Goal: Task Accomplishment & Management: Complete application form

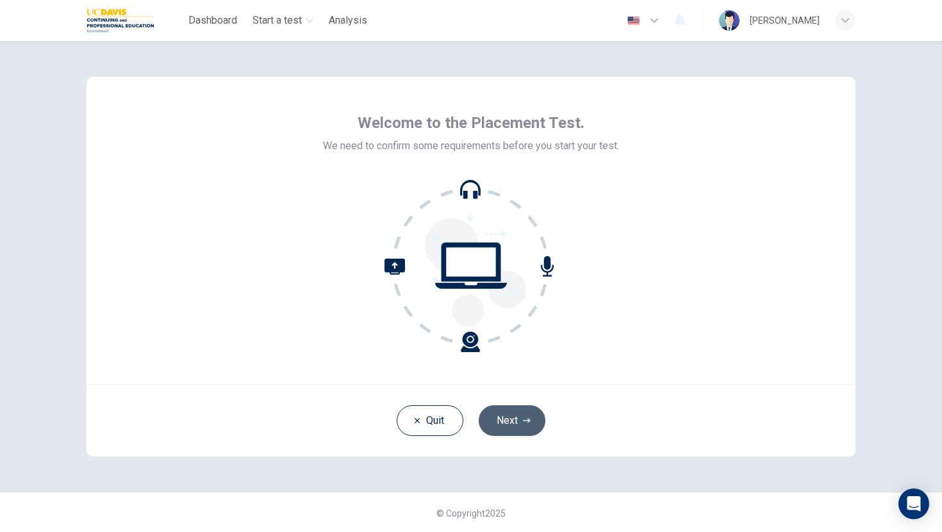
click at [518, 420] on button "Next" at bounding box center [512, 421] width 67 height 31
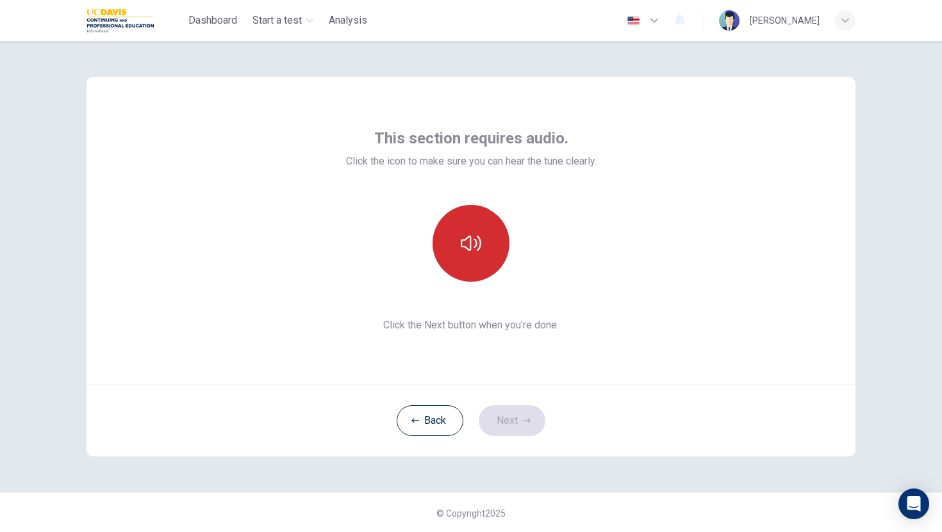
click at [489, 235] on button "button" at bounding box center [470, 243] width 77 height 77
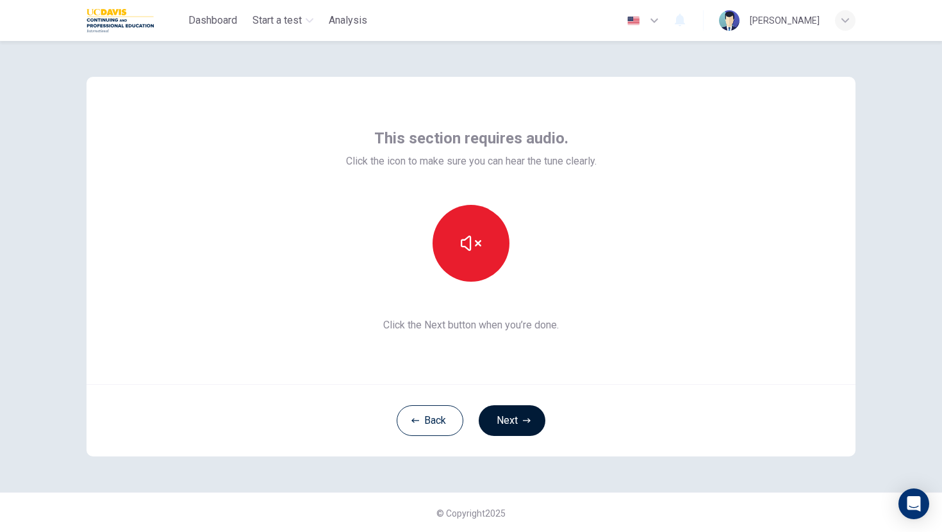
click at [499, 420] on button "Next" at bounding box center [512, 421] width 67 height 31
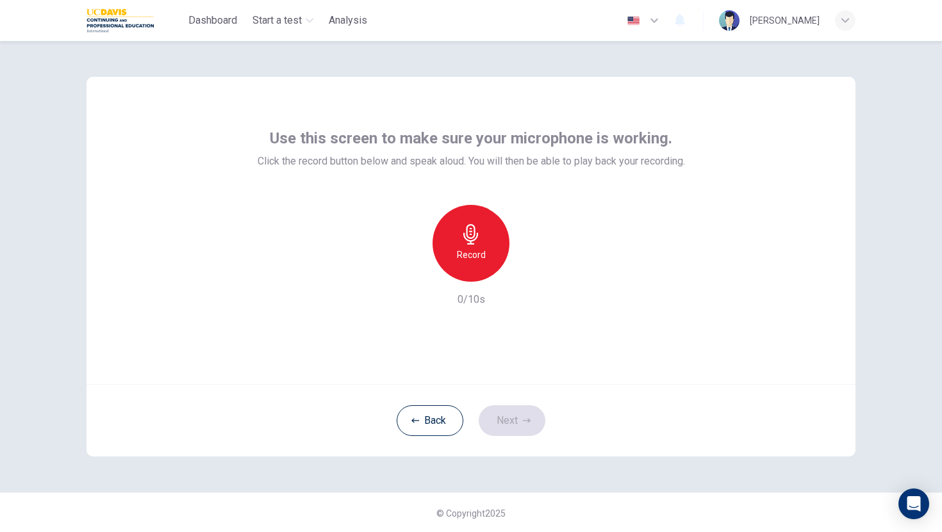
click at [466, 243] on icon "button" at bounding box center [471, 234] width 20 height 20
click at [508, 415] on button "Next" at bounding box center [512, 421] width 67 height 31
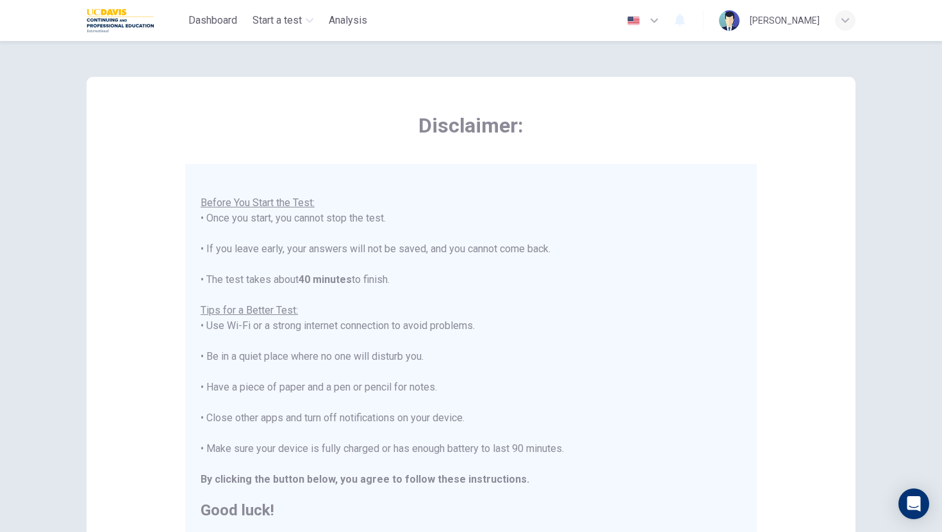
scroll to position [180, 0]
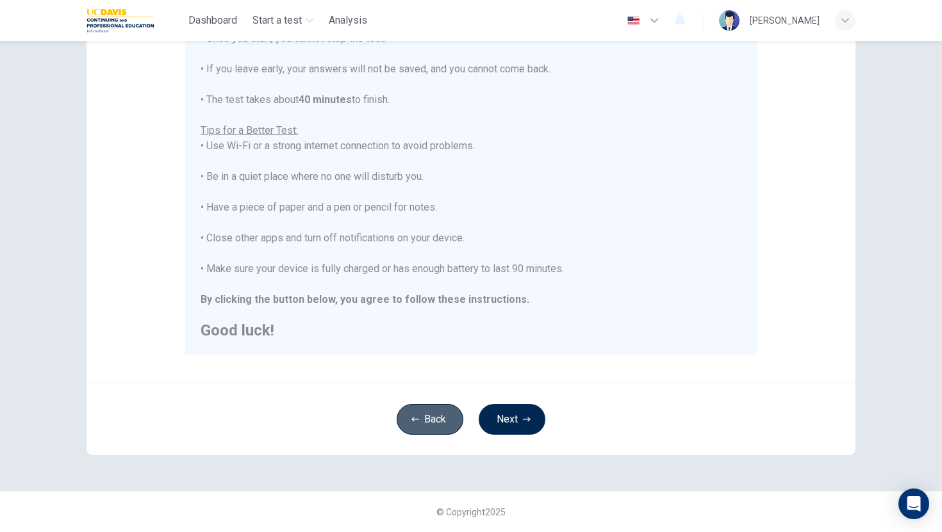
click at [430, 427] on button "Back" at bounding box center [430, 419] width 67 height 31
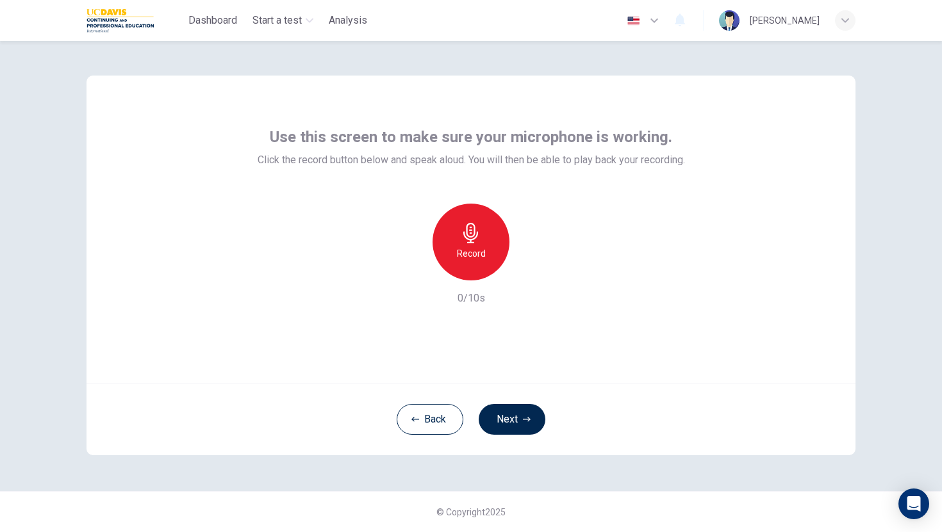
click at [463, 238] on icon "button" at bounding box center [471, 233] width 20 height 20
click at [530, 265] on icon "button" at bounding box center [529, 270] width 13 height 13
click at [509, 414] on button "Next" at bounding box center [512, 419] width 67 height 31
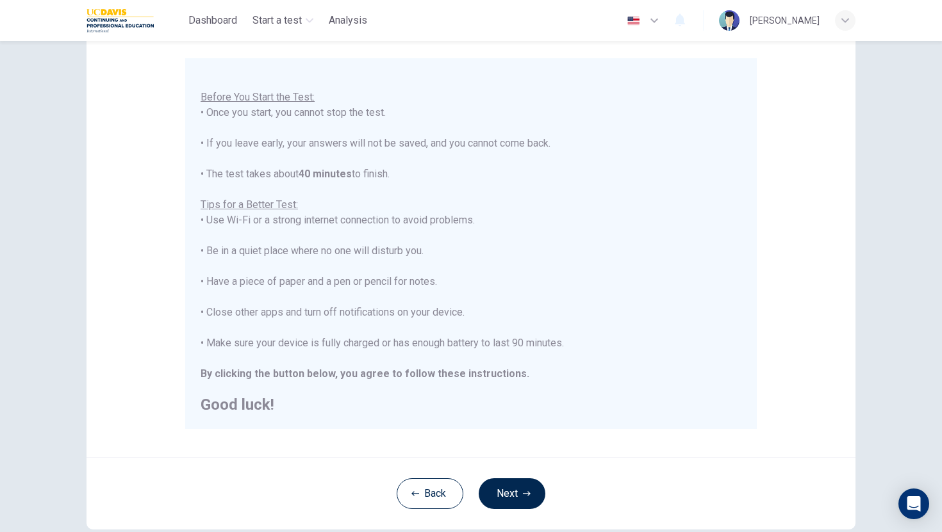
scroll to position [180, 0]
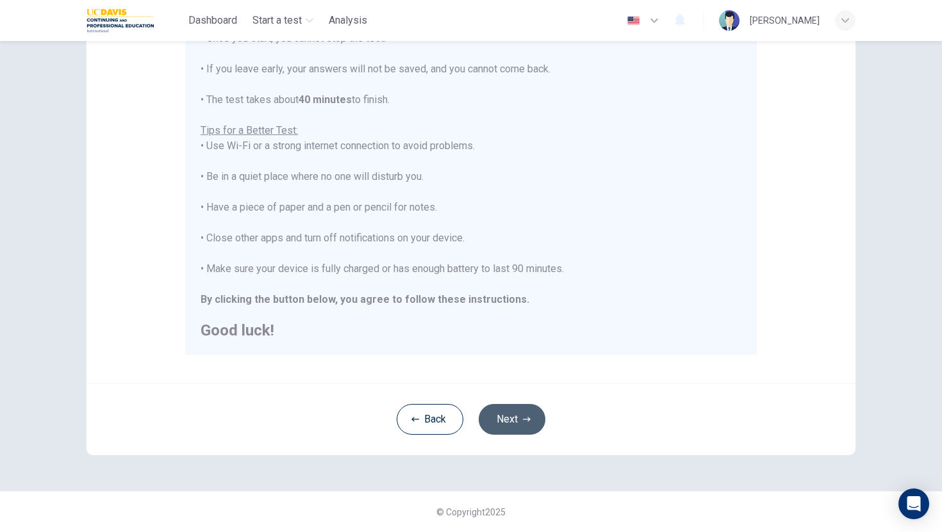
click at [500, 413] on button "Next" at bounding box center [512, 419] width 67 height 31
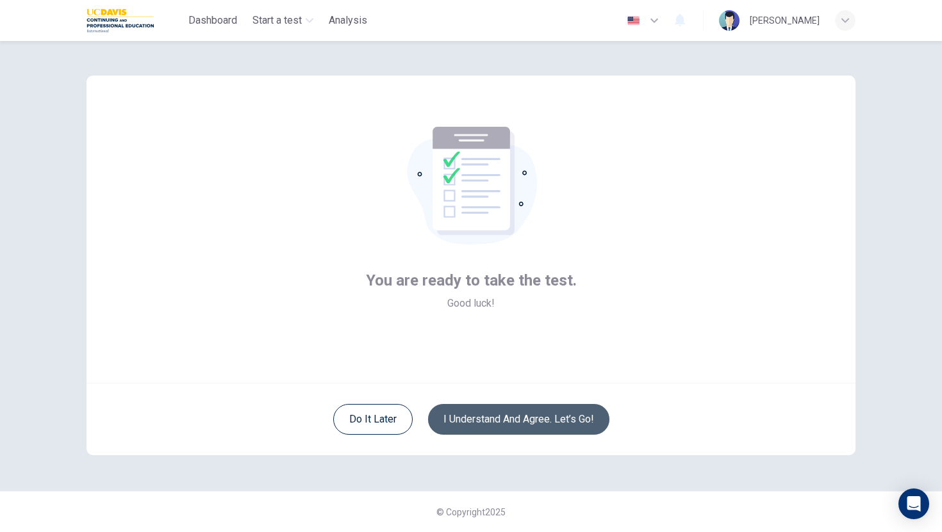
click at [492, 422] on button "I understand and agree. Let’s go!" at bounding box center [518, 419] width 181 height 31
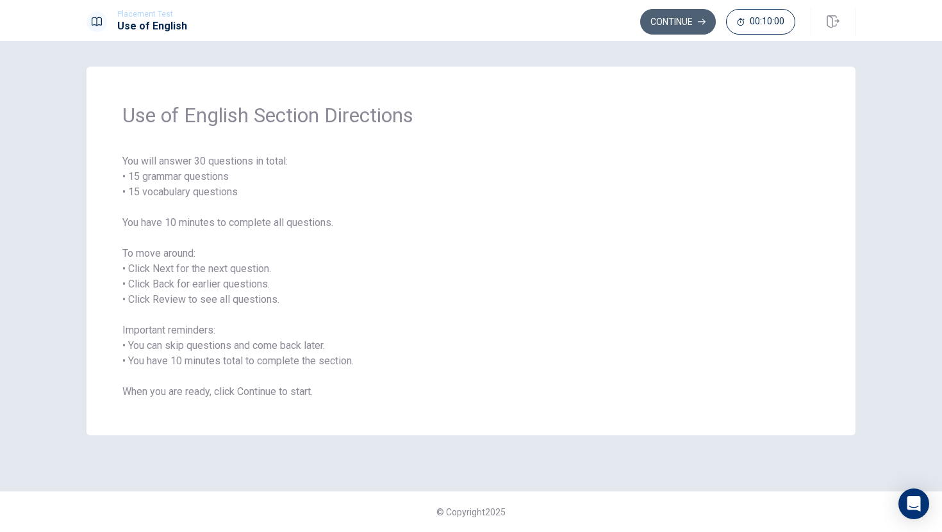
click at [682, 20] on button "Continue" at bounding box center [678, 22] width 76 height 26
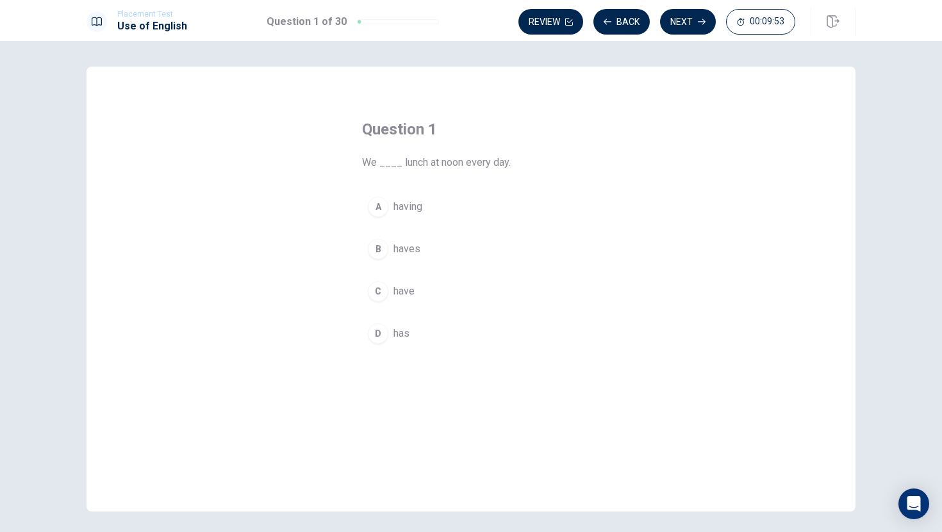
click at [380, 287] on div "C" at bounding box center [378, 291] width 20 height 20
click at [682, 20] on button "Next" at bounding box center [688, 22] width 56 height 26
click at [377, 244] on div "B" at bounding box center [378, 249] width 20 height 20
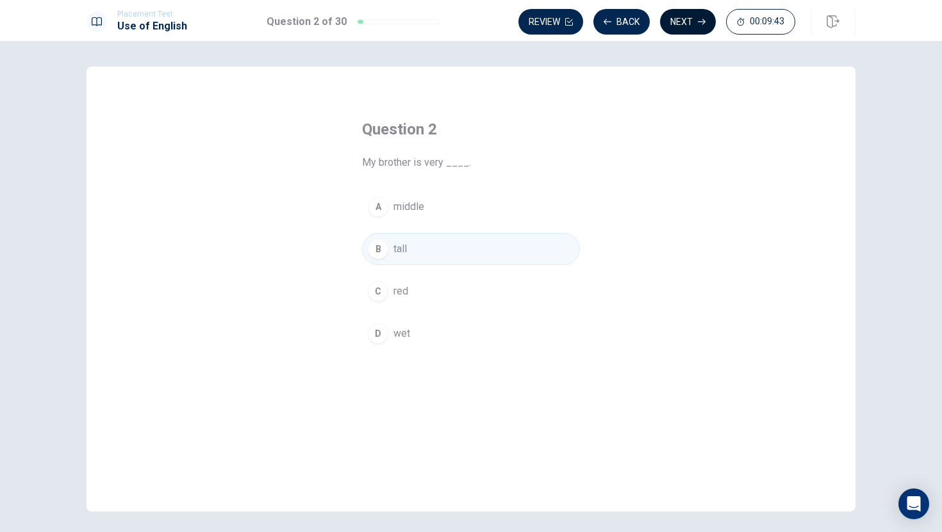
click at [694, 15] on button "Next" at bounding box center [688, 22] width 56 height 26
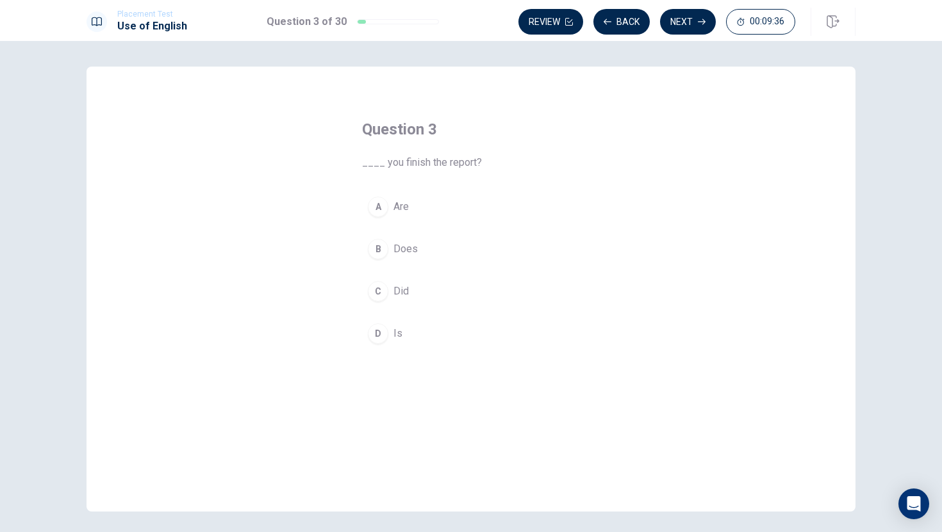
click at [377, 290] on div "C" at bounding box center [378, 291] width 20 height 20
click at [691, 15] on button "Next" at bounding box center [688, 22] width 56 height 26
click at [377, 331] on div "D" at bounding box center [378, 334] width 20 height 20
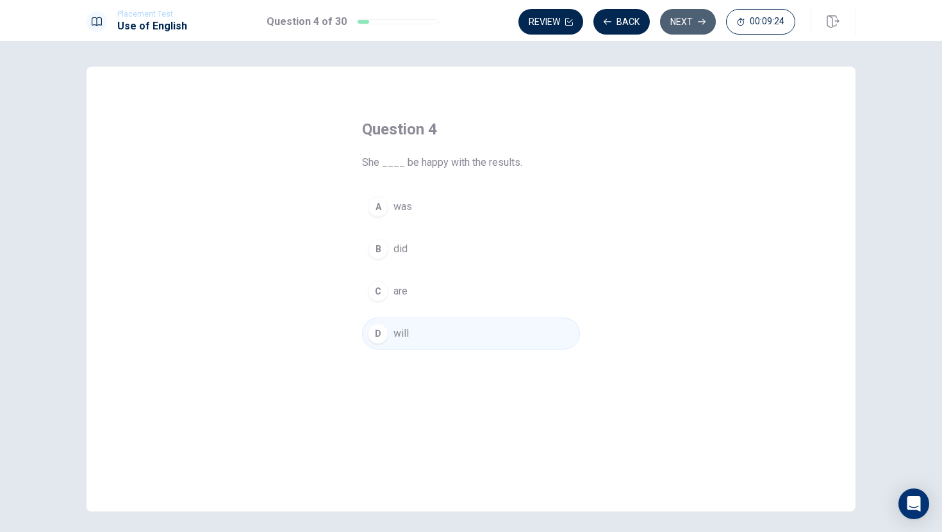
click at [691, 22] on button "Next" at bounding box center [688, 22] width 56 height 26
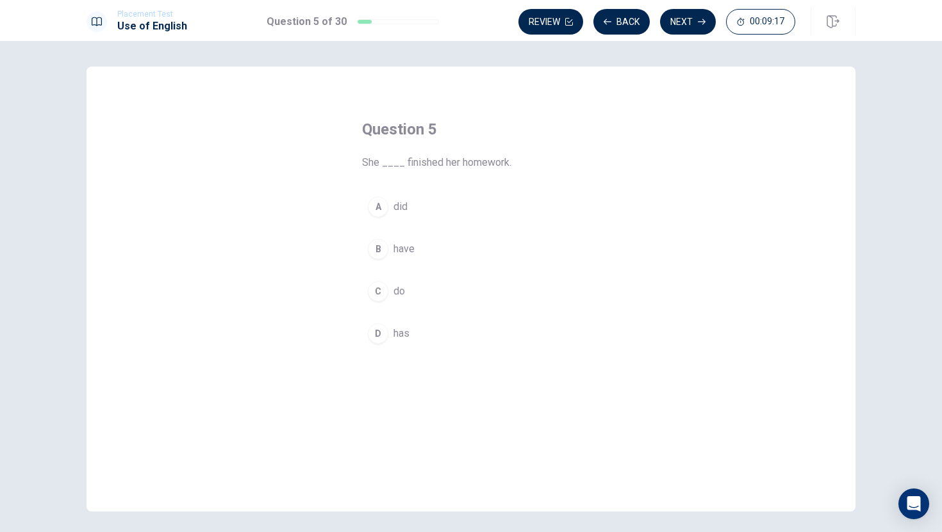
click at [377, 247] on div "B" at bounding box center [378, 249] width 20 height 20
click at [373, 330] on div "D" at bounding box center [378, 334] width 20 height 20
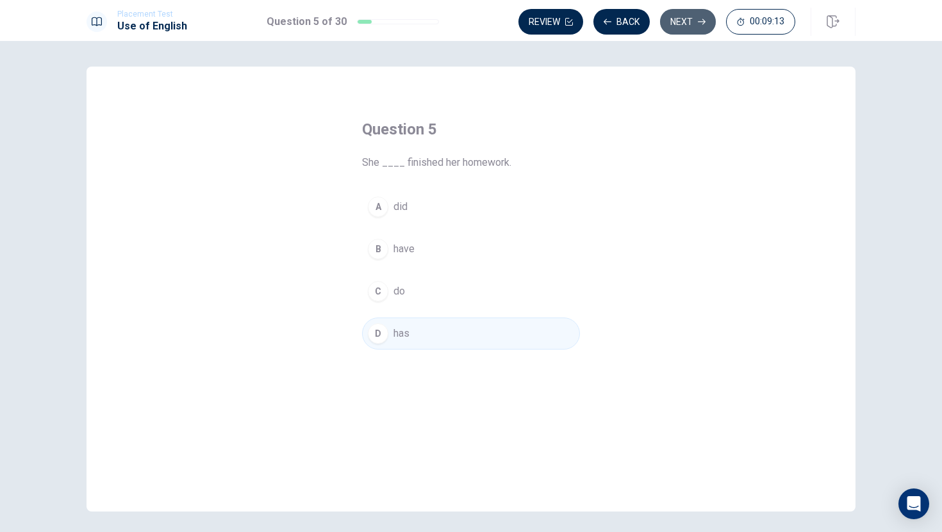
click at [680, 22] on button "Next" at bounding box center [688, 22] width 56 height 26
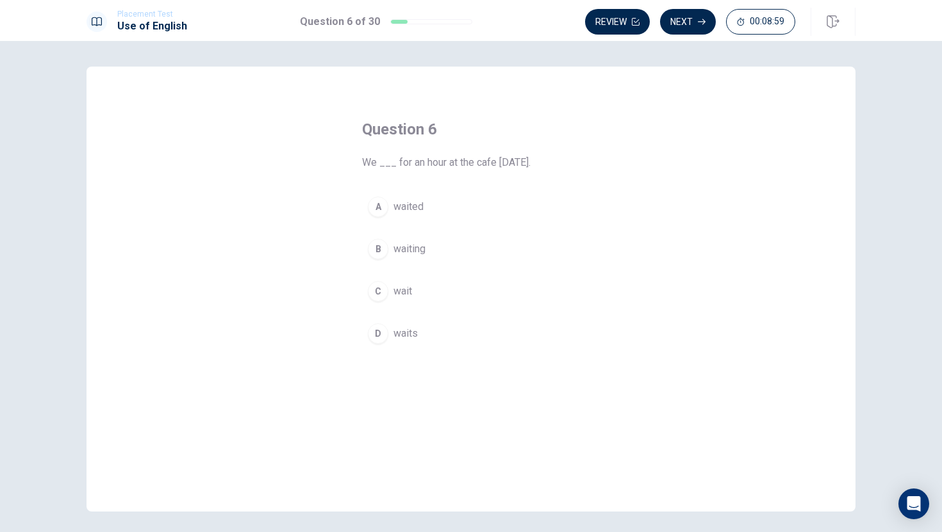
click at [382, 205] on div "A" at bounding box center [378, 207] width 20 height 20
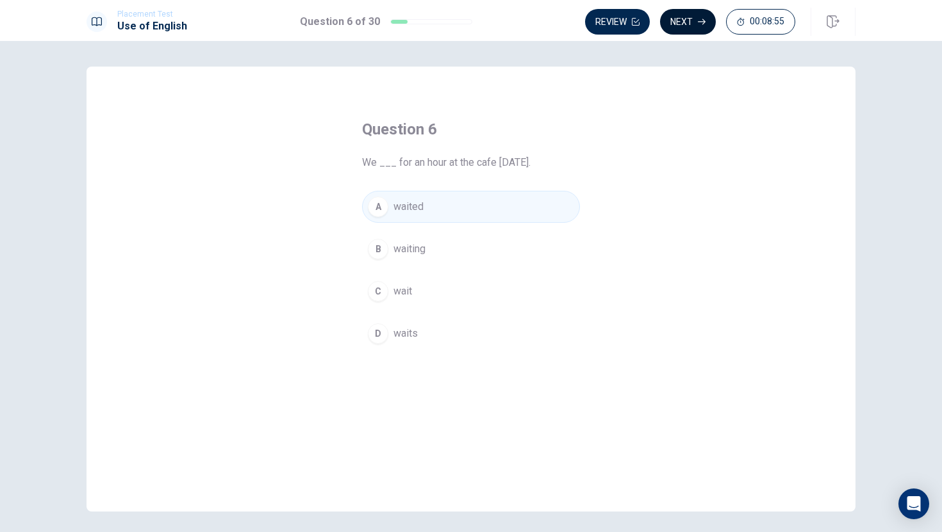
click at [694, 17] on button "Next" at bounding box center [688, 22] width 56 height 26
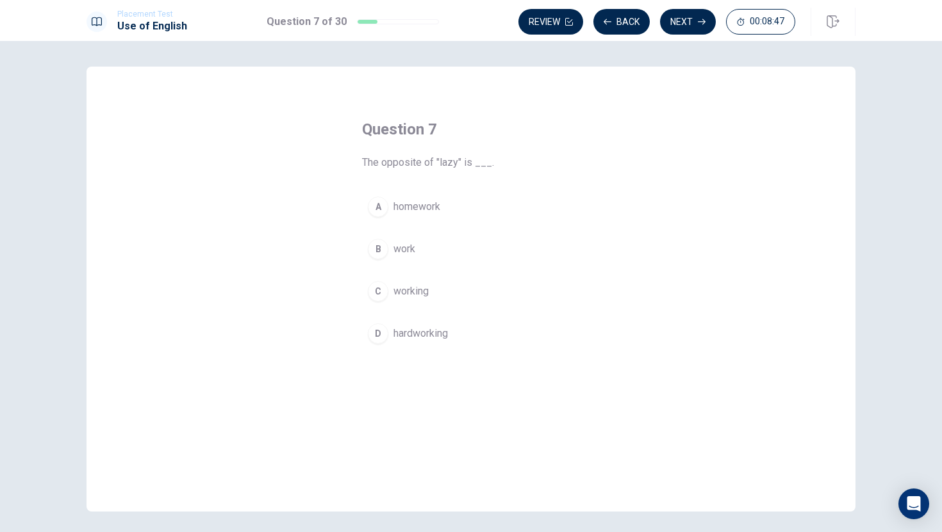
click at [379, 334] on div "D" at bounding box center [378, 334] width 20 height 20
click at [687, 28] on button "Next" at bounding box center [688, 22] width 56 height 26
click at [381, 334] on div "D" at bounding box center [378, 334] width 20 height 20
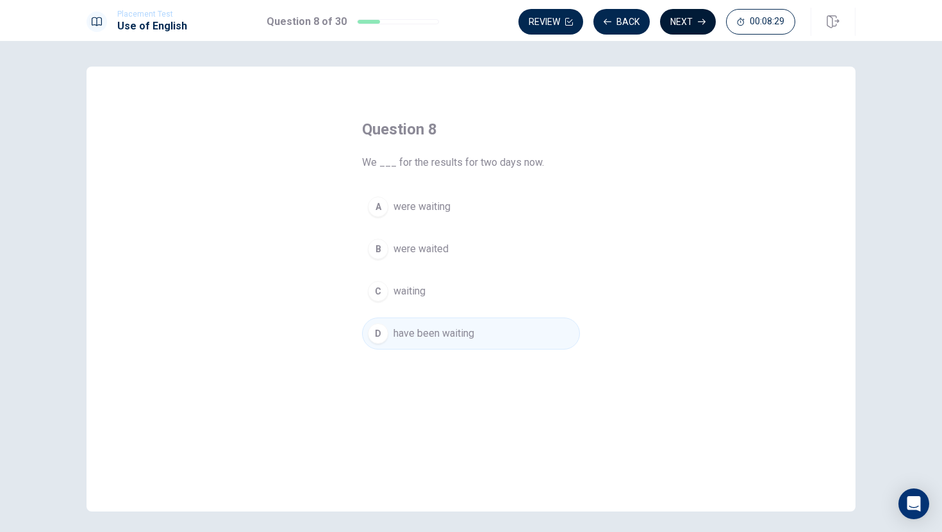
click at [683, 27] on button "Next" at bounding box center [688, 22] width 56 height 26
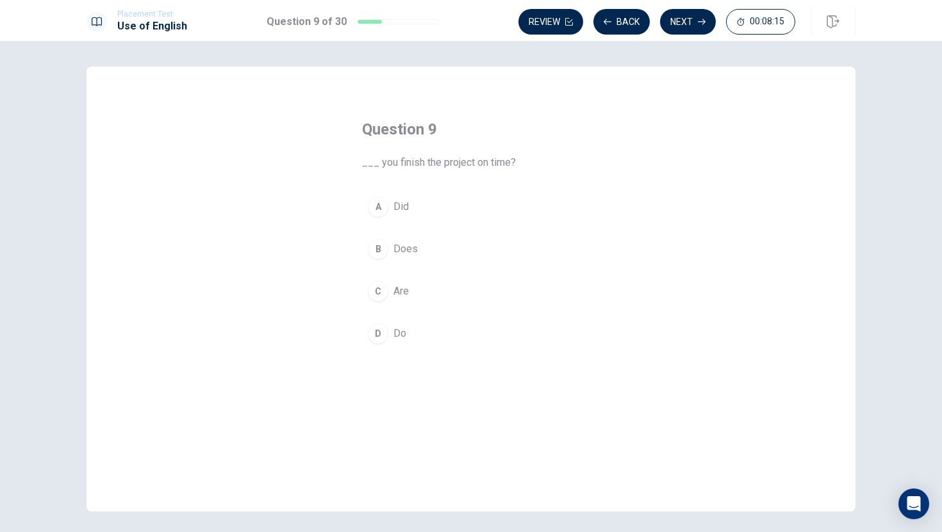
click at [382, 204] on div "A" at bounding box center [378, 207] width 20 height 20
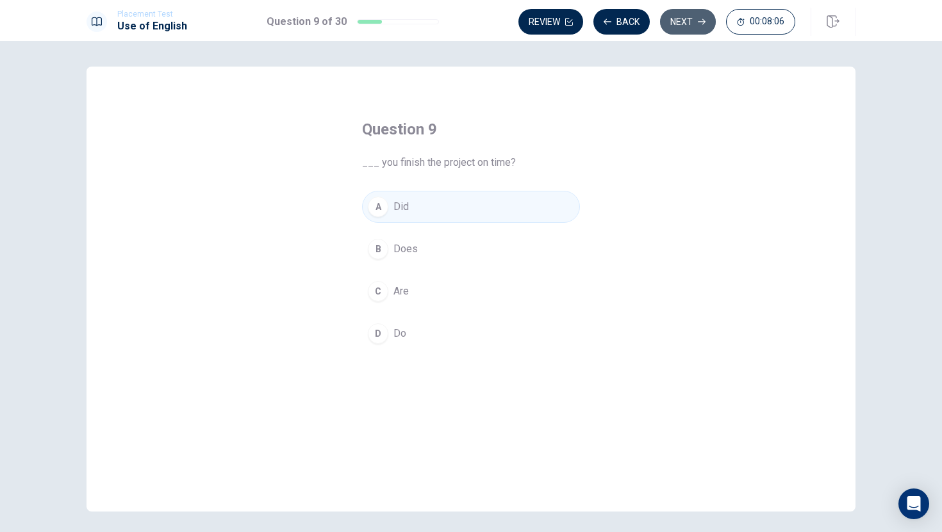
click at [678, 24] on button "Next" at bounding box center [688, 22] width 56 height 26
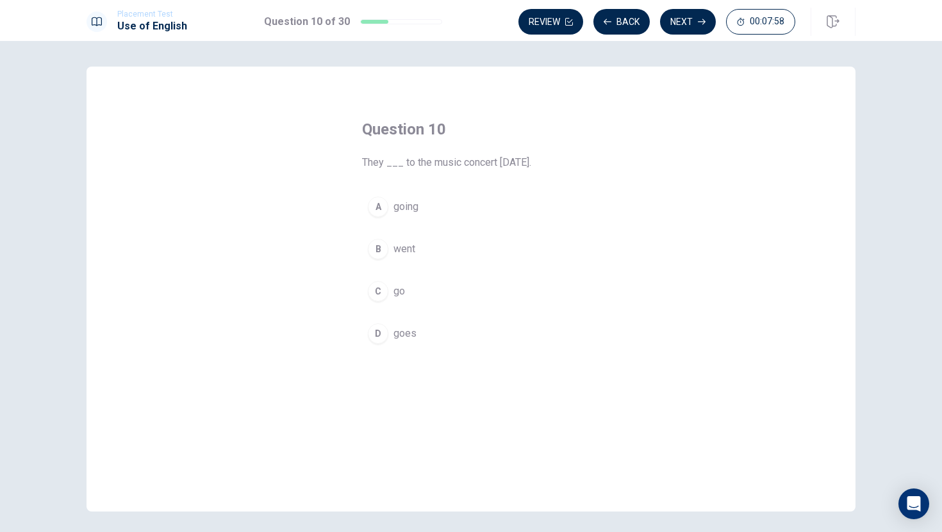
click at [378, 247] on div "B" at bounding box center [378, 249] width 20 height 20
click at [687, 23] on button "Next" at bounding box center [688, 22] width 56 height 26
click at [377, 293] on div "C" at bounding box center [378, 291] width 20 height 20
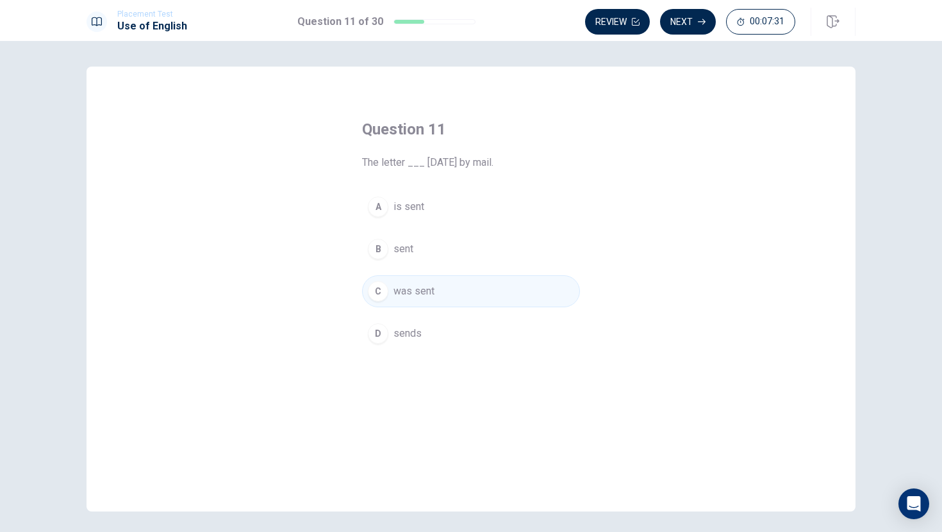
scroll to position [2, 0]
click at [681, 26] on button "Next" at bounding box center [688, 22] width 56 height 26
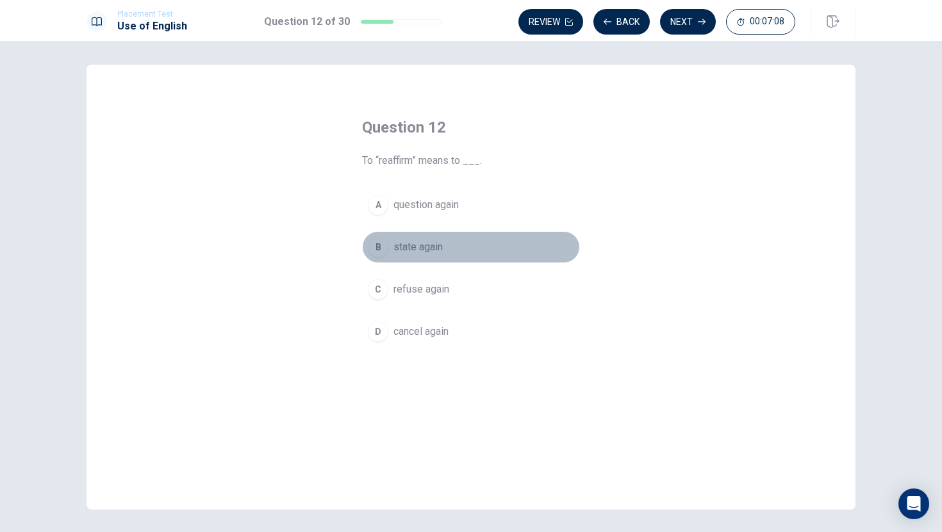
click at [383, 248] on div "B" at bounding box center [378, 247] width 20 height 20
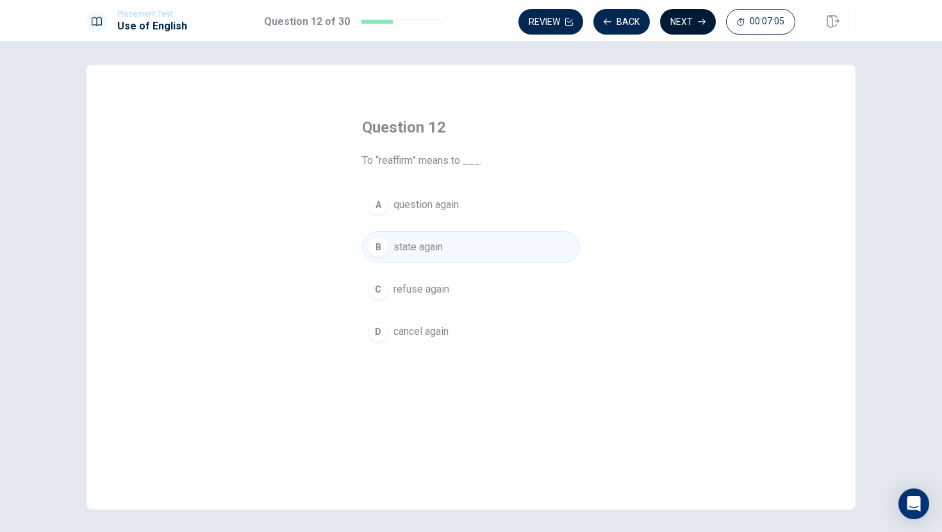
click at [680, 24] on button "Next" at bounding box center [688, 22] width 56 height 26
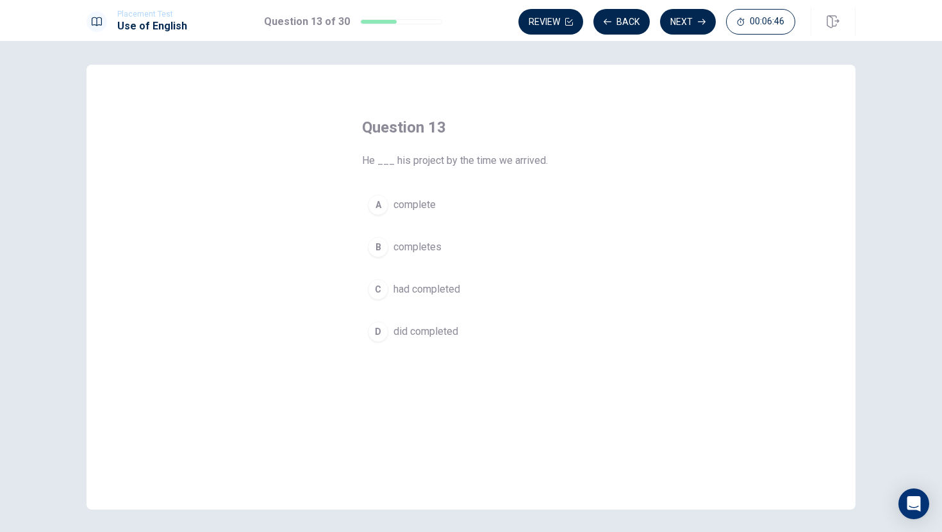
click at [377, 290] on div "C" at bounding box center [378, 289] width 20 height 20
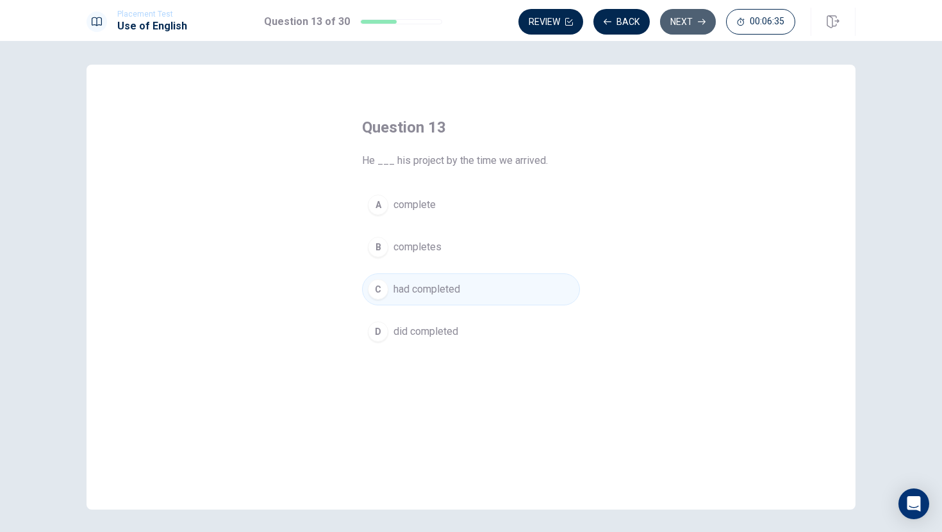
click at [684, 26] on button "Next" at bounding box center [688, 22] width 56 height 26
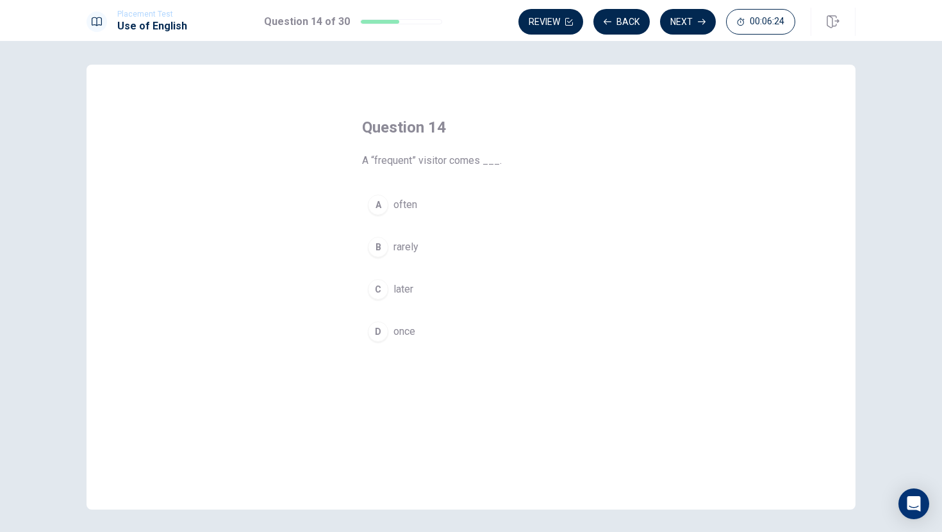
click at [380, 204] on div "A" at bounding box center [378, 205] width 20 height 20
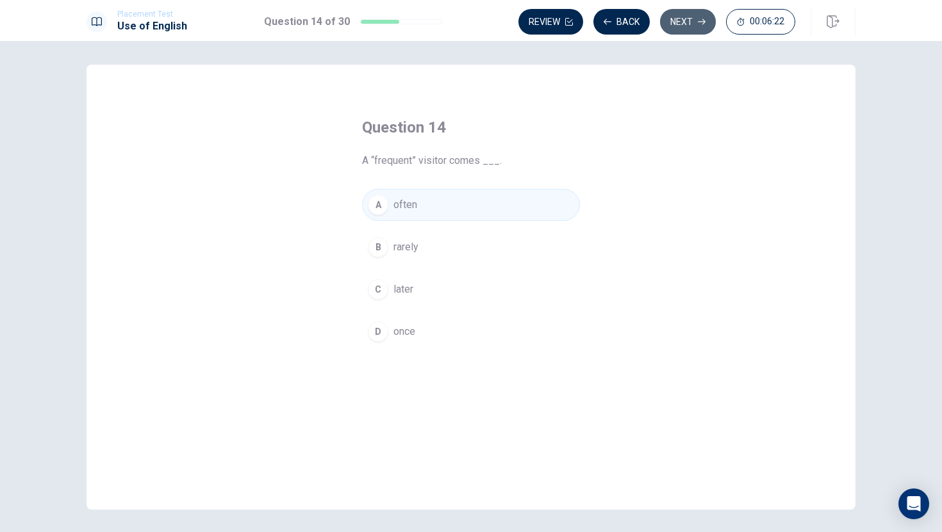
click at [675, 28] on button "Next" at bounding box center [688, 22] width 56 height 26
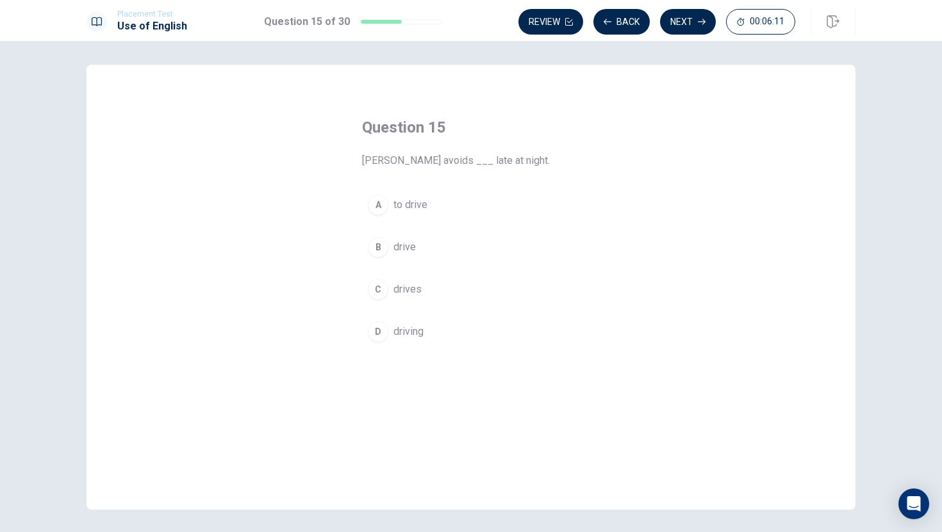
click at [381, 208] on div "A" at bounding box center [378, 205] width 20 height 20
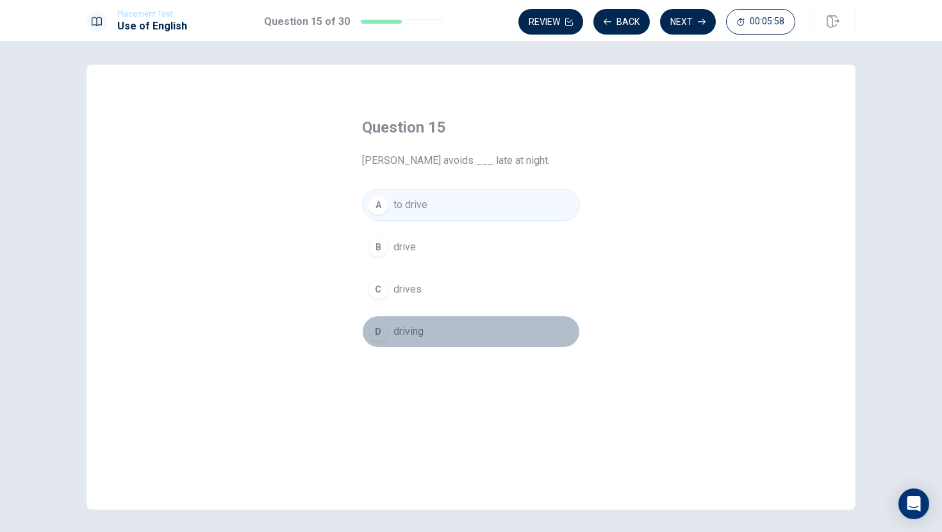
click at [383, 327] on div "D" at bounding box center [378, 332] width 20 height 20
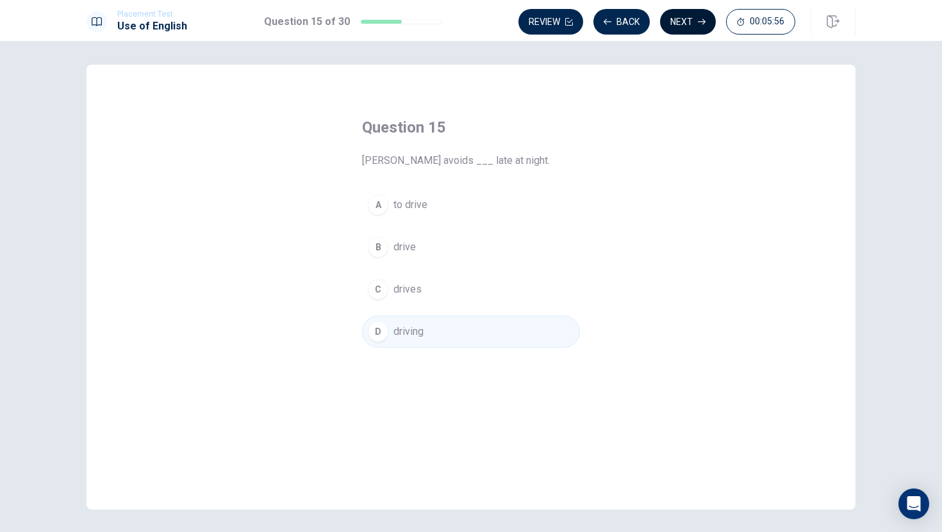
click at [680, 25] on button "Next" at bounding box center [688, 22] width 56 height 26
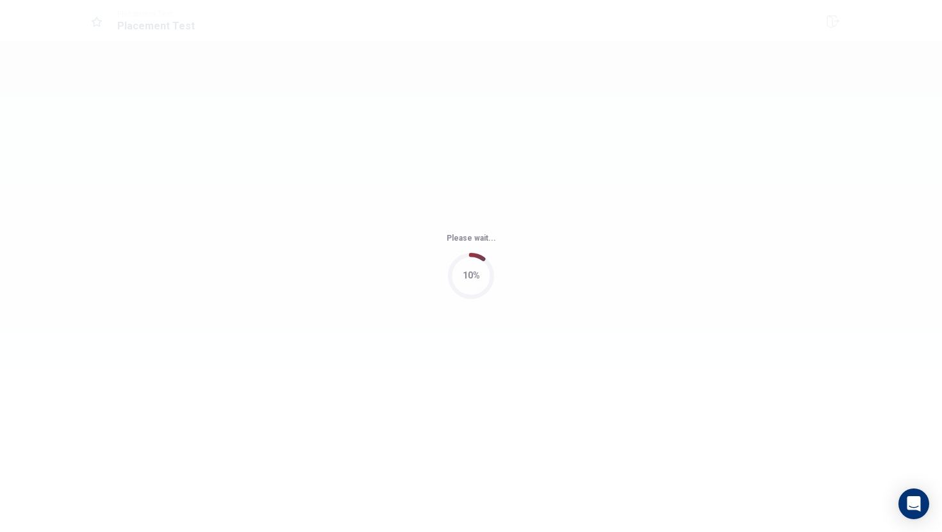
scroll to position [0, 0]
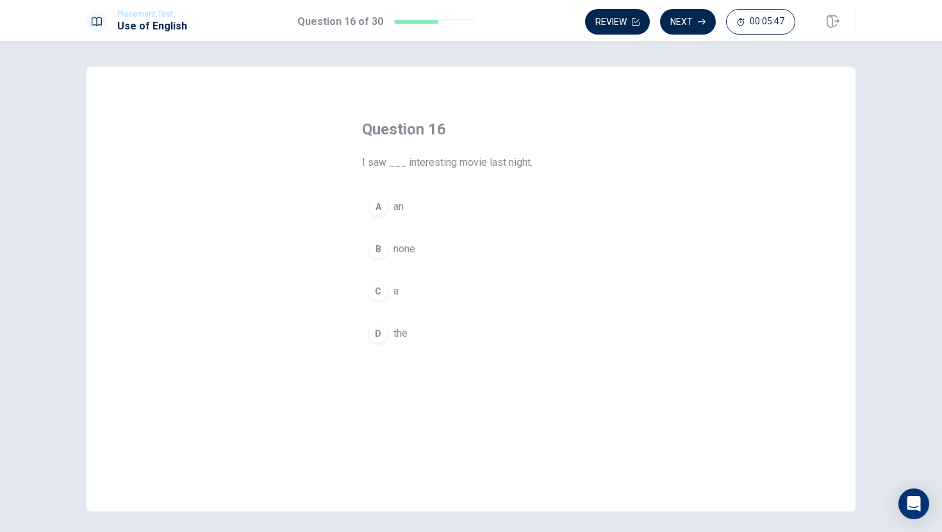
click at [379, 206] on div "A" at bounding box center [378, 207] width 20 height 20
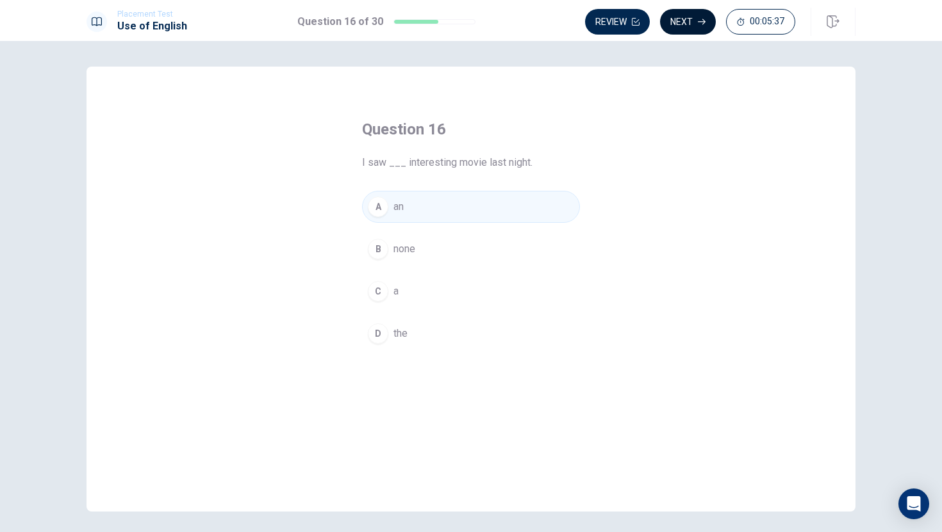
click at [693, 25] on button "Next" at bounding box center [688, 22] width 56 height 26
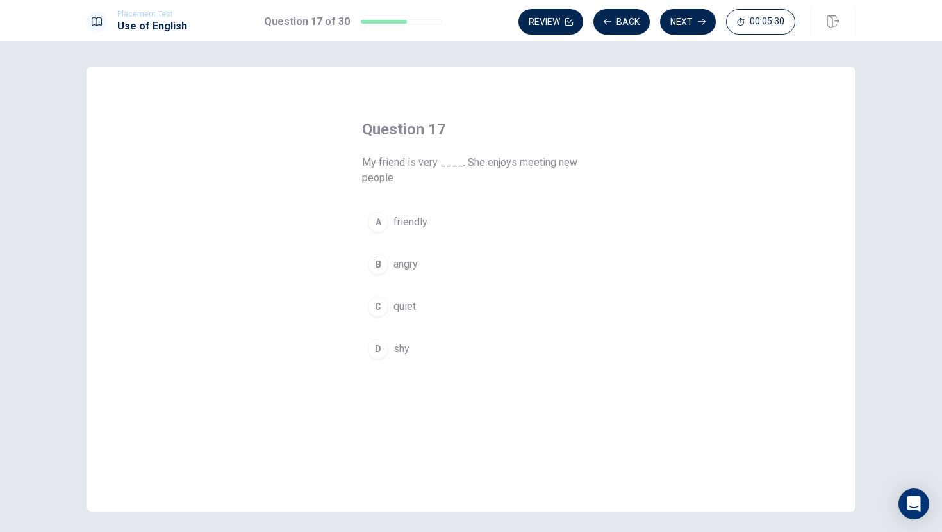
click at [380, 218] on div "A" at bounding box center [378, 222] width 20 height 20
click at [675, 28] on button "Next" at bounding box center [688, 22] width 56 height 26
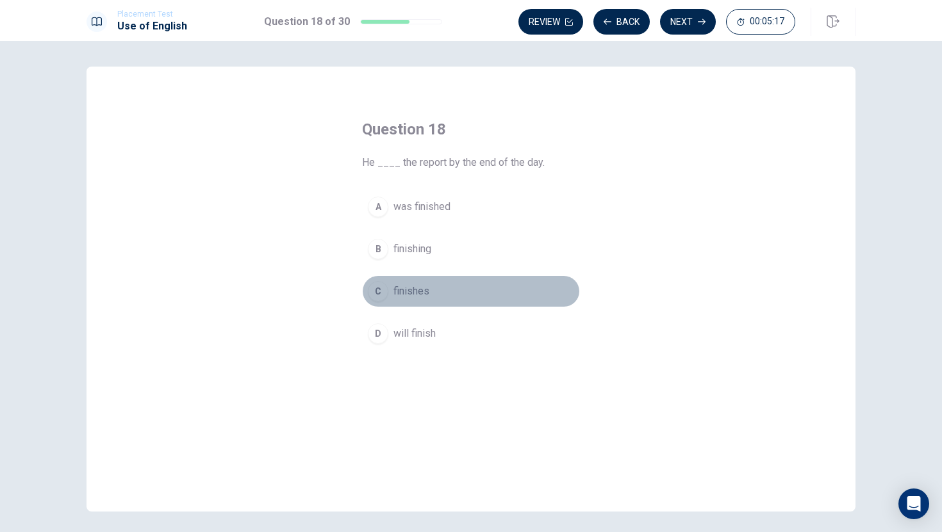
click at [379, 291] on div "C" at bounding box center [378, 291] width 20 height 20
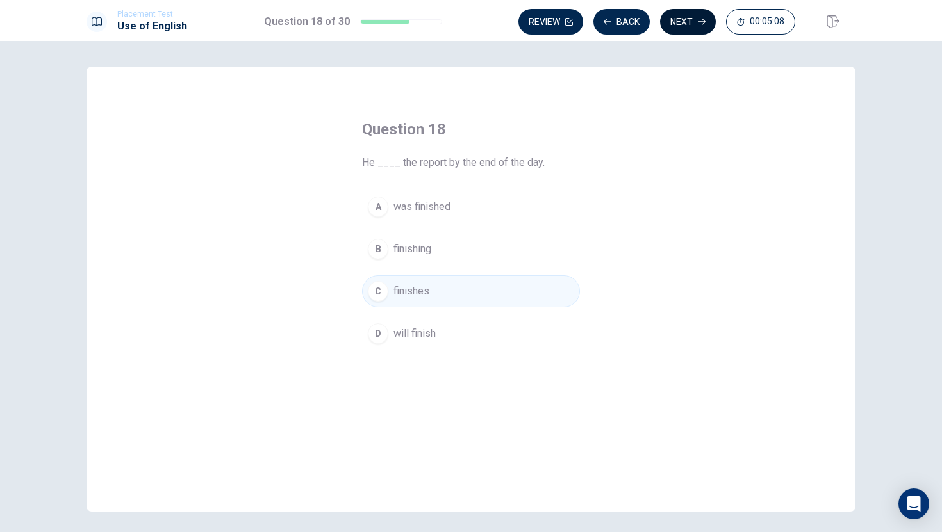
click at [688, 24] on button "Next" at bounding box center [688, 22] width 56 height 26
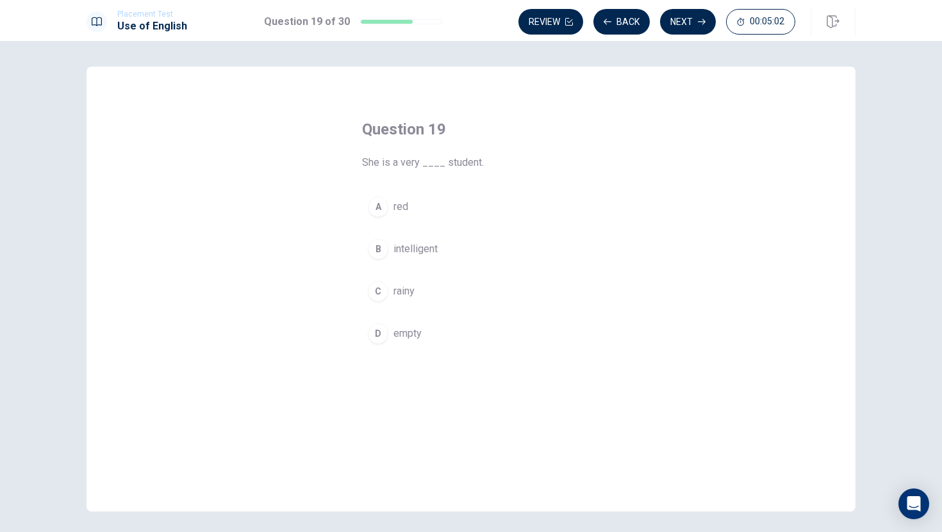
click at [375, 250] on div "B" at bounding box center [378, 249] width 20 height 20
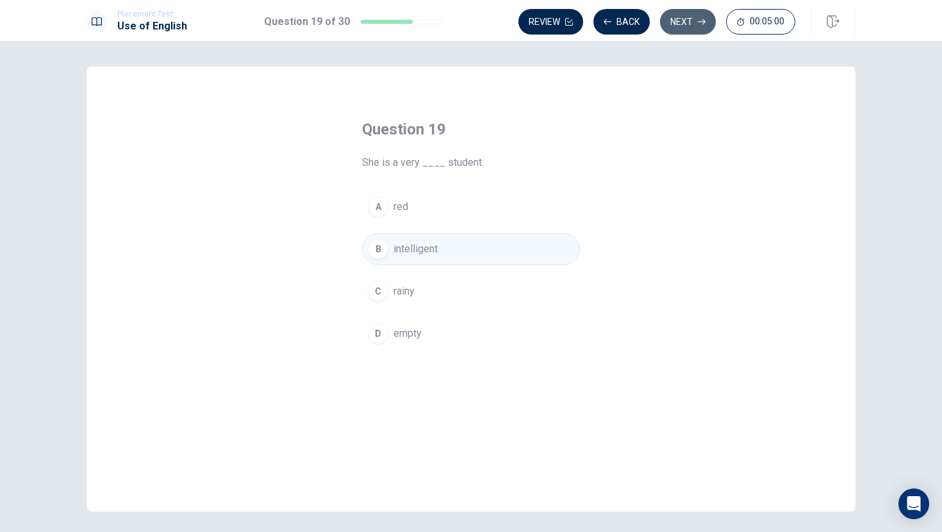
click at [675, 29] on button "Next" at bounding box center [688, 22] width 56 height 26
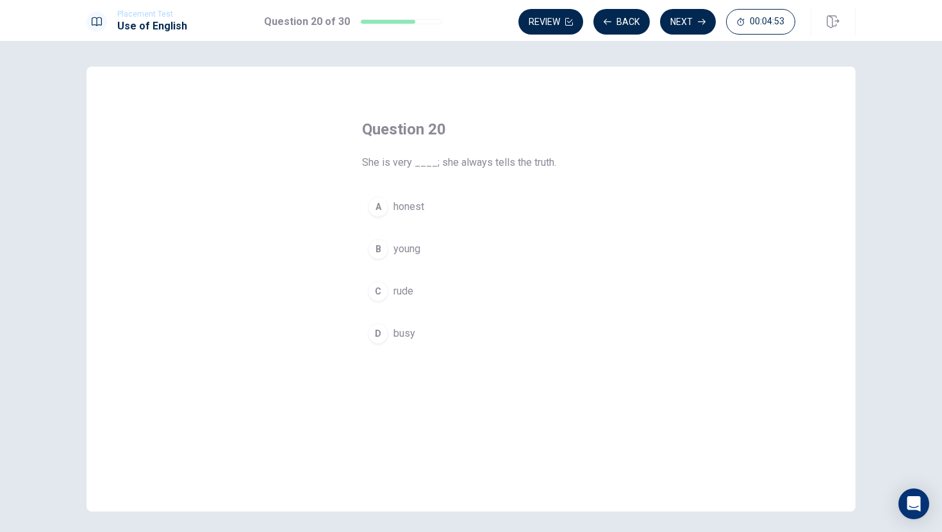
click at [379, 210] on div "A" at bounding box center [378, 207] width 20 height 20
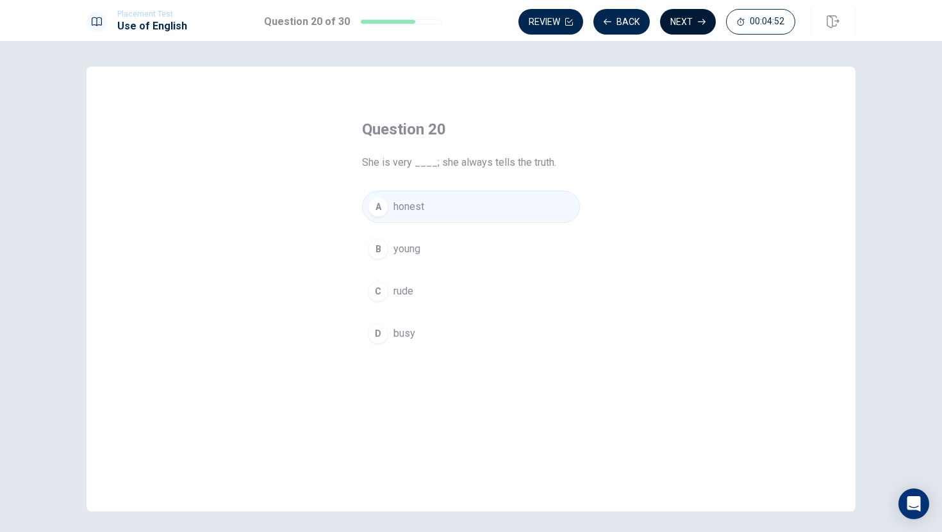
click at [682, 23] on button "Next" at bounding box center [688, 22] width 56 height 26
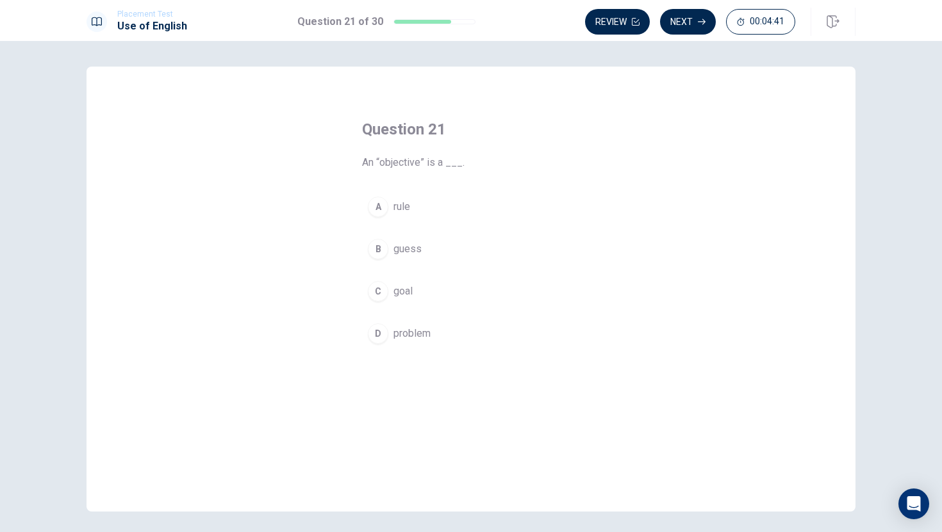
click at [384, 288] on div "C" at bounding box center [378, 291] width 20 height 20
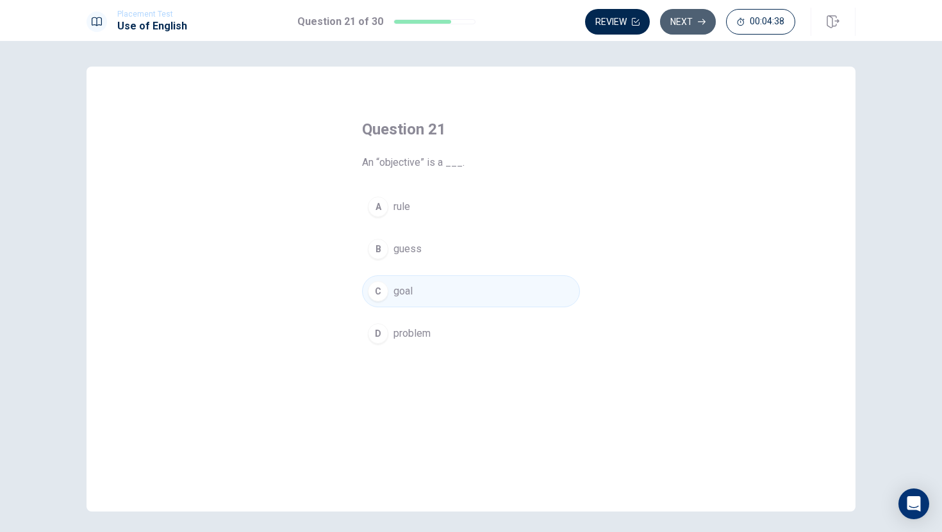
click at [679, 27] on button "Next" at bounding box center [688, 22] width 56 height 26
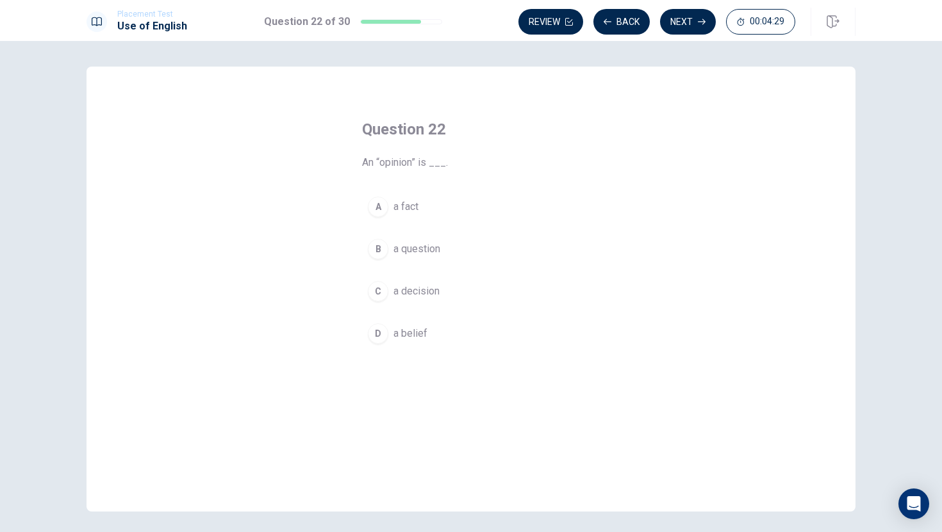
click at [378, 291] on div "C" at bounding box center [378, 291] width 20 height 20
click at [689, 26] on button "Next" at bounding box center [688, 22] width 56 height 26
click at [381, 221] on div "A" at bounding box center [378, 222] width 20 height 20
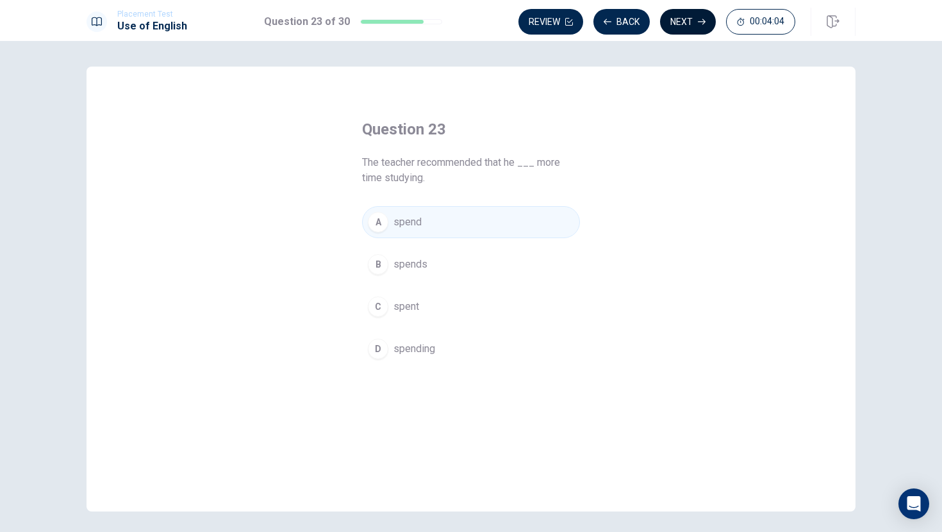
click at [693, 26] on button "Next" at bounding box center [688, 22] width 56 height 26
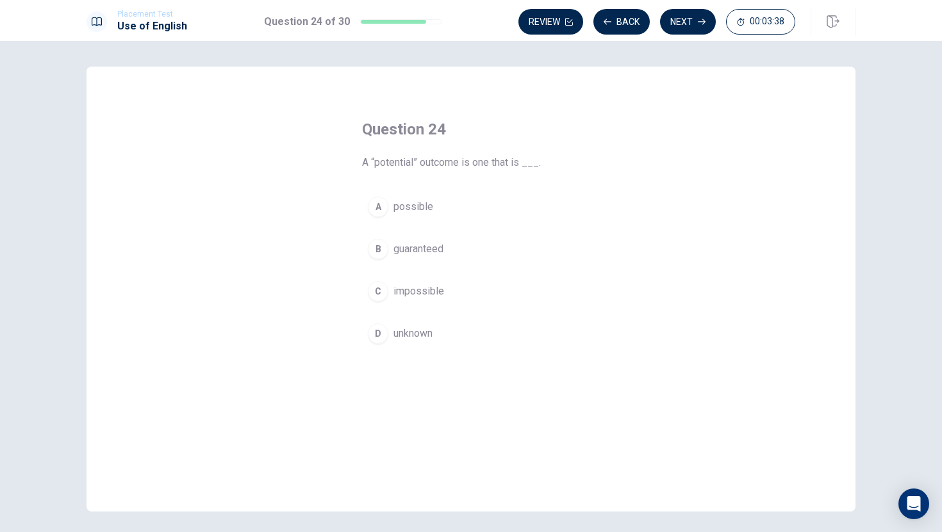
click at [380, 208] on div "A" at bounding box center [378, 207] width 20 height 20
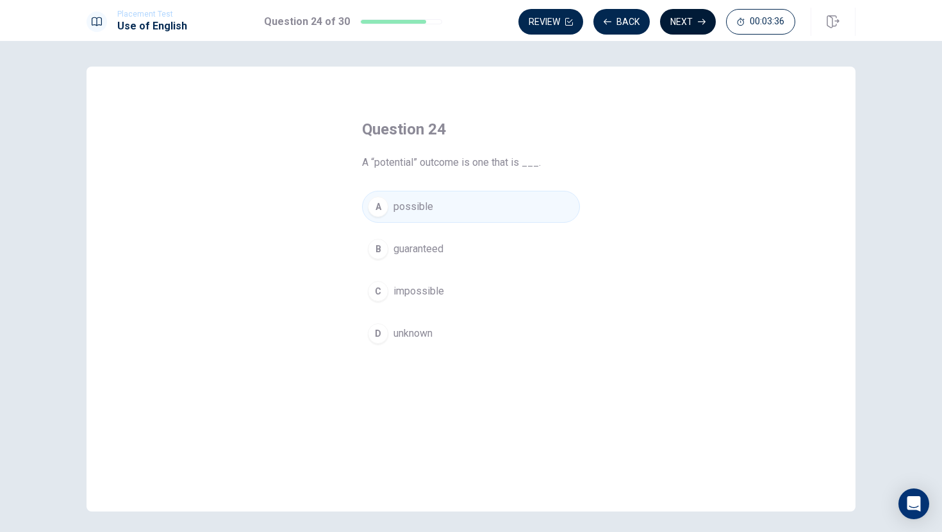
click at [684, 28] on button "Next" at bounding box center [688, 22] width 56 height 26
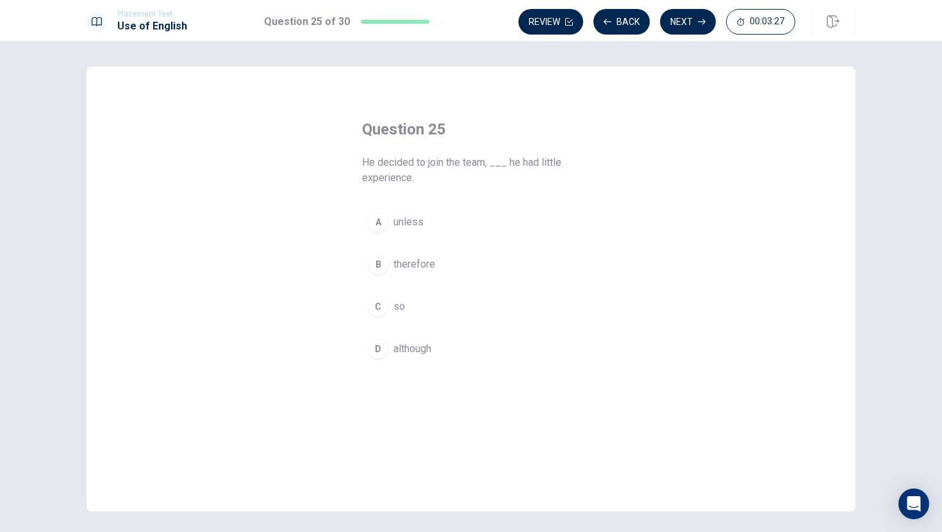
click at [378, 265] on div "B" at bounding box center [378, 264] width 20 height 20
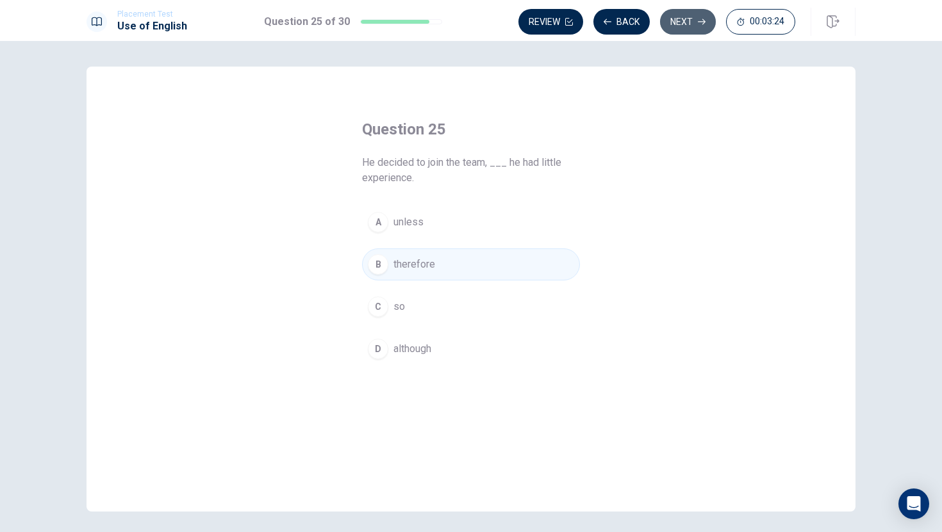
click at [687, 27] on button "Next" at bounding box center [688, 22] width 56 height 26
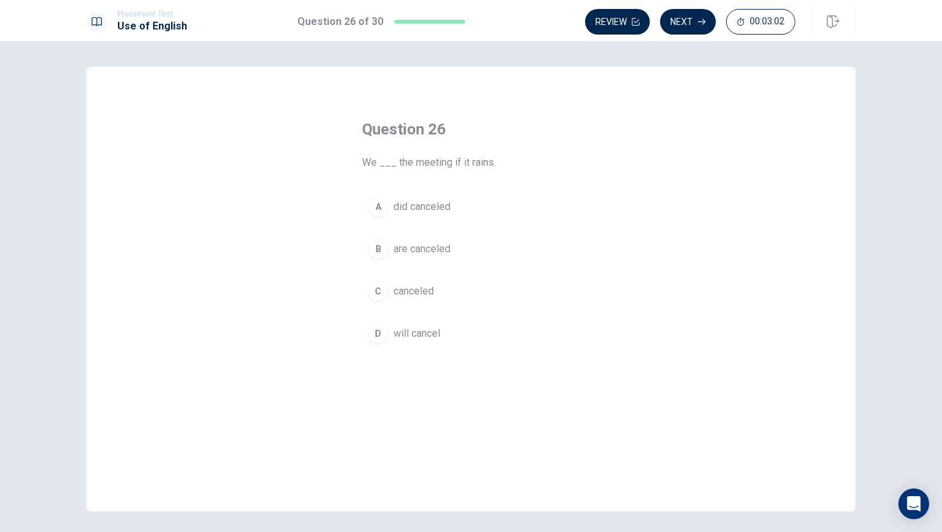
click at [380, 336] on div "D" at bounding box center [378, 334] width 20 height 20
click at [680, 30] on button "Next" at bounding box center [688, 22] width 56 height 26
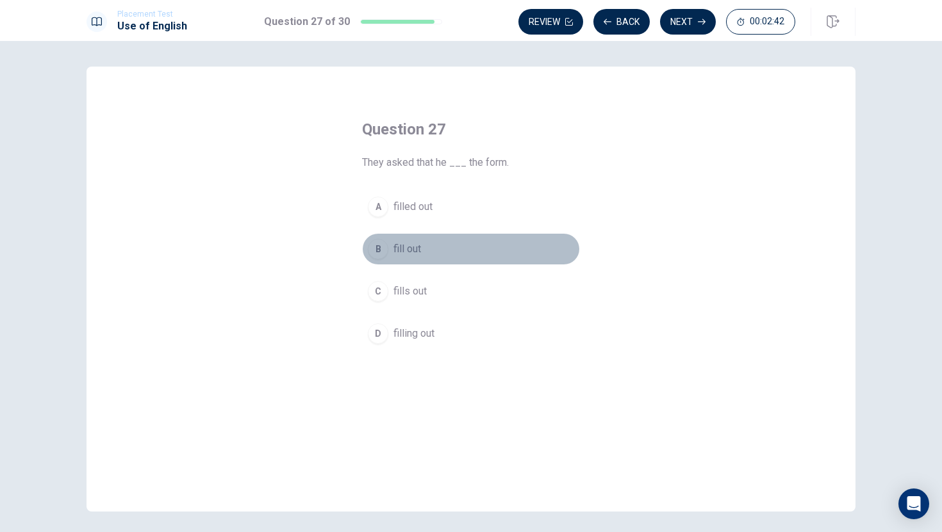
click at [379, 245] on div "B" at bounding box center [378, 249] width 20 height 20
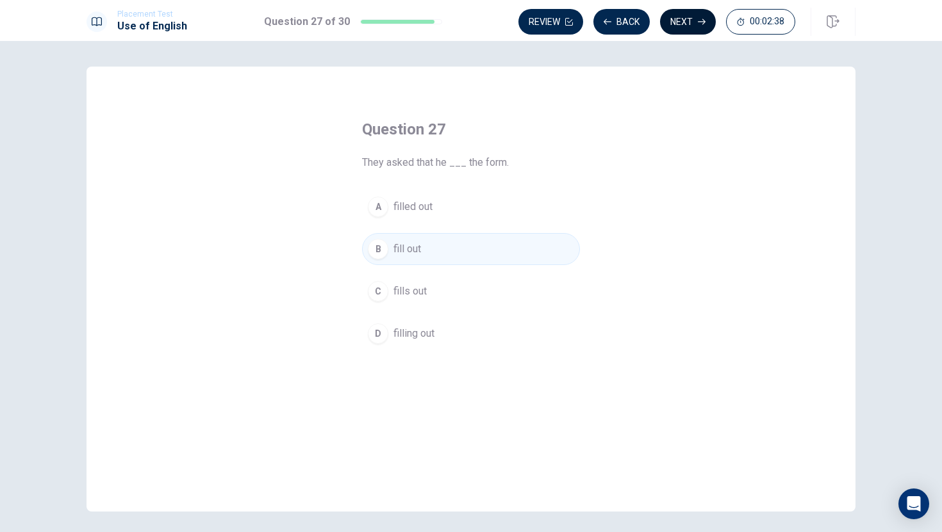
click at [681, 27] on button "Next" at bounding box center [688, 22] width 56 height 26
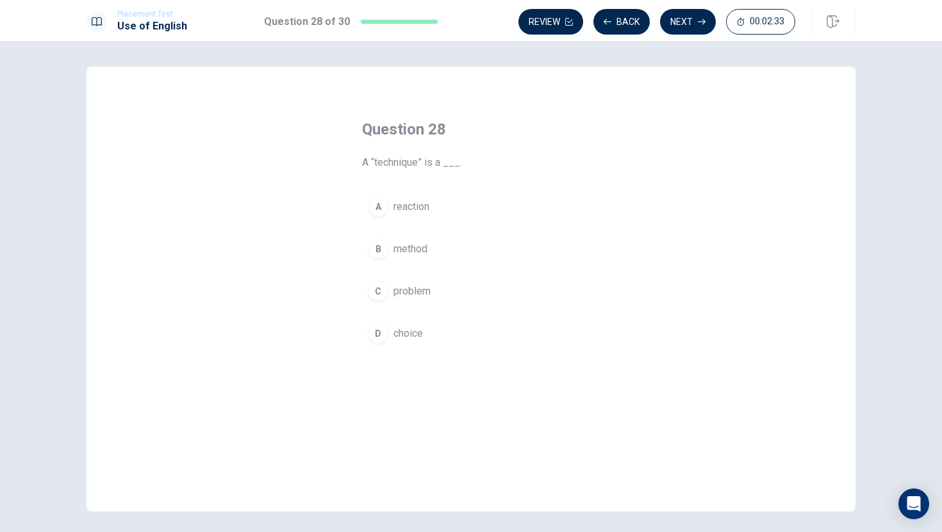
click at [375, 250] on div "B" at bounding box center [378, 249] width 20 height 20
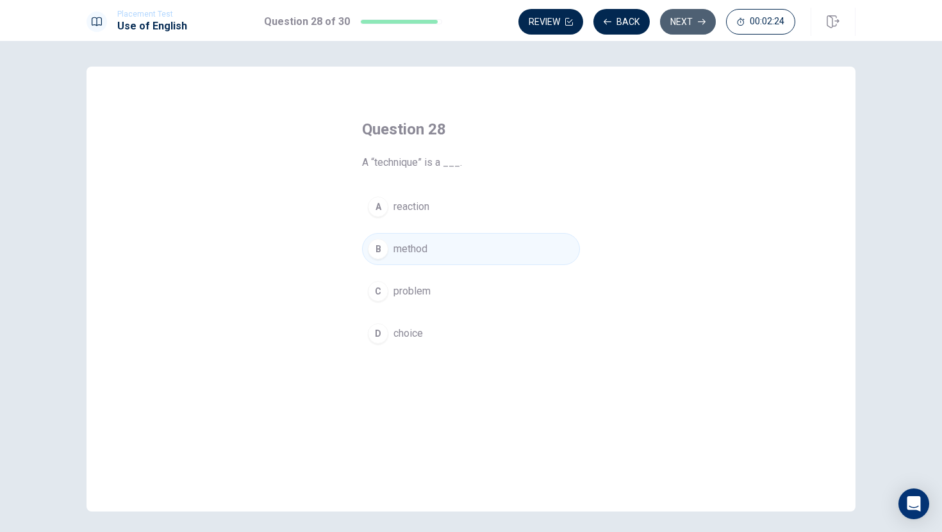
click at [679, 28] on button "Next" at bounding box center [688, 22] width 56 height 26
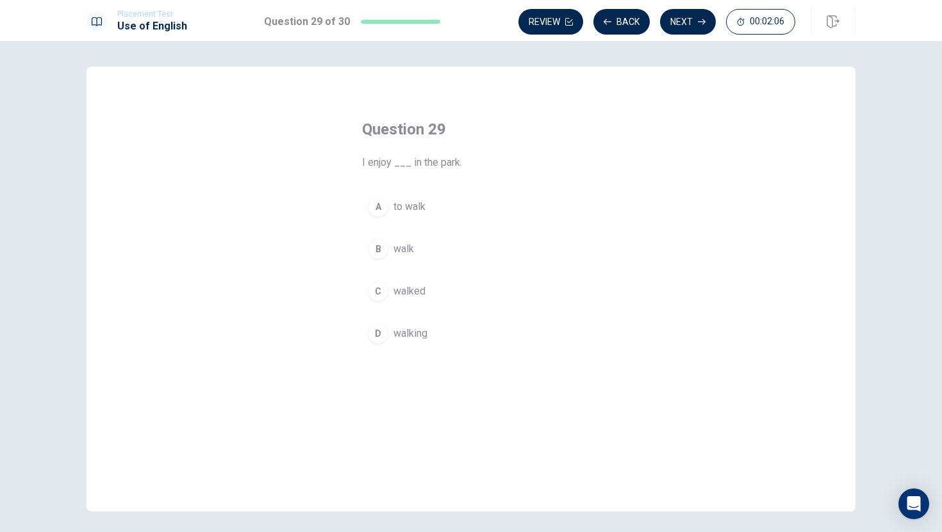
click at [384, 336] on div "D" at bounding box center [378, 334] width 20 height 20
click at [674, 24] on button "Next" at bounding box center [688, 22] width 56 height 26
click at [378, 203] on div "A" at bounding box center [378, 207] width 20 height 20
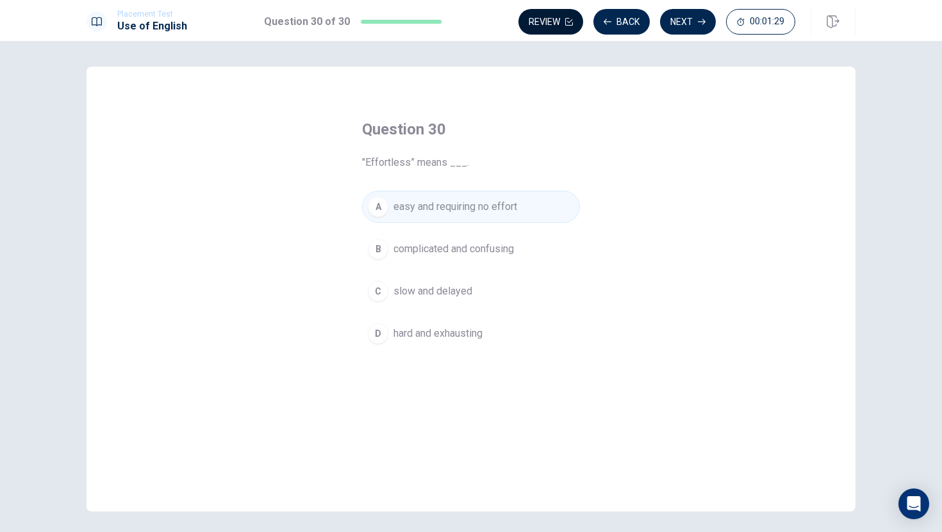
click at [560, 25] on button "Review" at bounding box center [550, 22] width 65 height 26
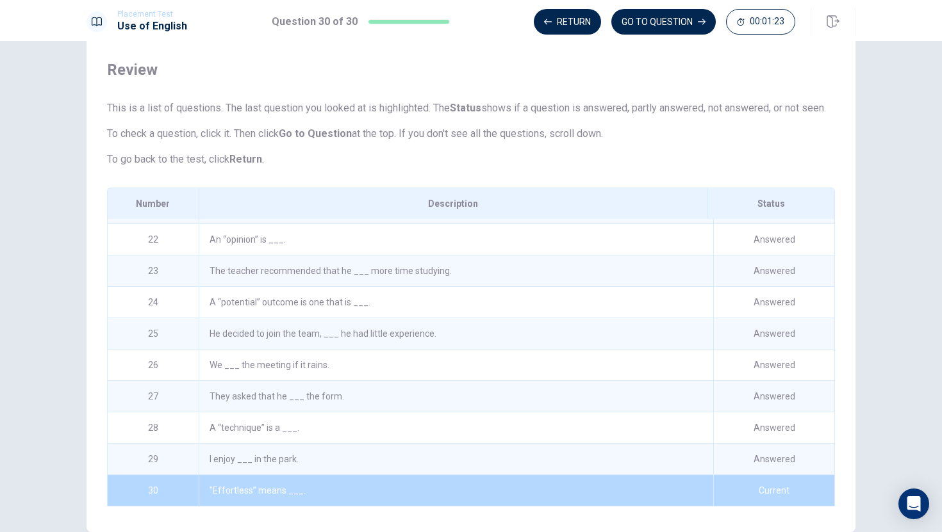
scroll to position [115, 0]
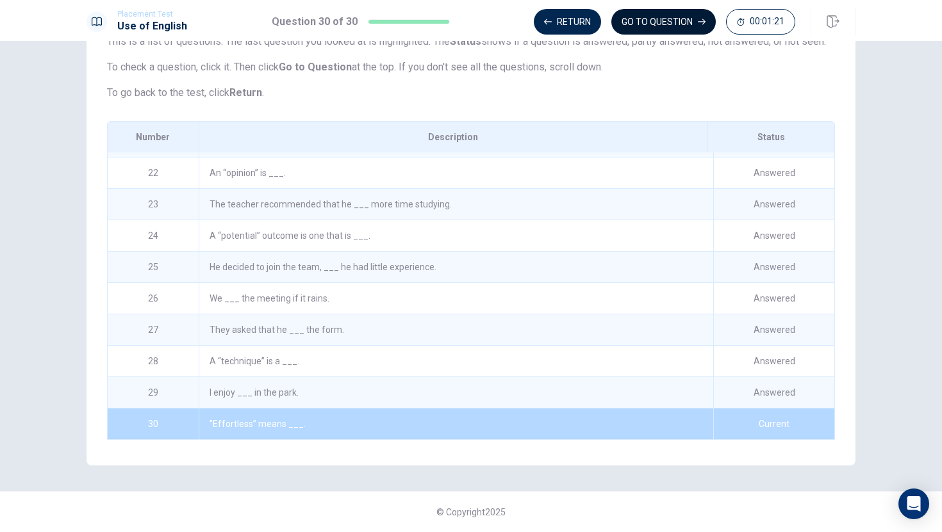
click at [668, 27] on button "GO TO QUESTION" at bounding box center [663, 22] width 104 height 26
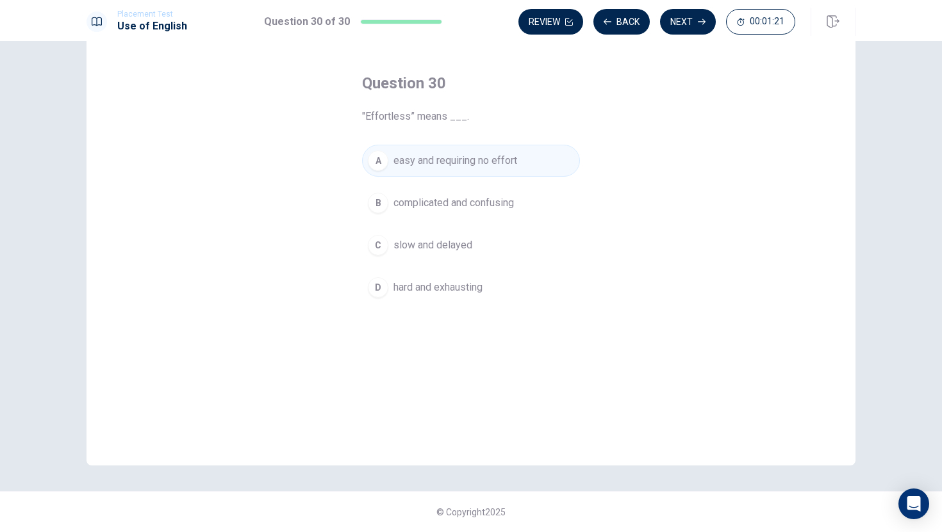
scroll to position [46, 0]
click at [684, 24] on button "Next" at bounding box center [688, 22] width 56 height 26
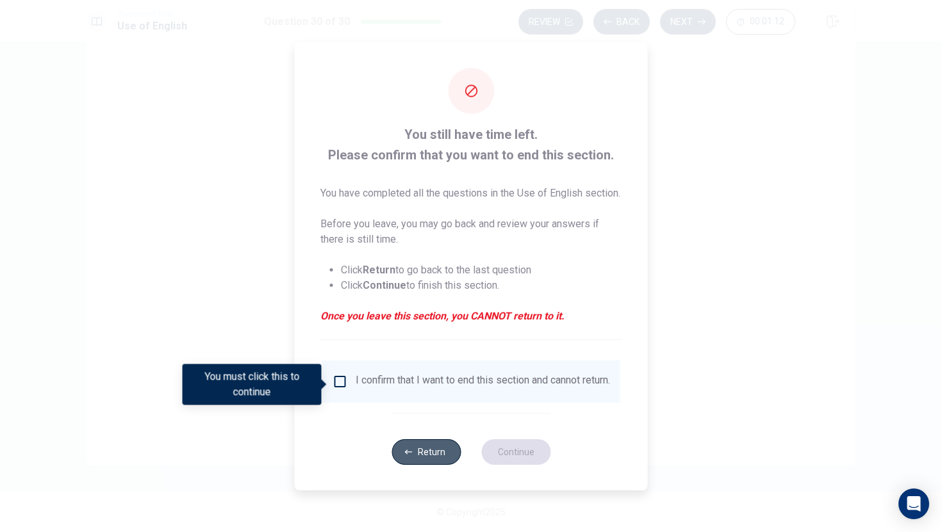
click at [423, 462] on button "Return" at bounding box center [425, 452] width 69 height 26
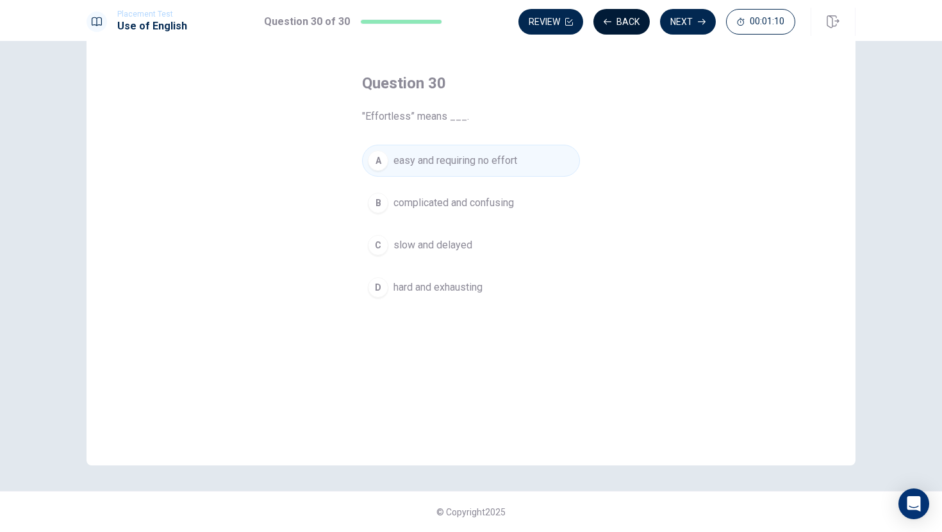
click at [619, 26] on button "Back" at bounding box center [621, 22] width 56 height 26
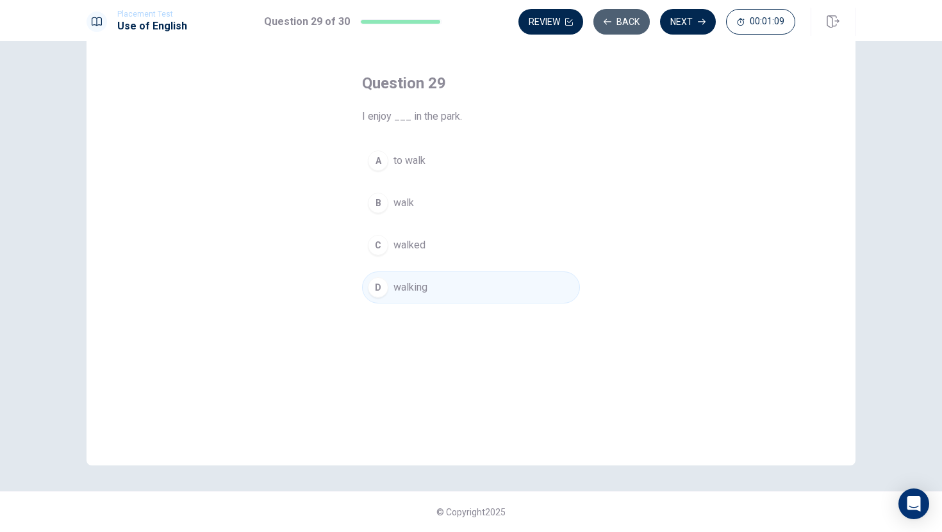
click at [619, 28] on button "Back" at bounding box center [621, 22] width 56 height 26
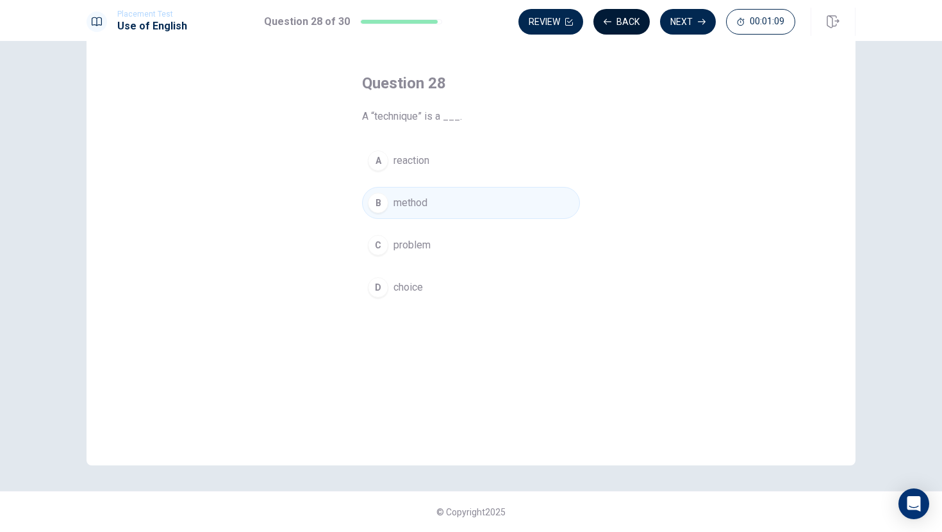
click at [619, 29] on button "Back" at bounding box center [621, 22] width 56 height 26
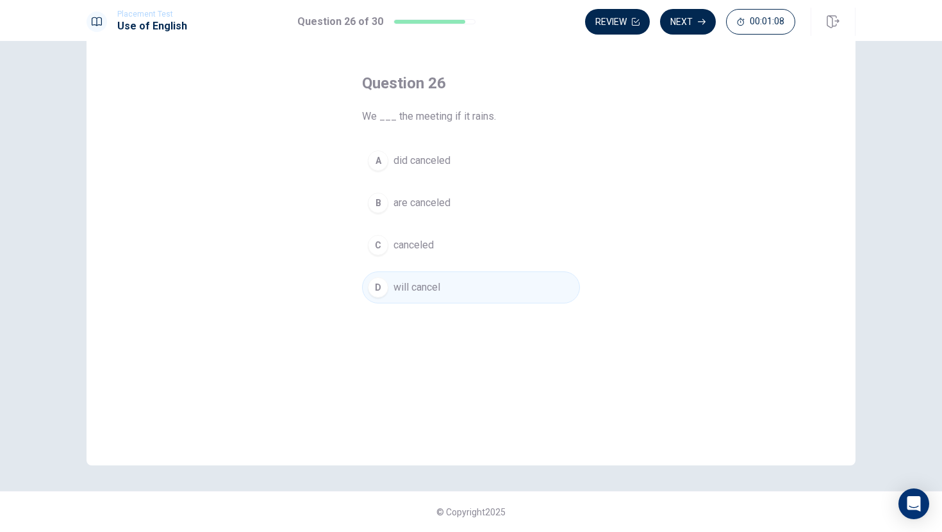
click at [619, 29] on button "Review" at bounding box center [617, 22] width 65 height 26
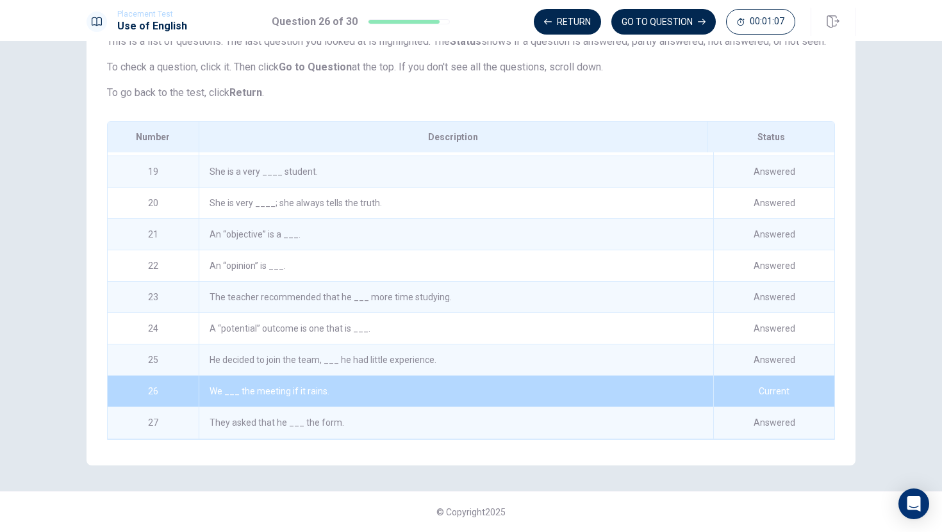
scroll to position [654, 0]
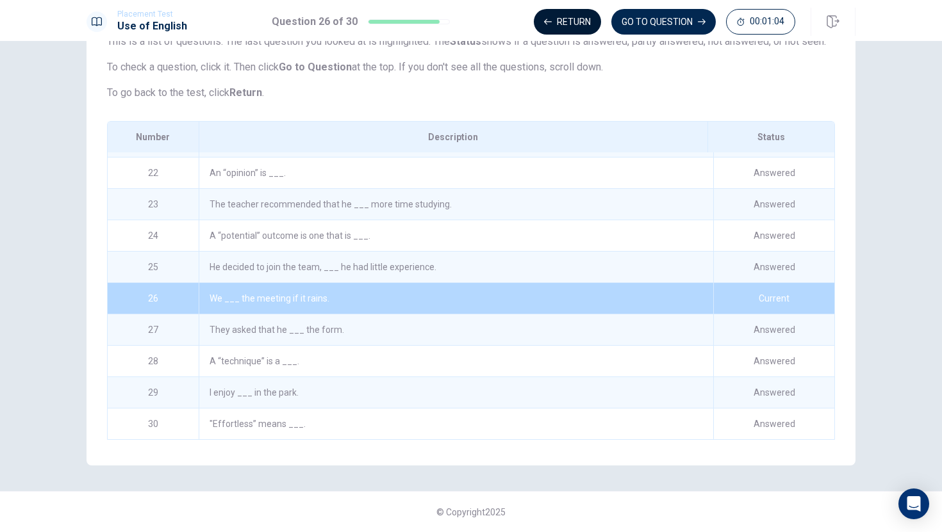
click at [572, 23] on button "Return" at bounding box center [567, 22] width 67 height 26
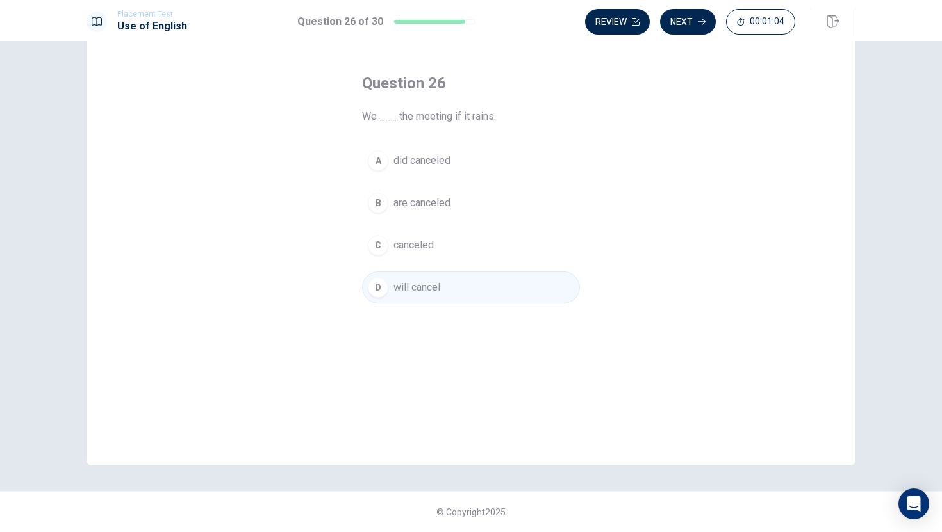
scroll to position [46, 0]
click at [616, 25] on button "Review" at bounding box center [617, 22] width 65 height 26
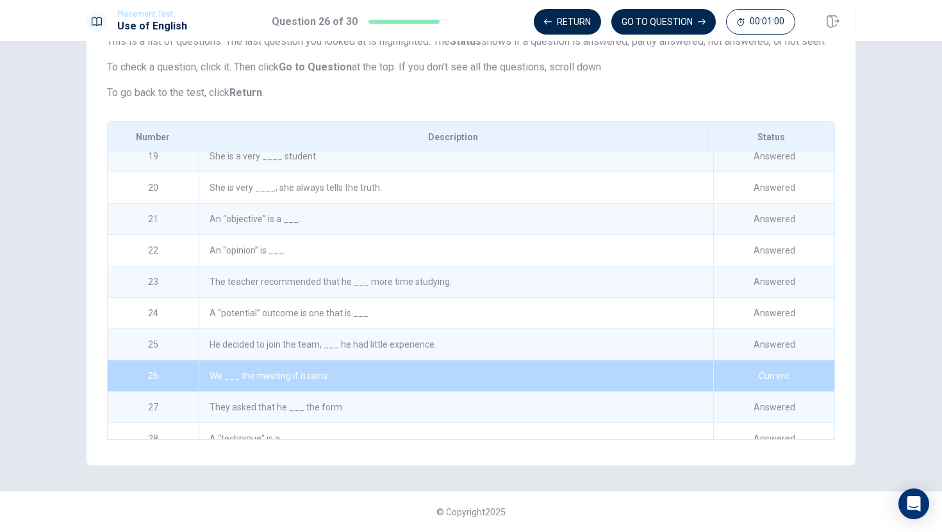
scroll to position [654, 0]
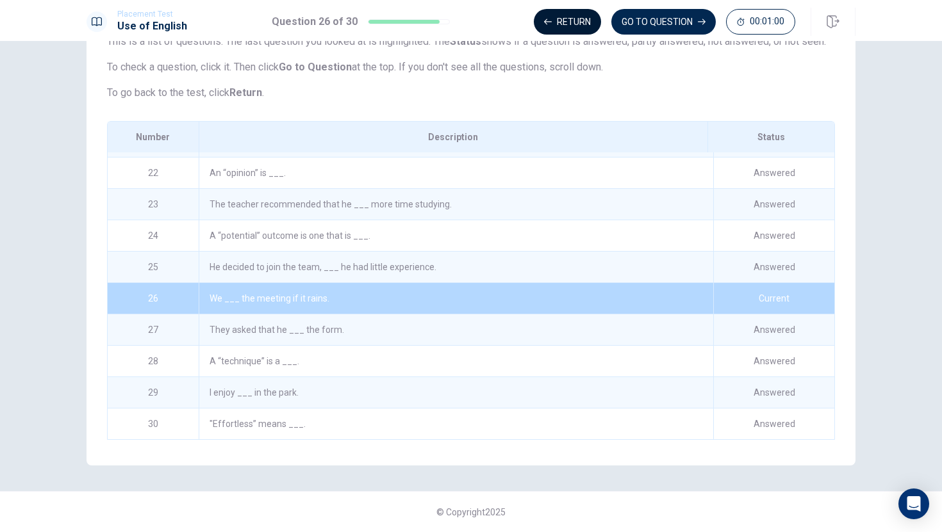
click at [578, 25] on button "Return" at bounding box center [567, 22] width 67 height 26
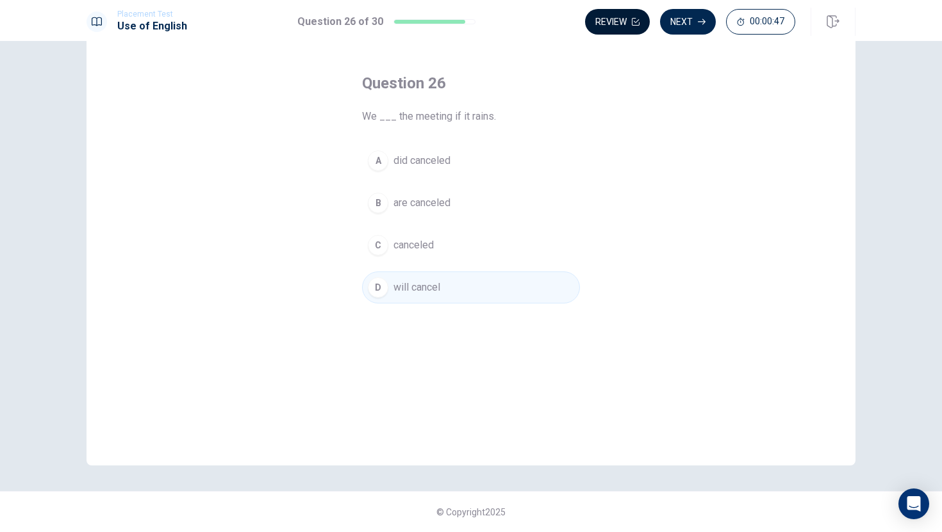
click at [625, 20] on button "Review" at bounding box center [617, 22] width 65 height 26
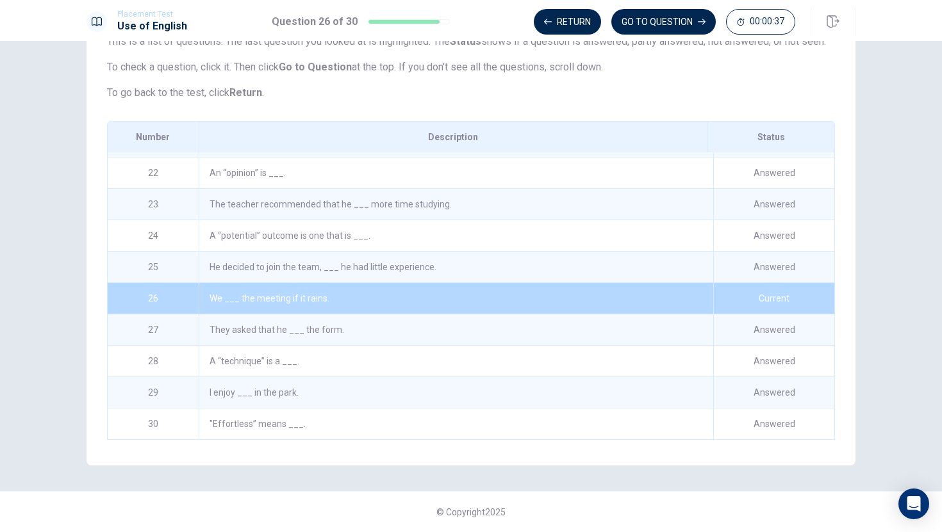
scroll to position [629, 0]
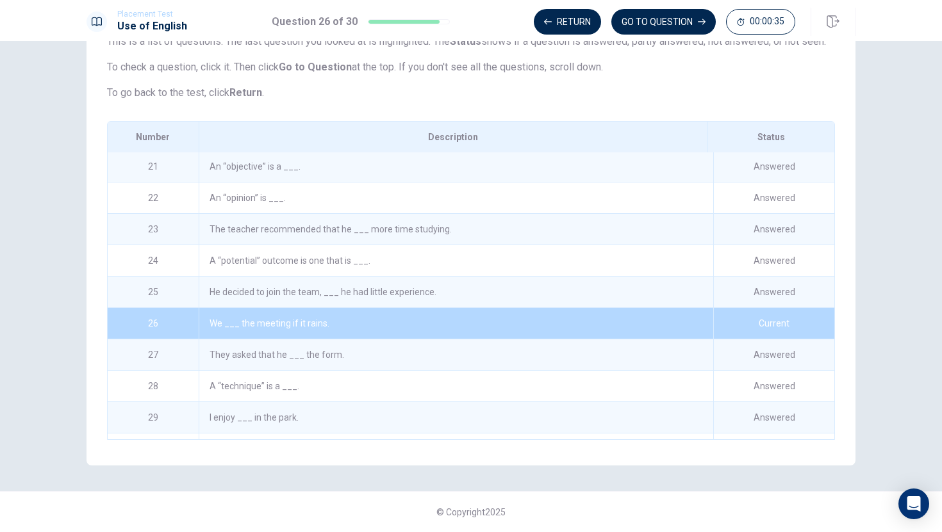
click at [357, 290] on div "He decided to join the team, ___ he had little experience." at bounding box center [456, 292] width 514 height 31
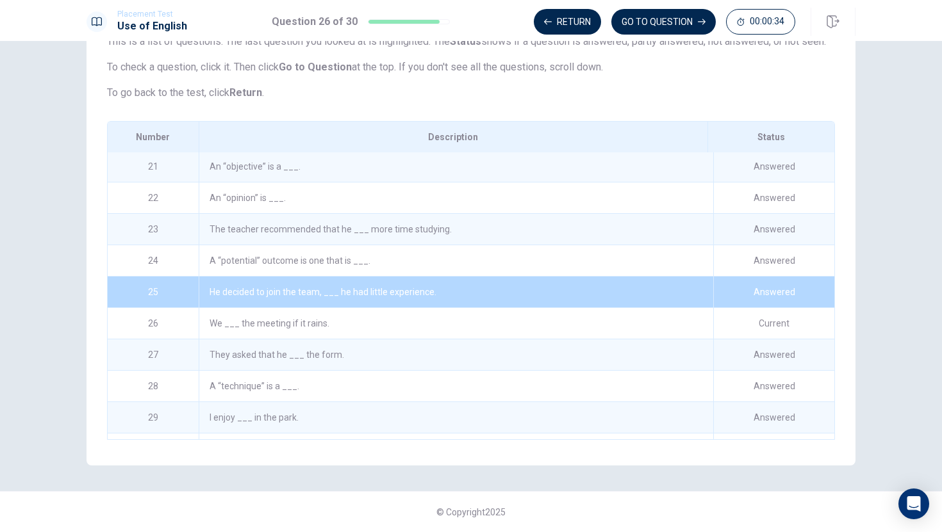
click at [384, 295] on div "He decided to join the team, ___ he had little experience." at bounding box center [456, 292] width 514 height 31
click at [555, 32] on button "Return" at bounding box center [567, 22] width 67 height 26
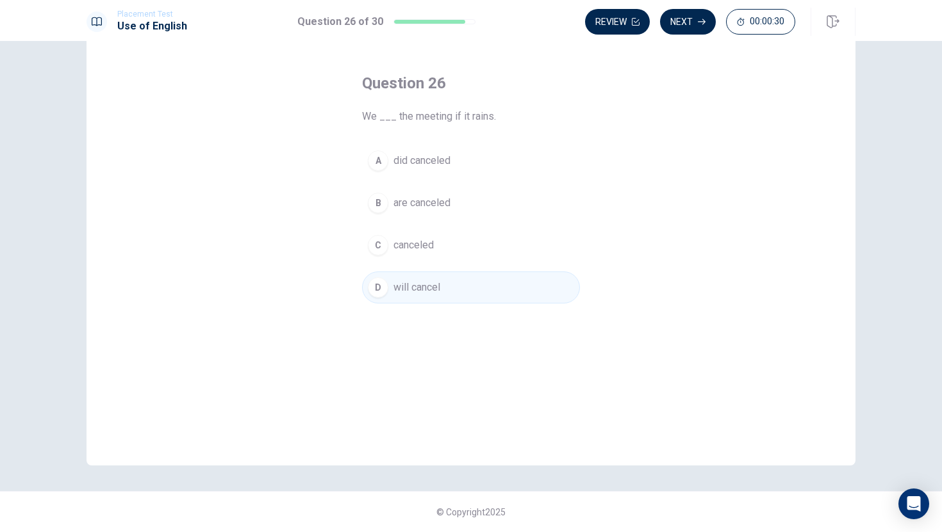
scroll to position [0, 0]
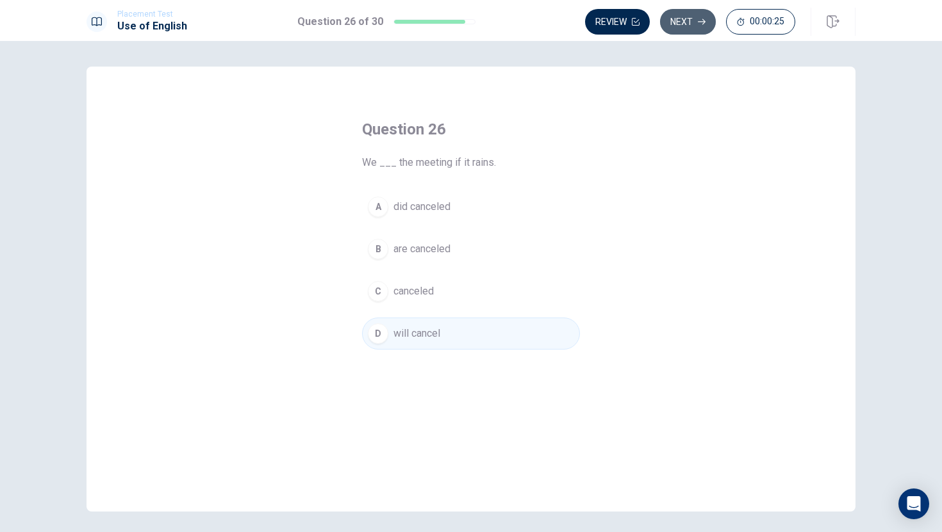
click at [690, 23] on button "Next" at bounding box center [688, 22] width 56 height 26
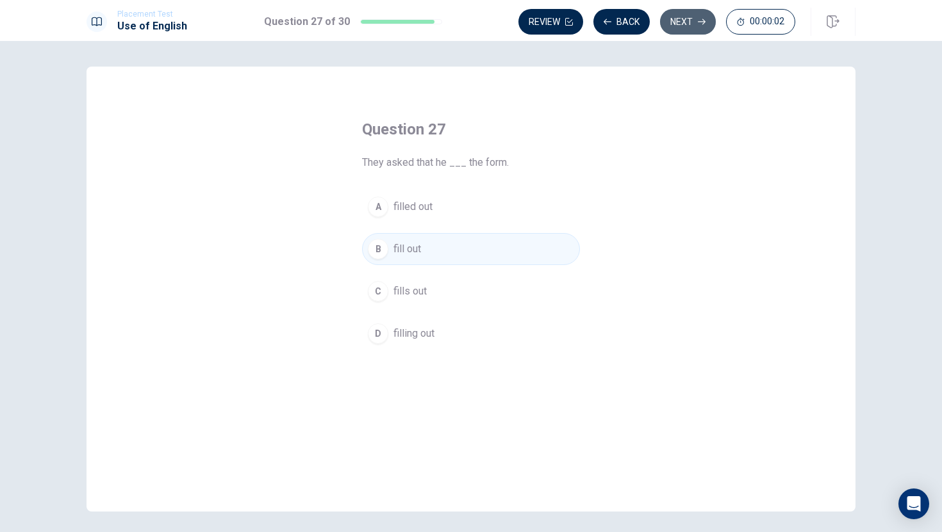
click at [683, 22] on button "Next" at bounding box center [688, 22] width 56 height 26
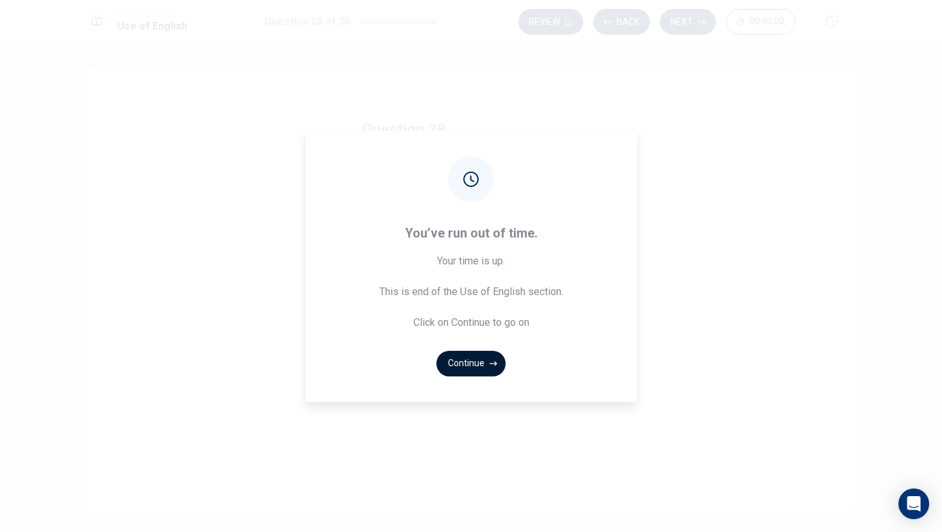
click at [491, 360] on icon "button" at bounding box center [493, 364] width 8 height 8
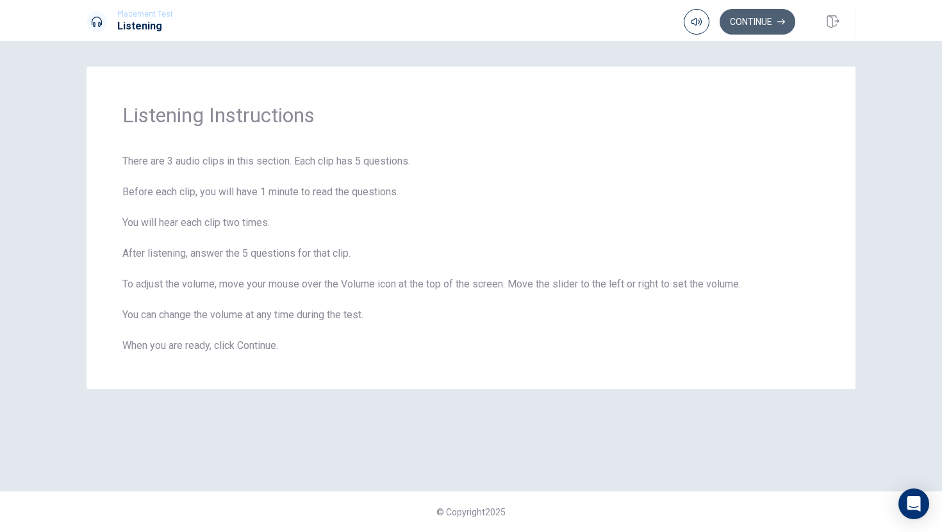
click at [760, 20] on button "Continue" at bounding box center [757, 22] width 76 height 26
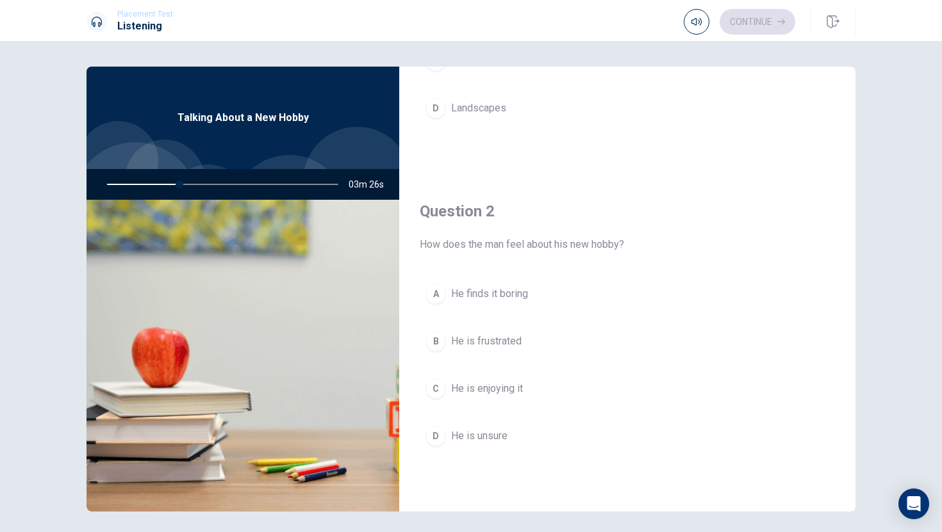
scroll to position [236, 0]
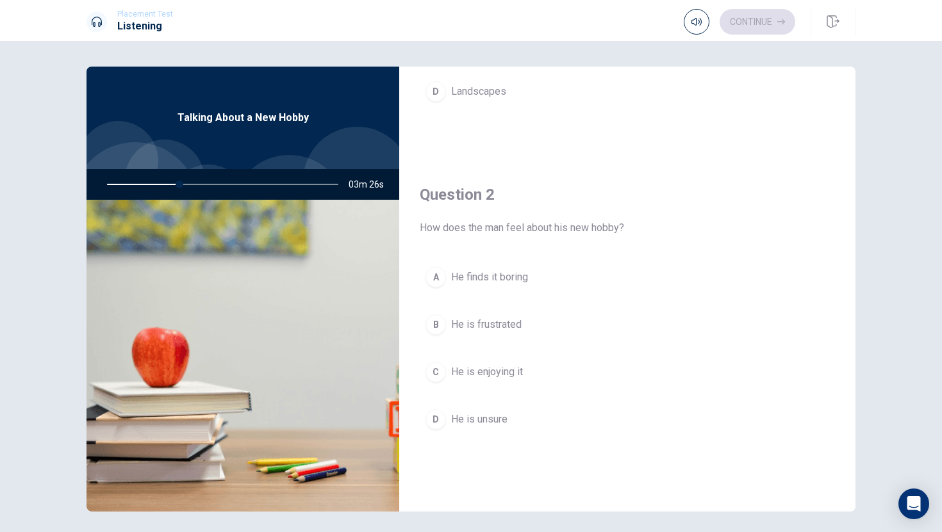
click at [438, 370] on div "C" at bounding box center [435, 372] width 20 height 20
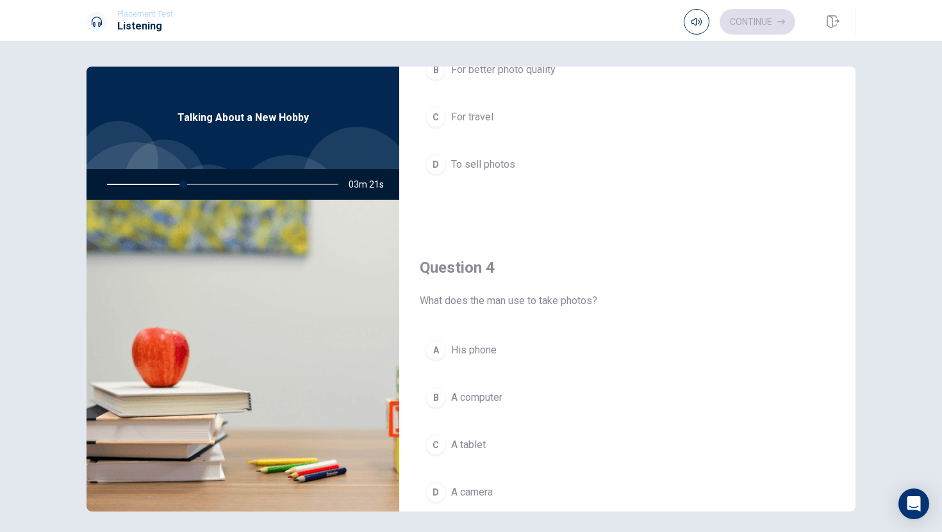
scroll to position [819, 0]
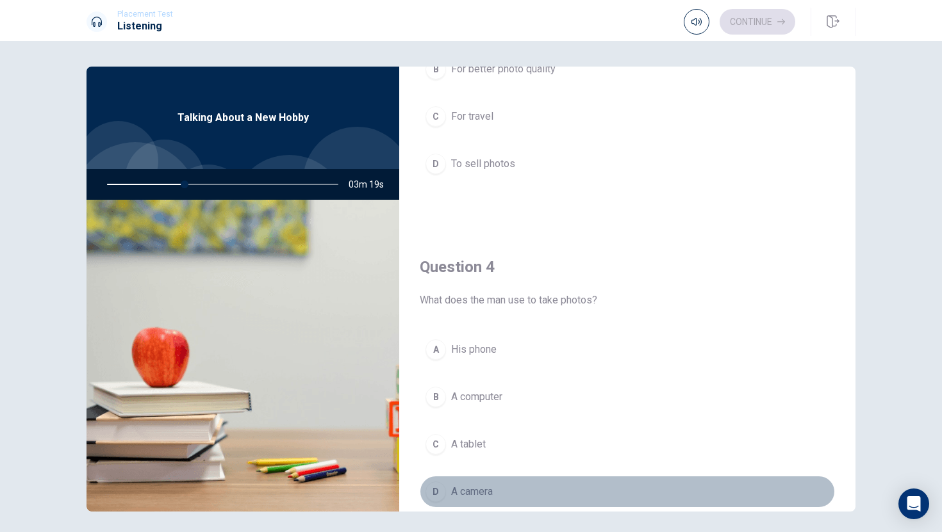
click at [435, 482] on div "D" at bounding box center [435, 492] width 20 height 20
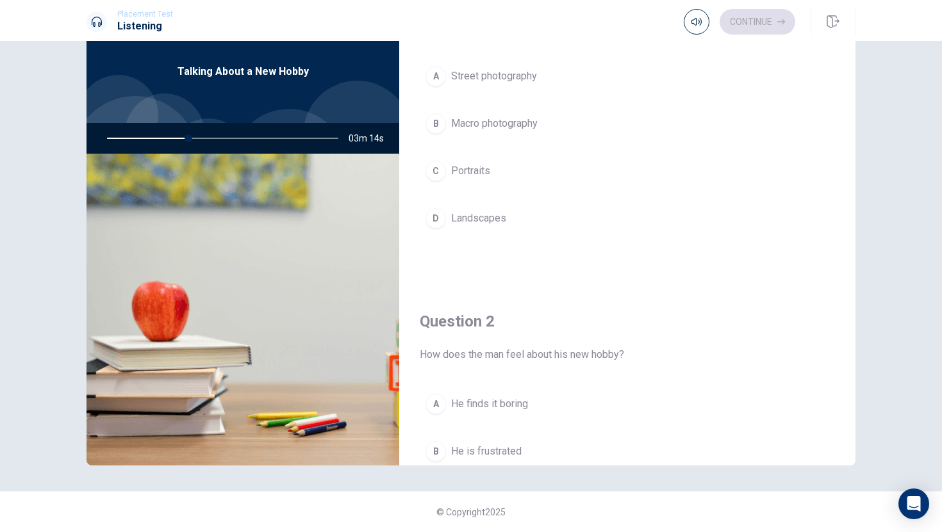
scroll to position [0, 0]
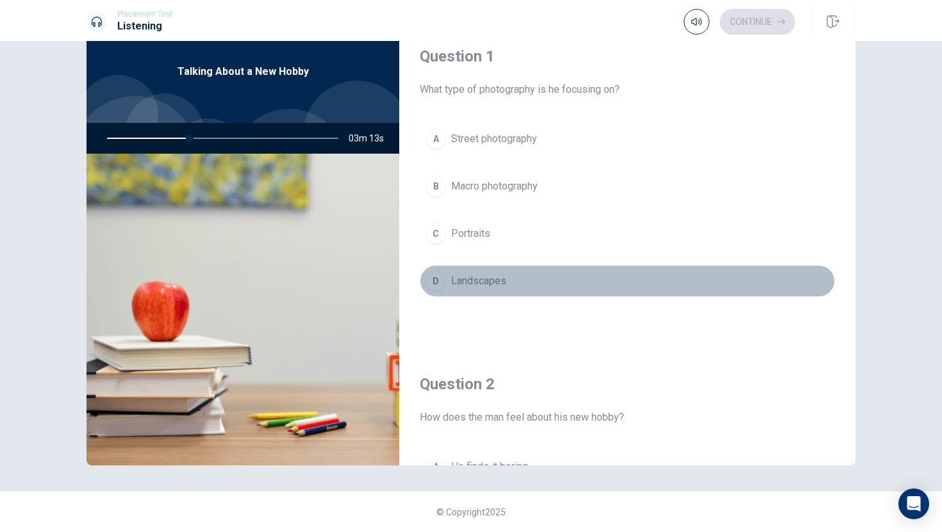
click at [436, 281] on div "D" at bounding box center [435, 281] width 20 height 20
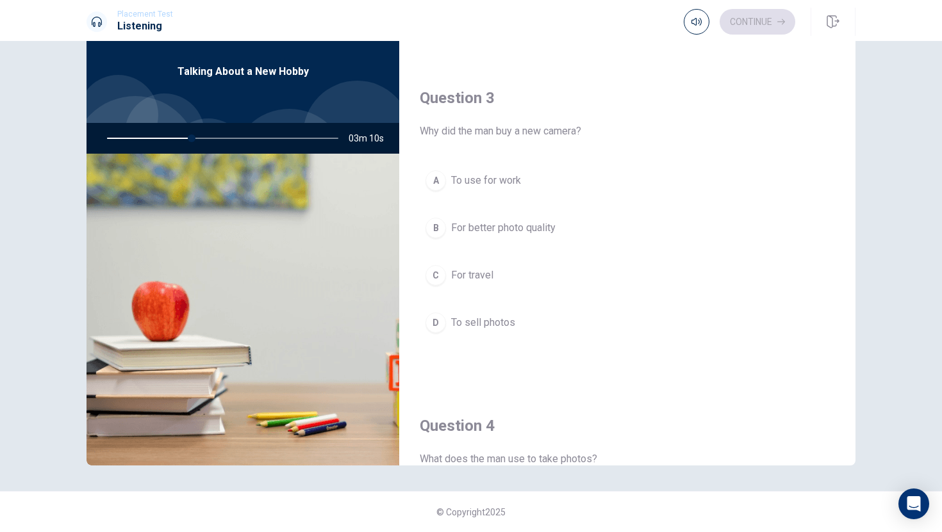
scroll to position [643, 0]
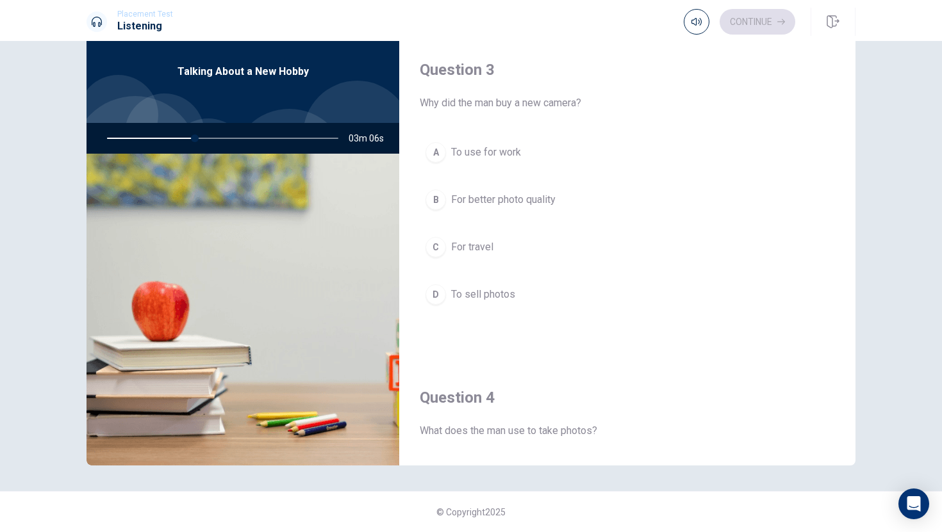
click at [434, 201] on div "B" at bounding box center [435, 200] width 20 height 20
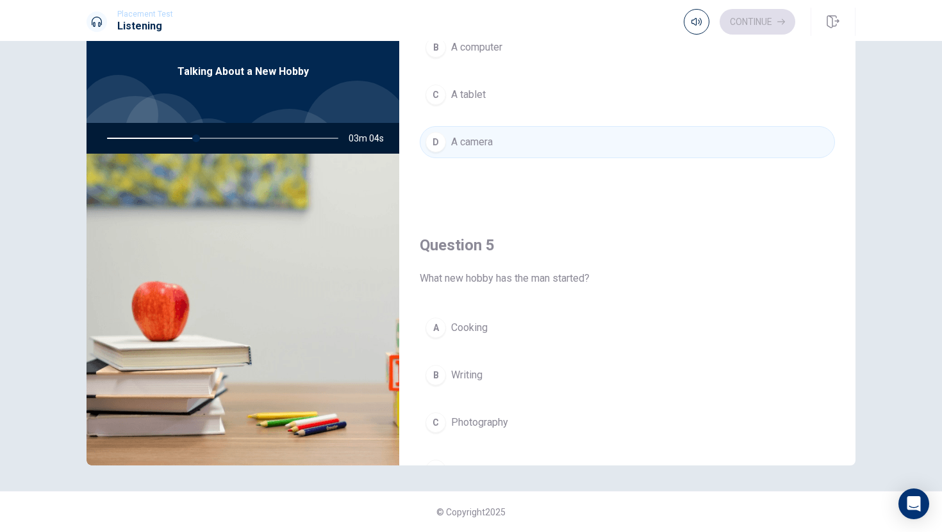
scroll to position [1195, 0]
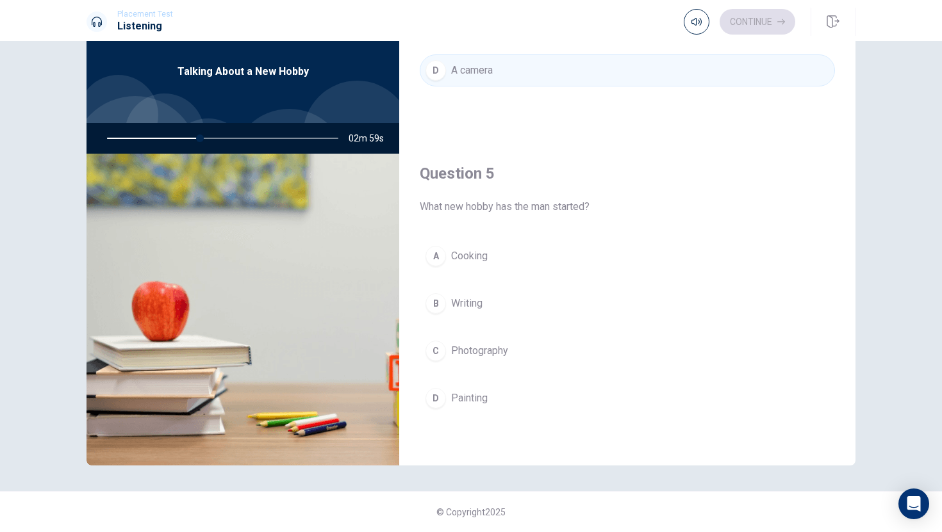
click at [433, 342] on div "C" at bounding box center [435, 351] width 20 height 20
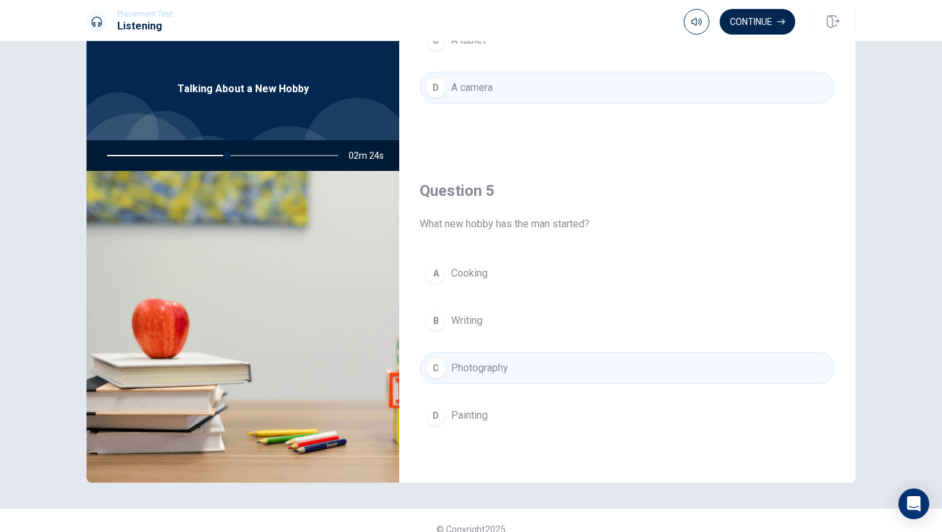
scroll to position [46, 0]
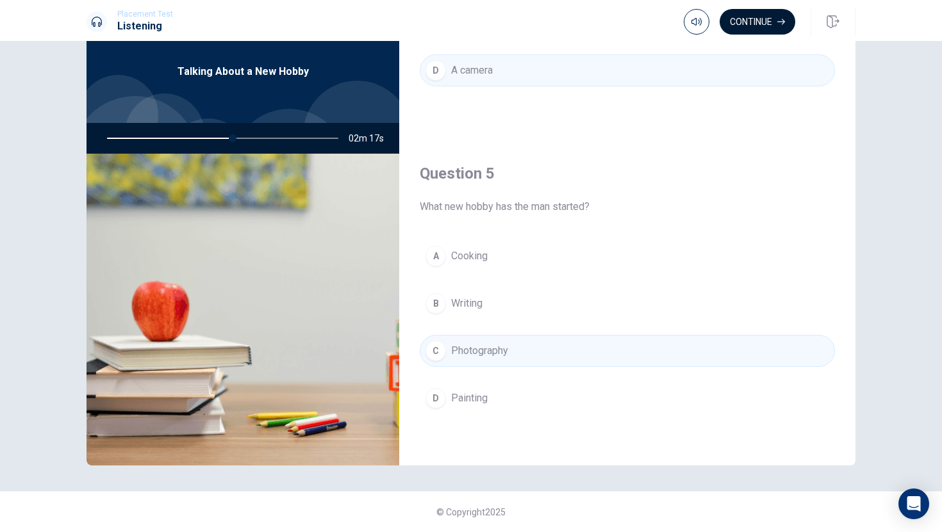
click at [745, 27] on button "Continue" at bounding box center [757, 22] width 76 height 26
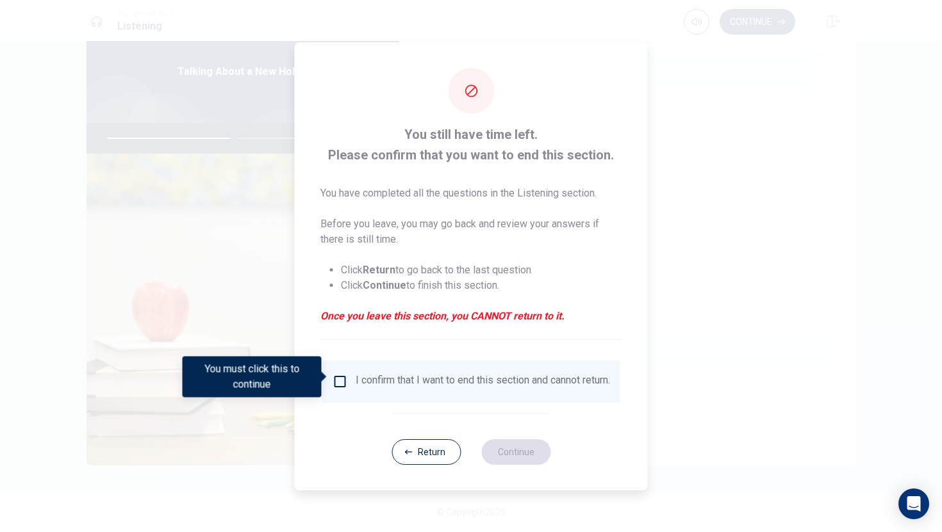
click at [340, 378] on input "You must click this to continue" at bounding box center [339, 381] width 15 height 15
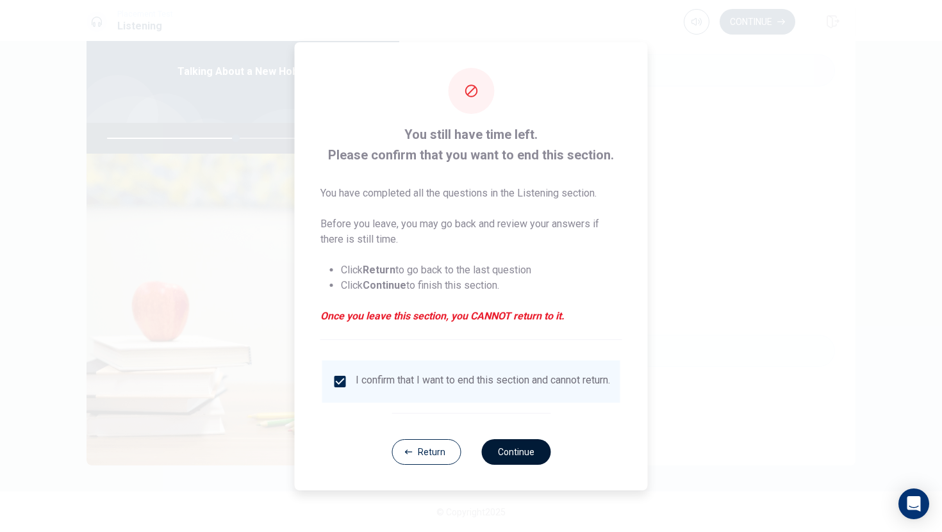
click at [485, 452] on button "Continue" at bounding box center [515, 452] width 69 height 26
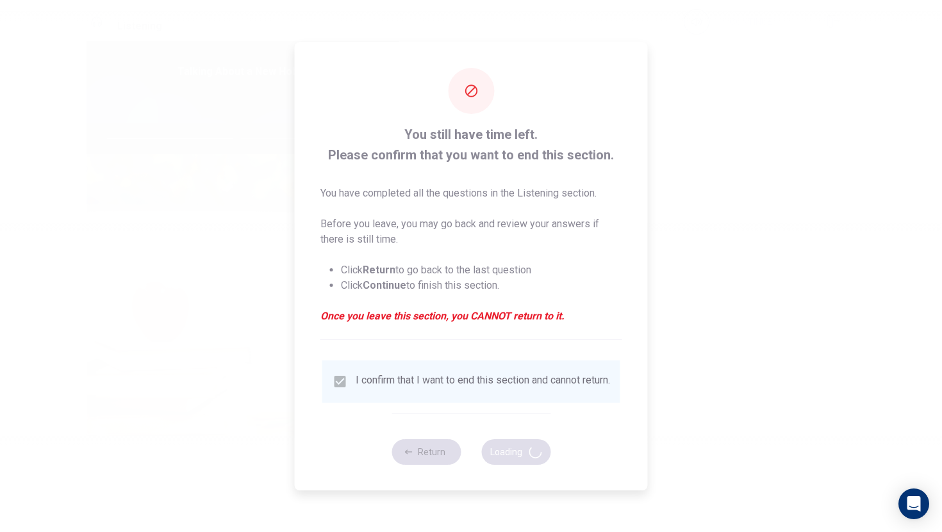
type input "57"
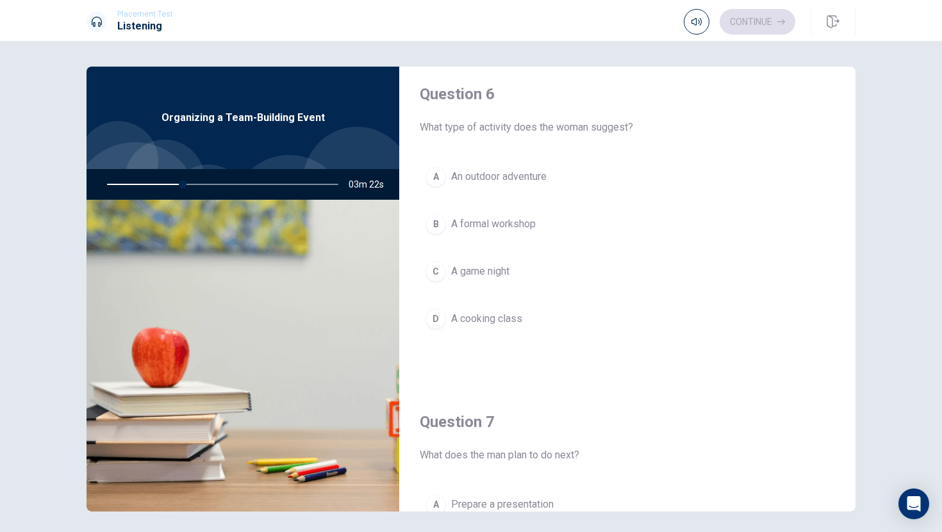
scroll to position [0, 0]
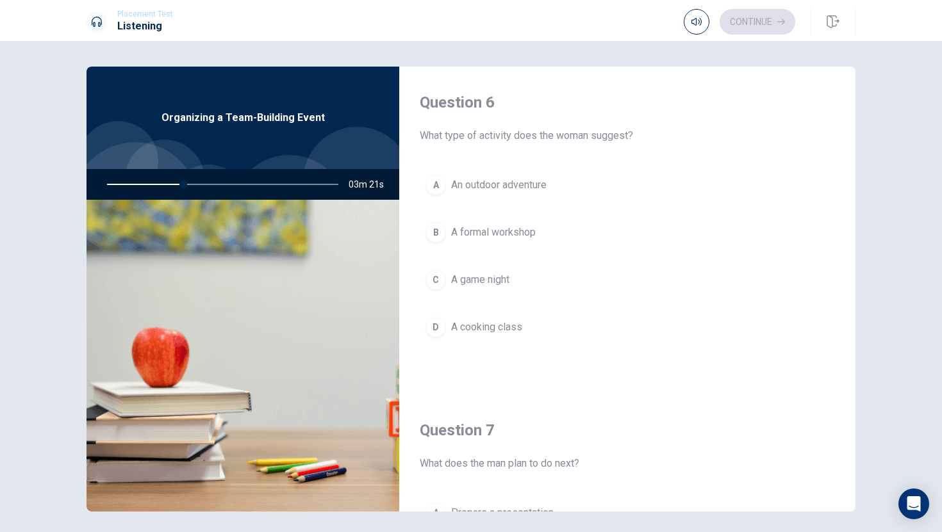
click at [440, 188] on div "A" at bounding box center [435, 185] width 20 height 20
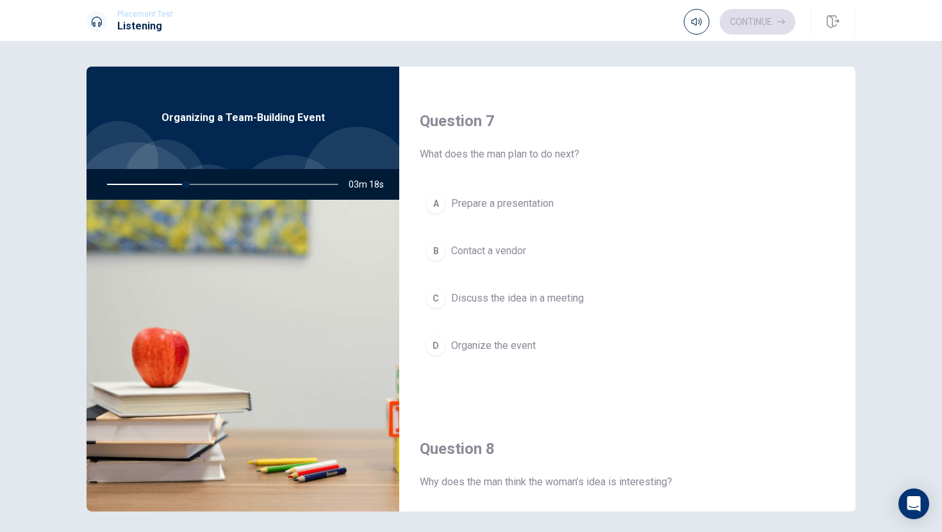
scroll to position [388, 0]
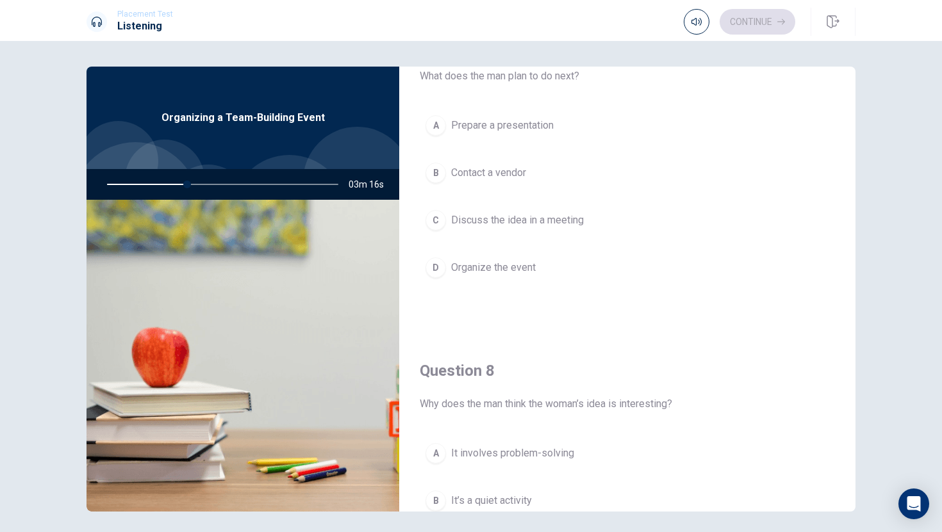
click at [438, 267] on div "D" at bounding box center [435, 268] width 20 height 20
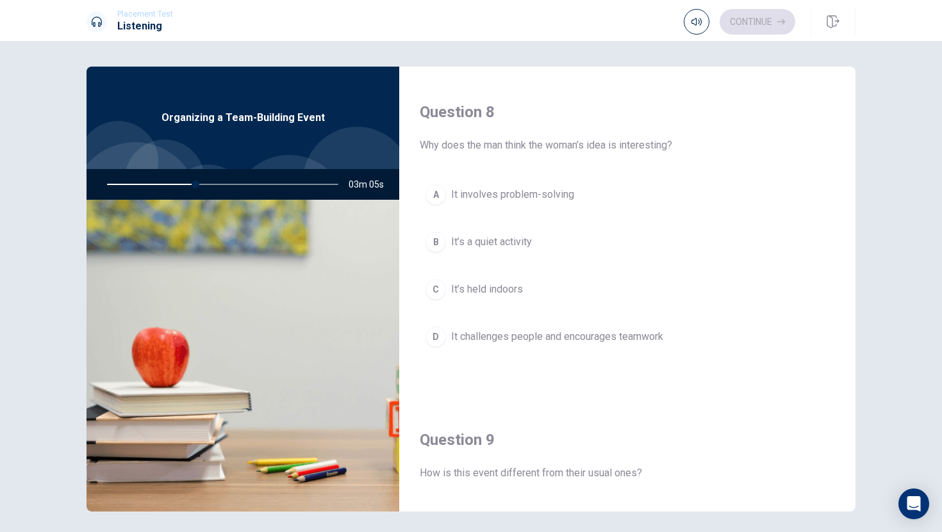
scroll to position [665, 0]
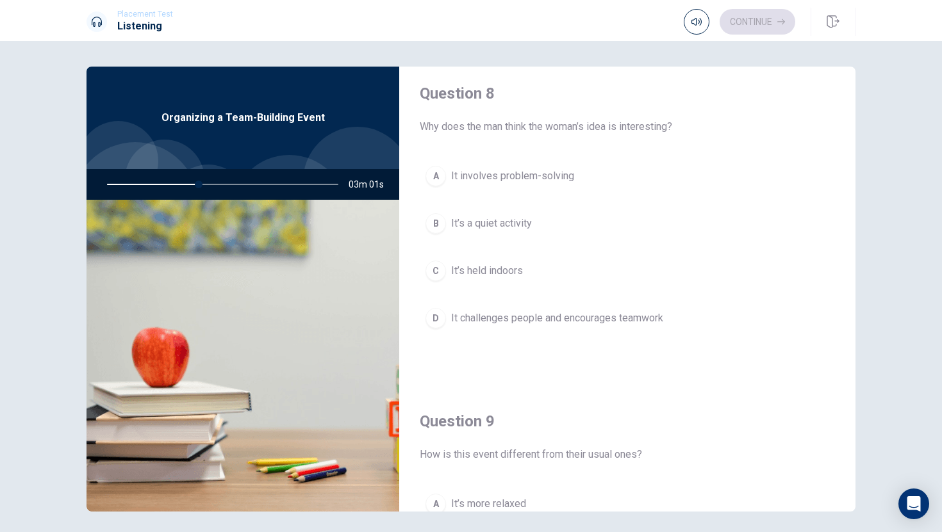
click at [494, 311] on span "It challenges people and encourages teamwork" at bounding box center [557, 318] width 212 height 15
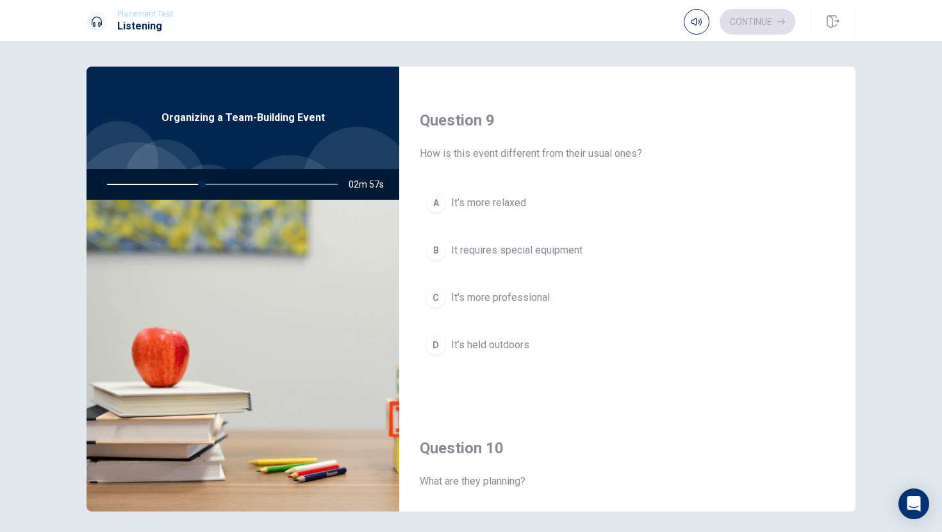
scroll to position [1195, 0]
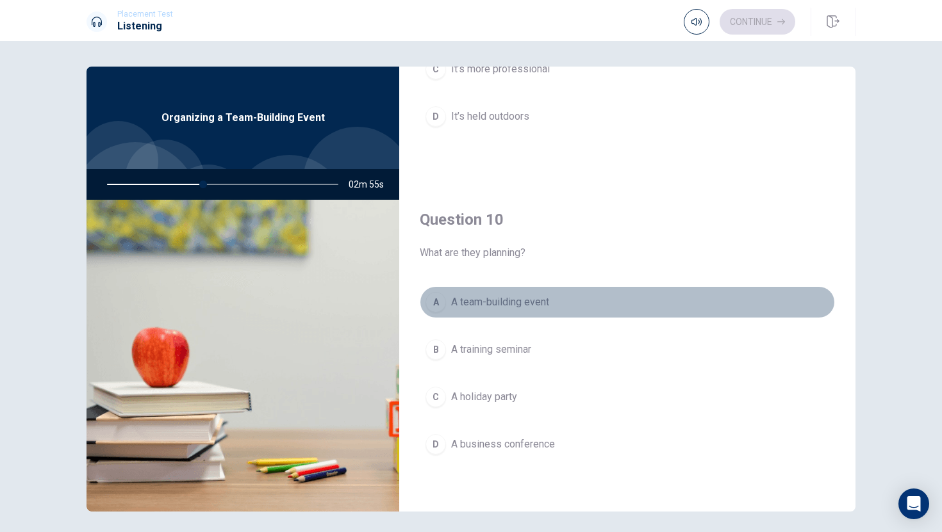
click at [517, 300] on span "A team-building event" at bounding box center [500, 302] width 98 height 15
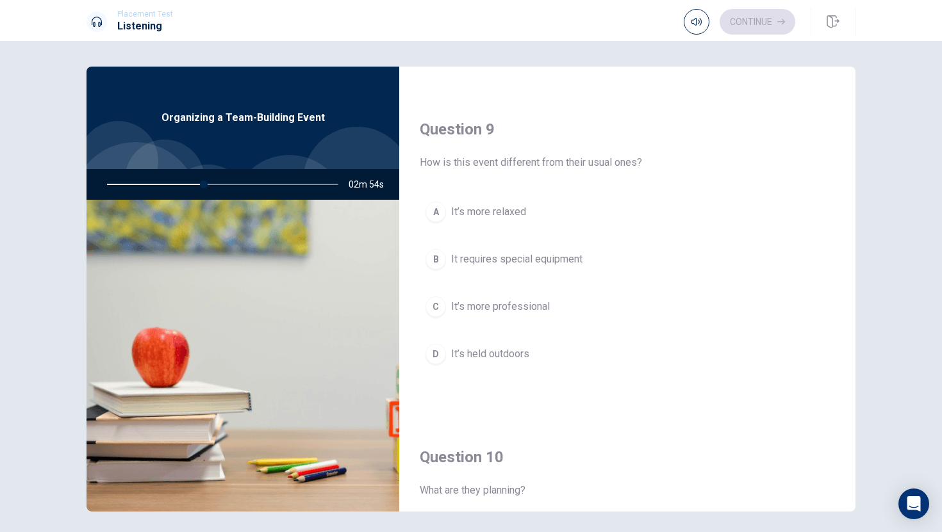
scroll to position [951, 0]
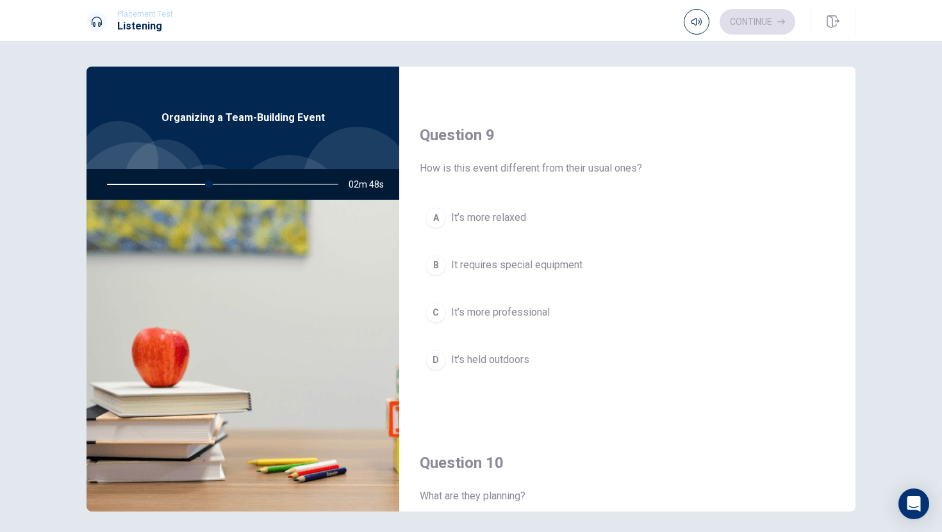
click at [507, 364] on span "It’s held outdoors" at bounding box center [490, 359] width 78 height 15
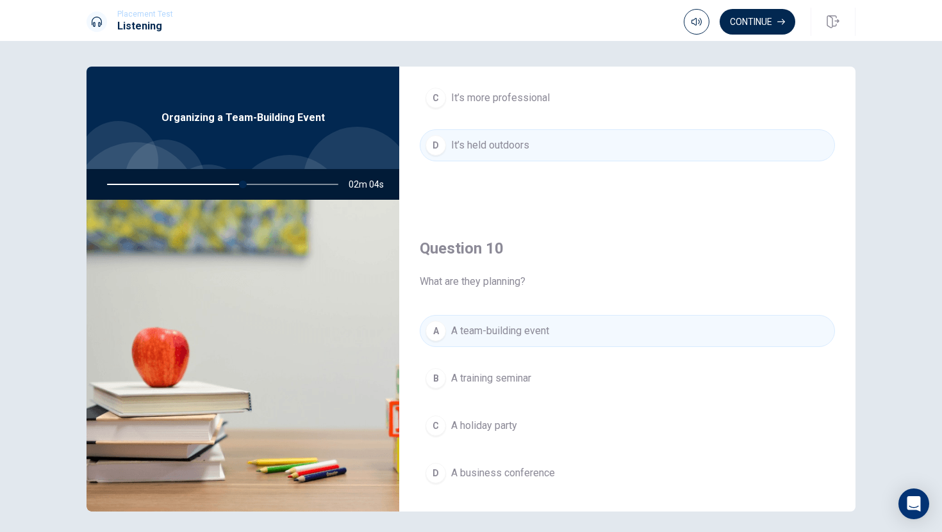
scroll to position [1195, 0]
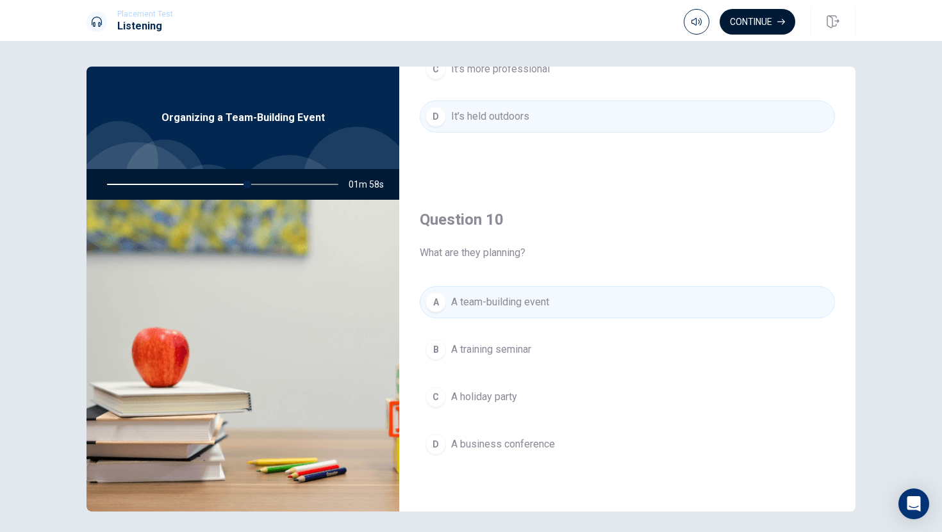
click at [745, 21] on button "Continue" at bounding box center [757, 22] width 76 height 26
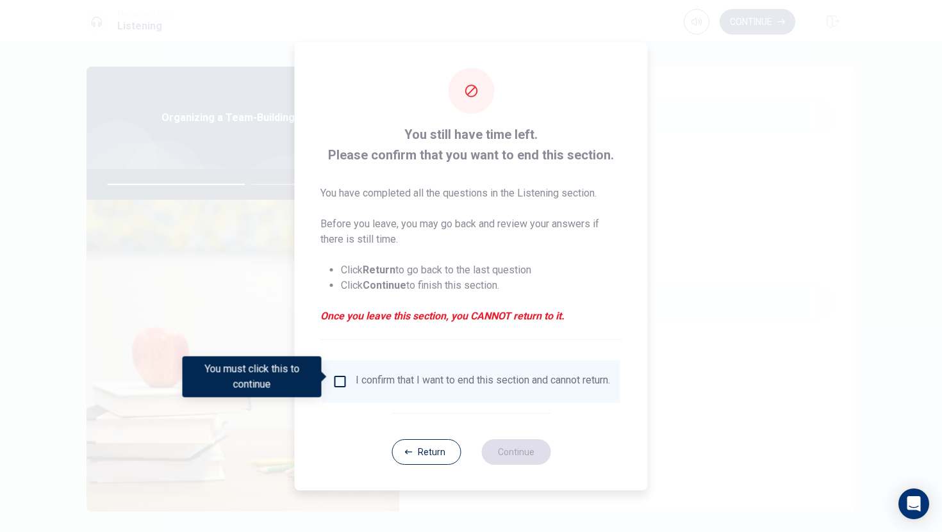
click at [350, 387] on div "I confirm that I want to end this section and cannot return." at bounding box center [470, 381] width 277 height 15
click at [334, 374] on input "You must click this to continue" at bounding box center [339, 381] width 15 height 15
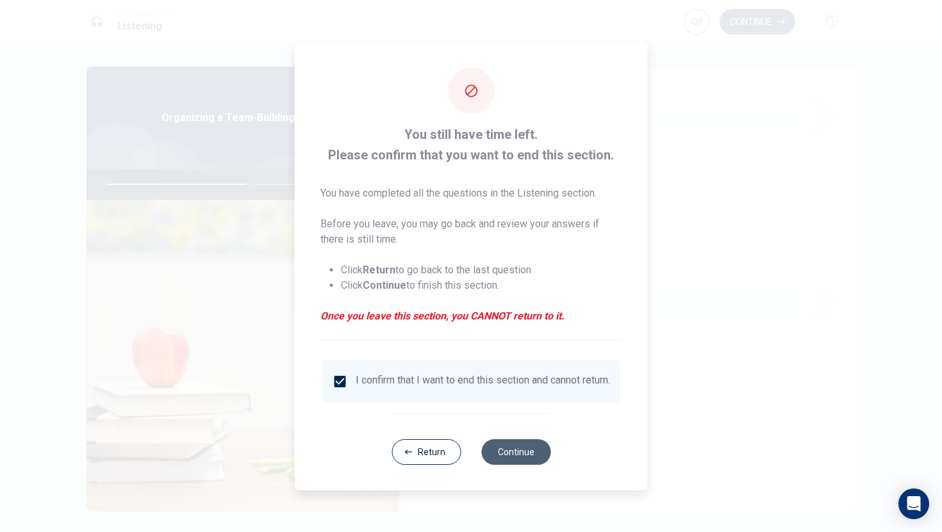
click at [532, 460] on button "Continue" at bounding box center [515, 452] width 69 height 26
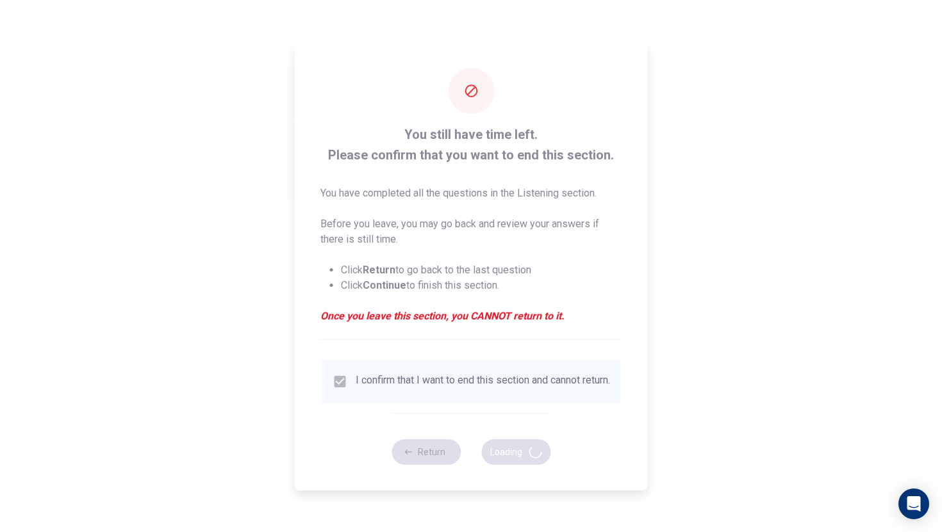
type input "63"
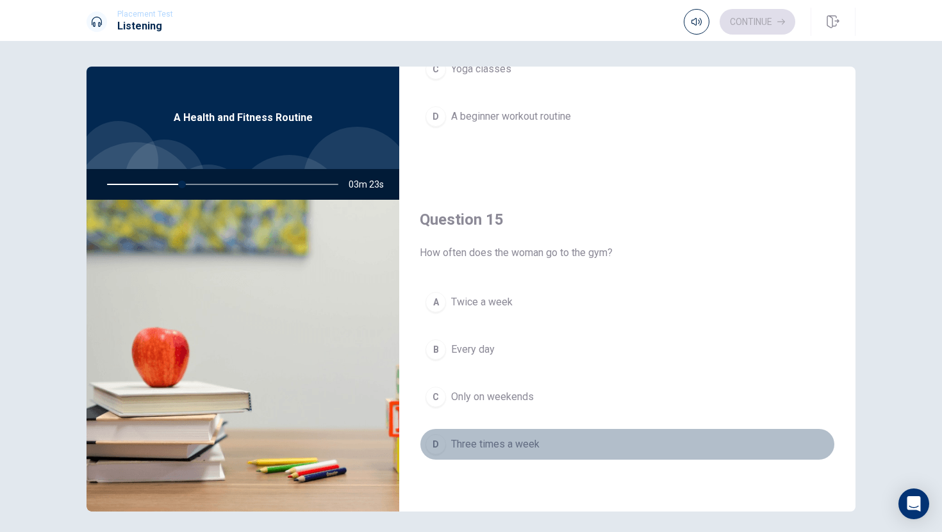
click at [434, 441] on div "D" at bounding box center [435, 444] width 20 height 20
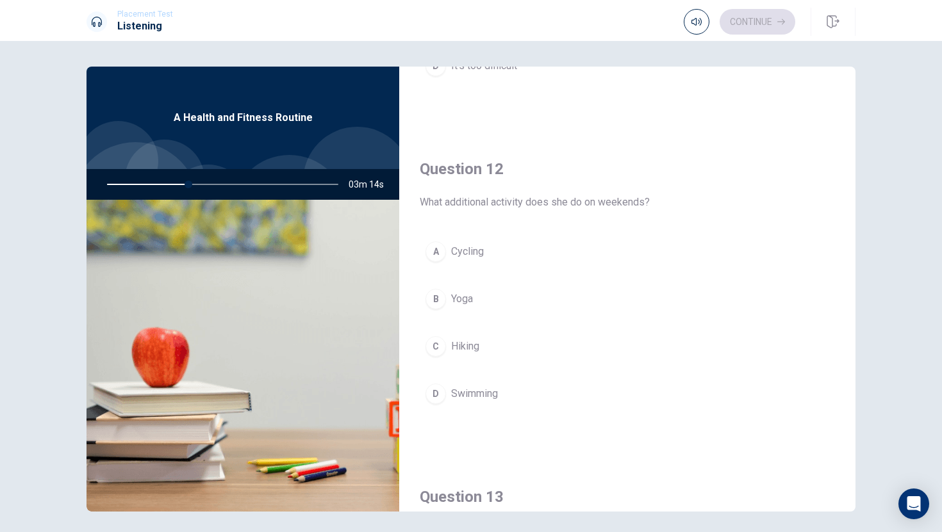
scroll to position [192, 0]
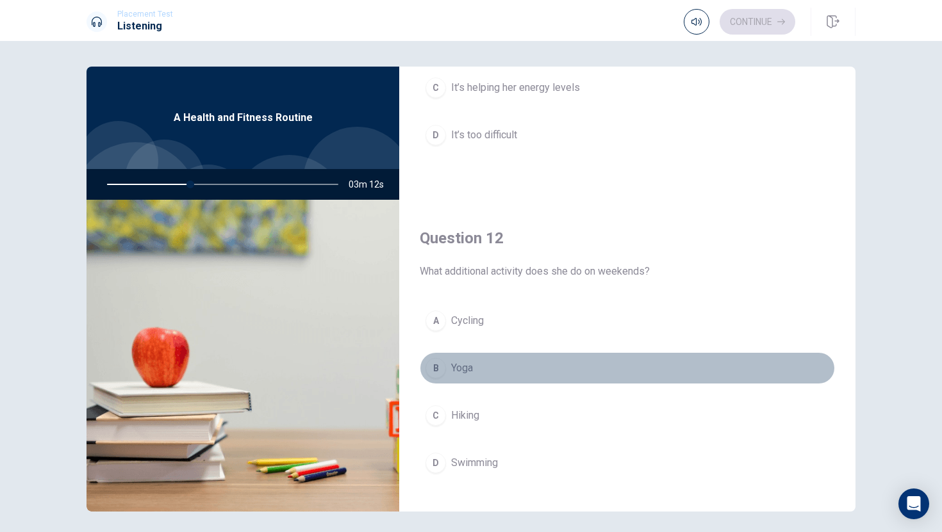
click at [436, 364] on div "B" at bounding box center [435, 368] width 20 height 20
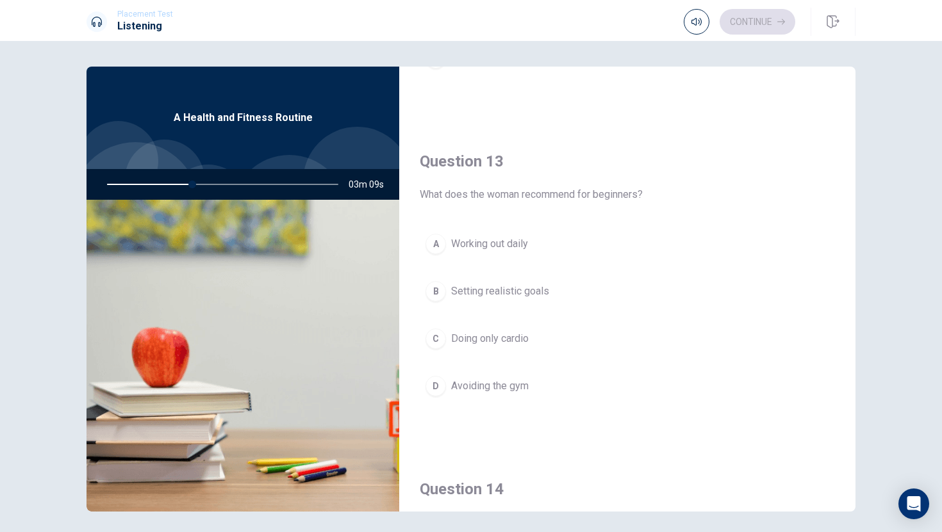
scroll to position [644, 0]
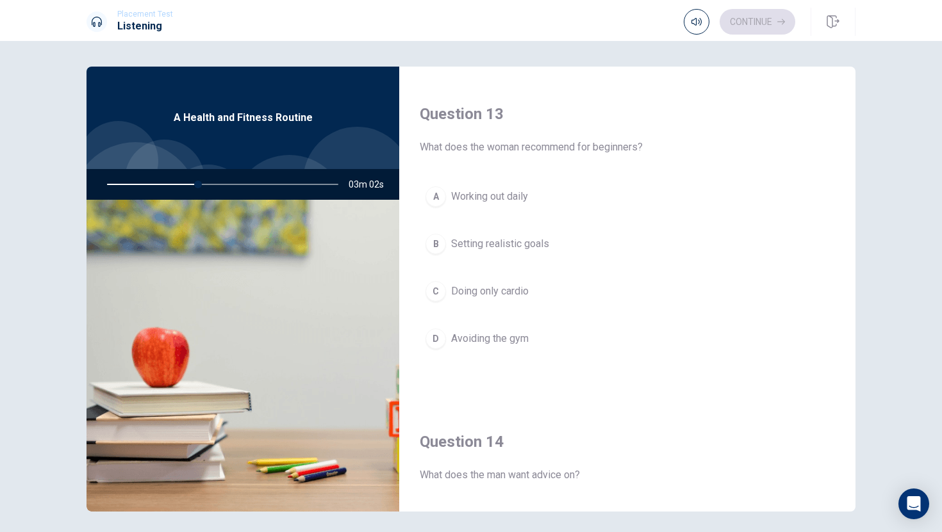
click at [439, 250] on div "B" at bounding box center [435, 244] width 20 height 20
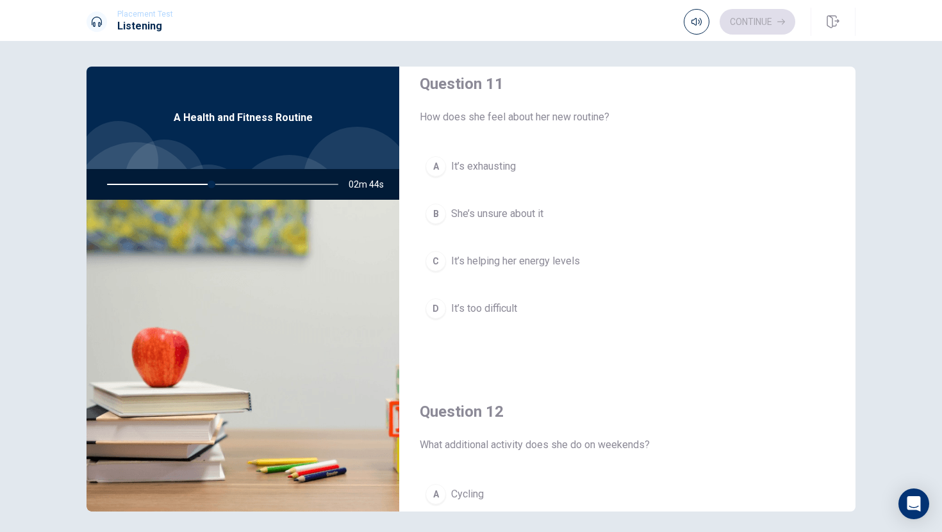
scroll to position [0, 0]
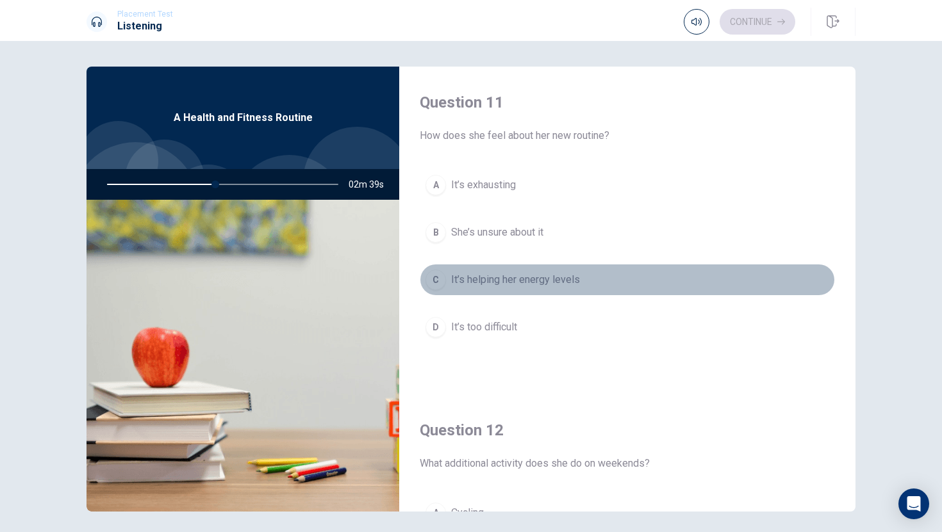
click at [432, 283] on div "C" at bounding box center [435, 280] width 20 height 20
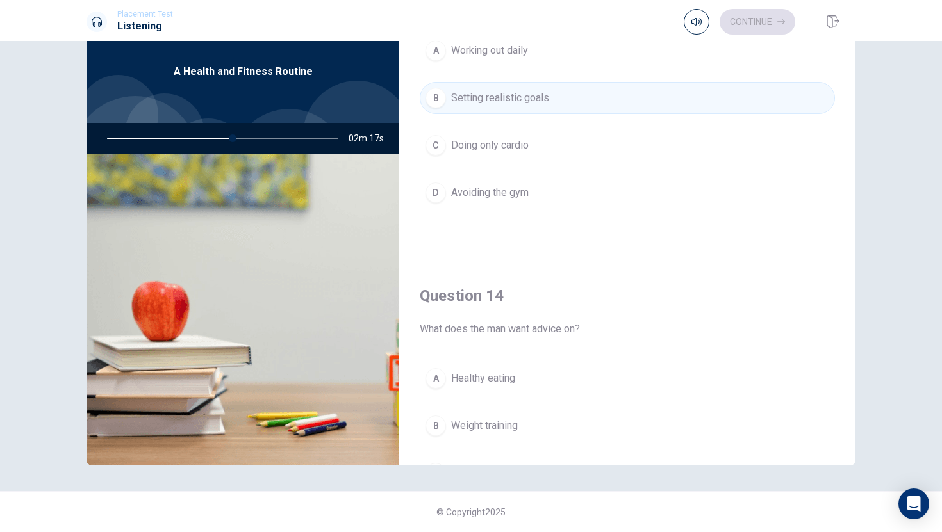
scroll to position [846, 0]
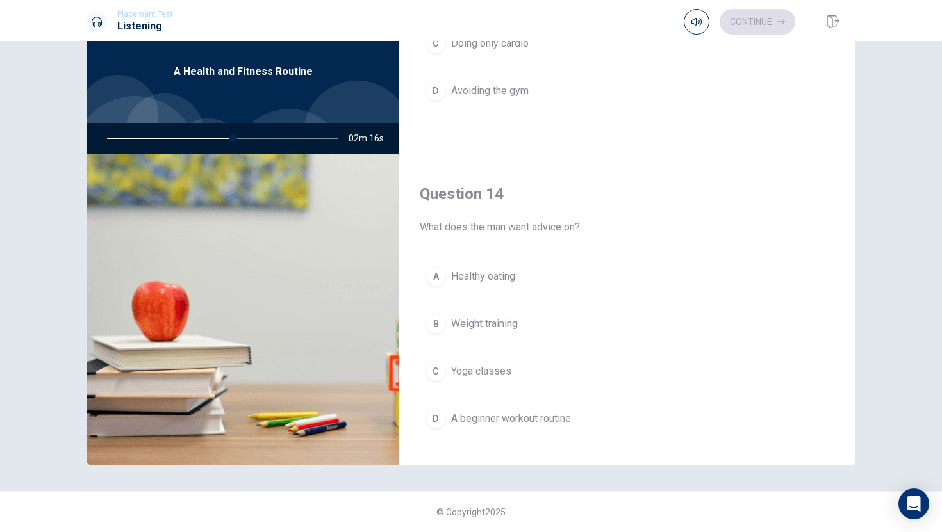
click at [436, 419] on div "D" at bounding box center [435, 419] width 20 height 20
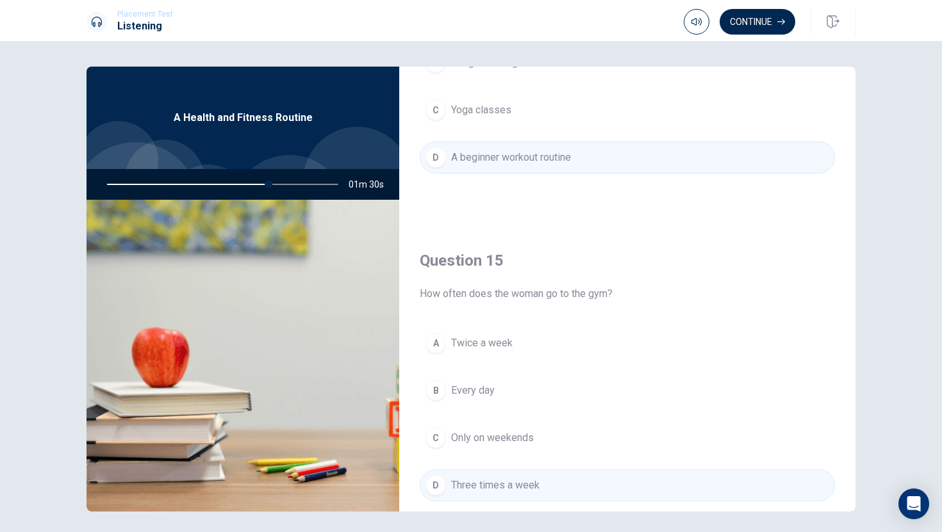
scroll to position [1195, 0]
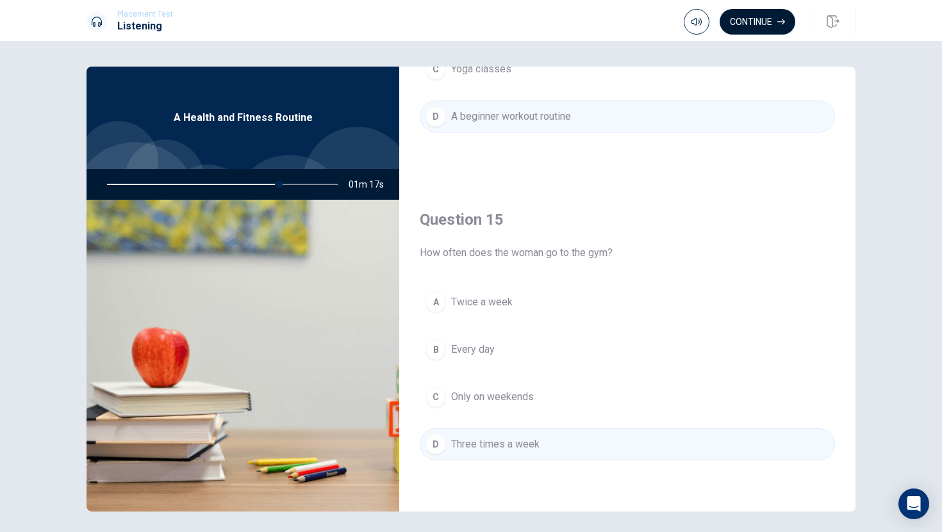
click at [758, 24] on button "Continue" at bounding box center [757, 22] width 76 height 26
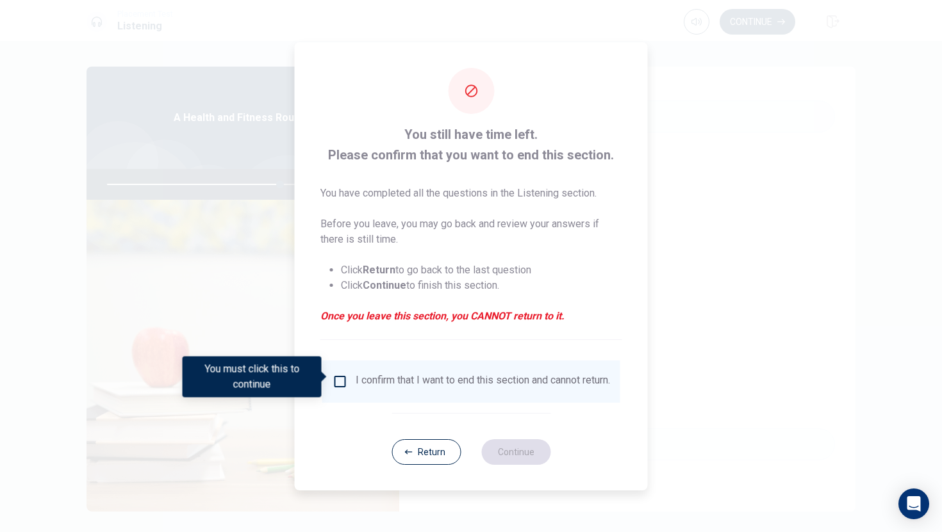
click at [334, 374] on input "You must click this to continue" at bounding box center [339, 381] width 15 height 15
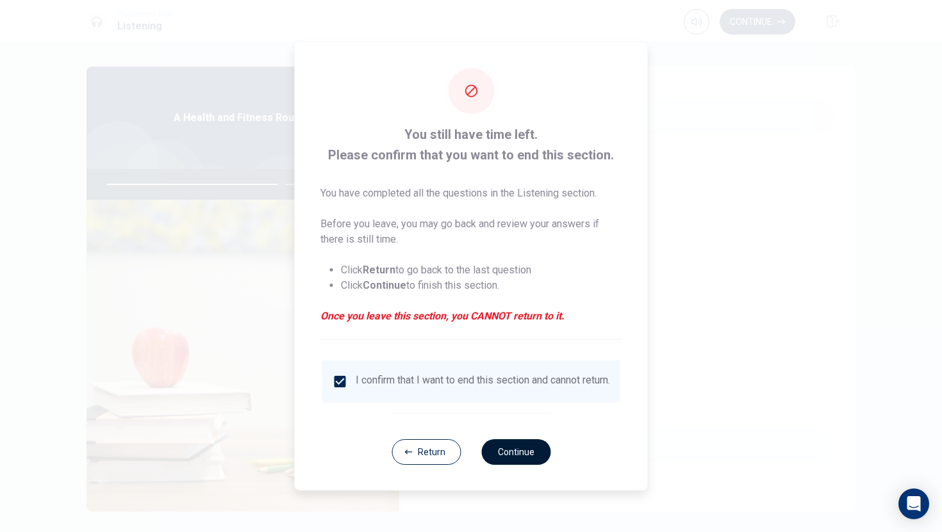
click at [495, 450] on button "Continue" at bounding box center [515, 452] width 69 height 26
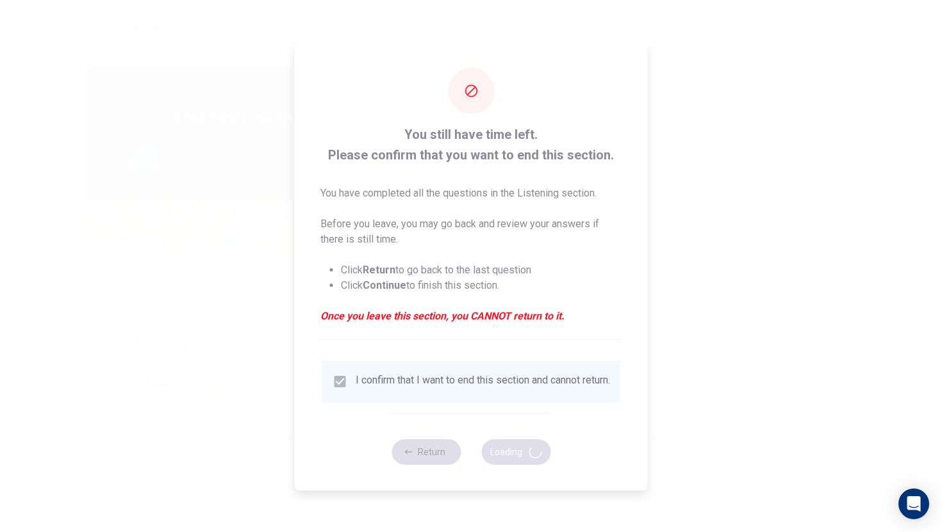
type input "76"
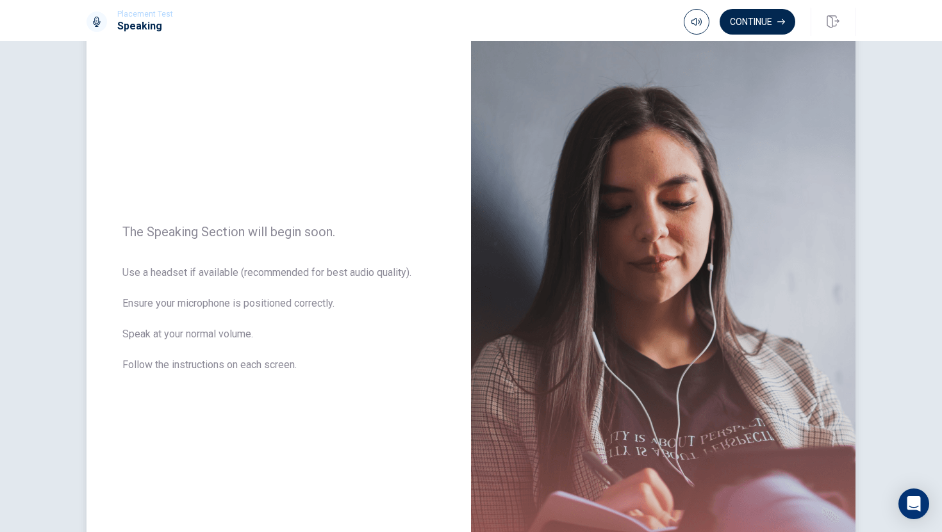
scroll to position [0, 0]
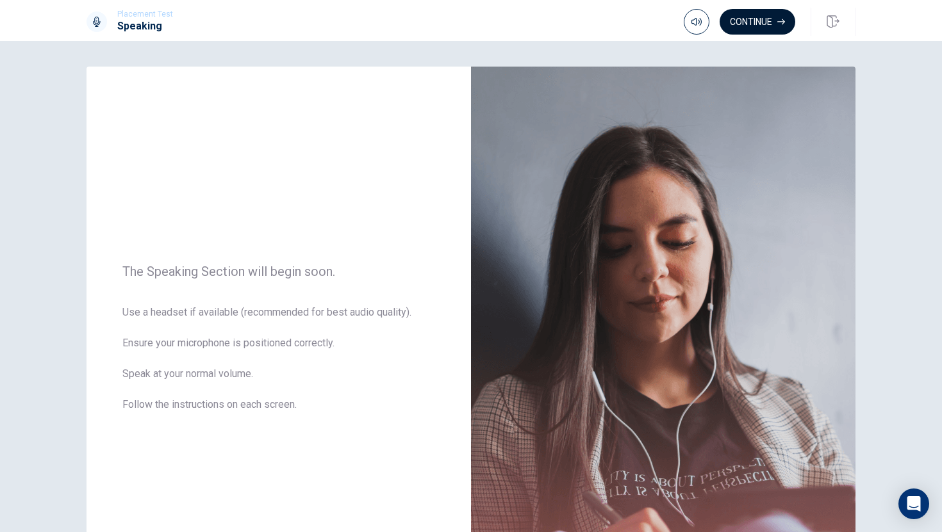
click at [738, 20] on button "Continue" at bounding box center [757, 22] width 76 height 26
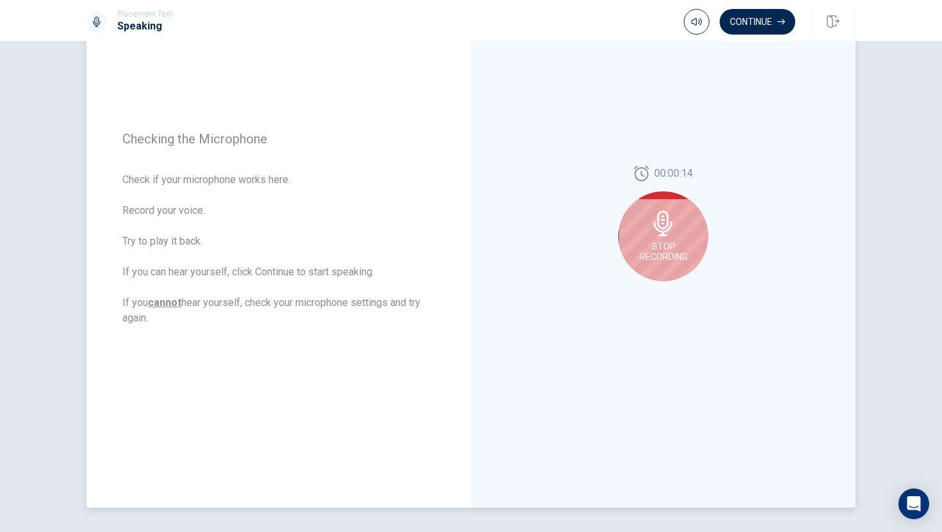
scroll to position [119, 0]
click at [657, 236] on div "Stop Recording" at bounding box center [663, 235] width 90 height 90
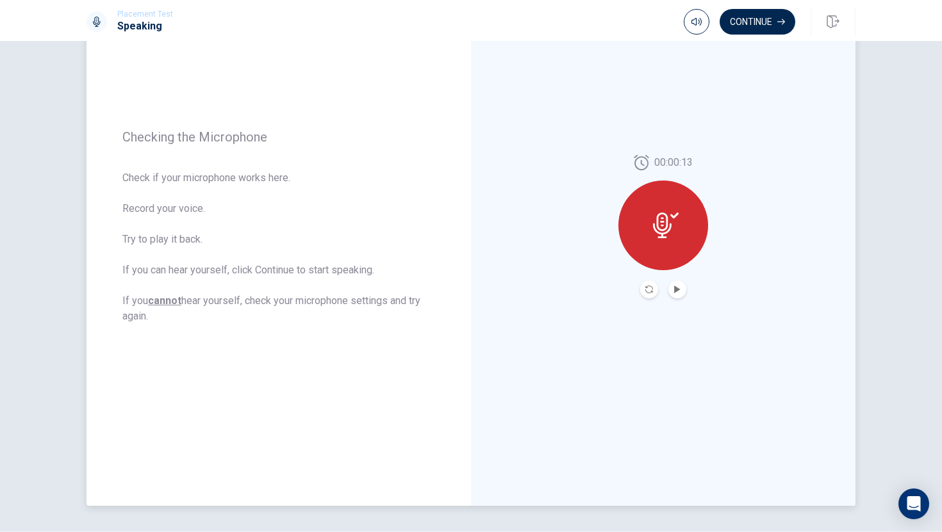
click at [658, 247] on div at bounding box center [663, 226] width 90 height 90
click at [656, 213] on icon at bounding box center [666, 226] width 26 height 26
click at [679, 287] on icon "Play Audio" at bounding box center [677, 290] width 8 height 8
click at [658, 234] on icon at bounding box center [666, 226] width 26 height 26
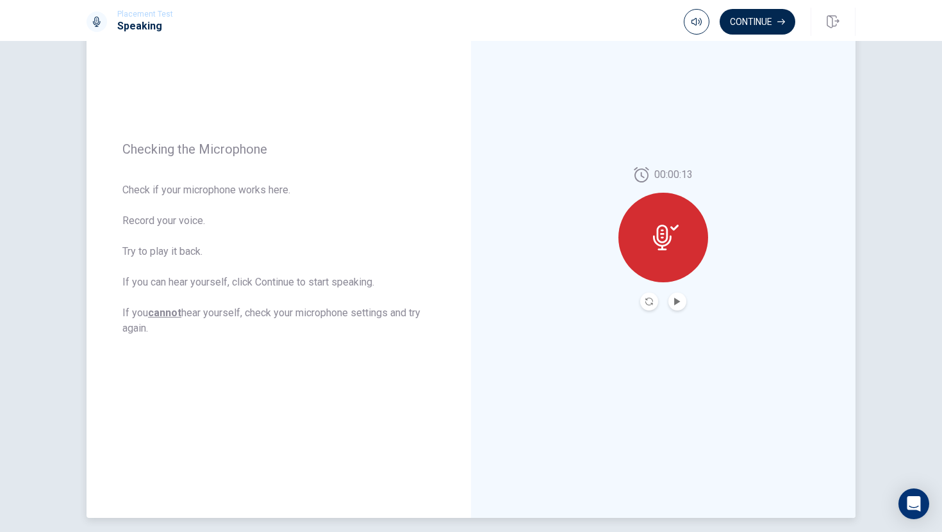
scroll to position [108, 0]
click at [741, 26] on button "Continue" at bounding box center [757, 22] width 76 height 26
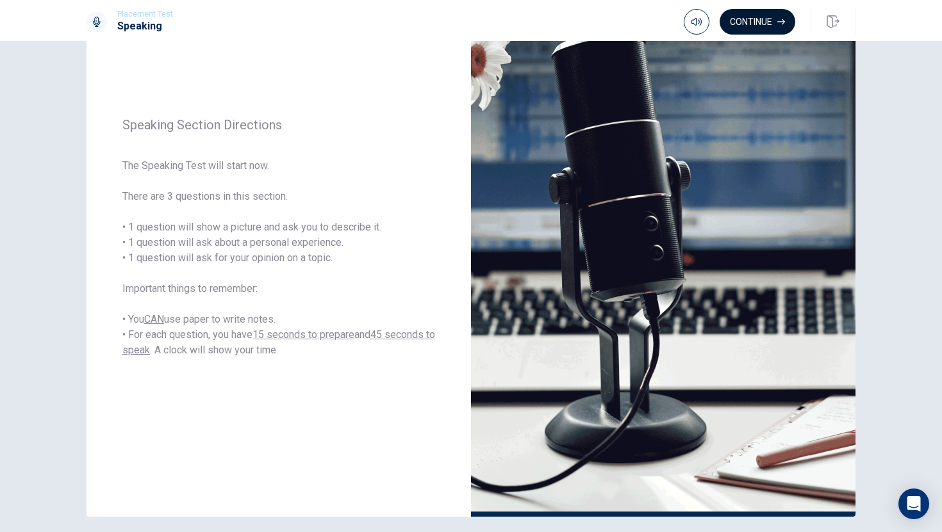
click at [775, 25] on button "Continue" at bounding box center [757, 22] width 76 height 26
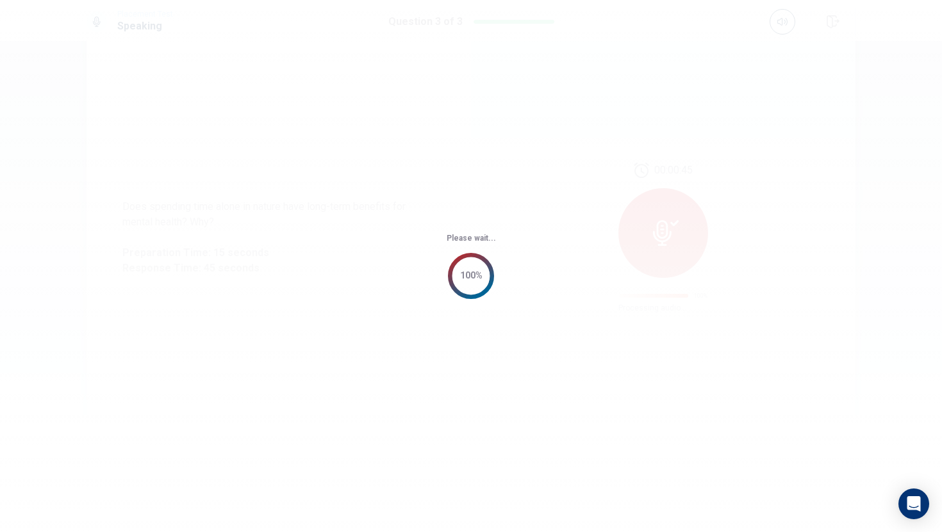
scroll to position [0, 0]
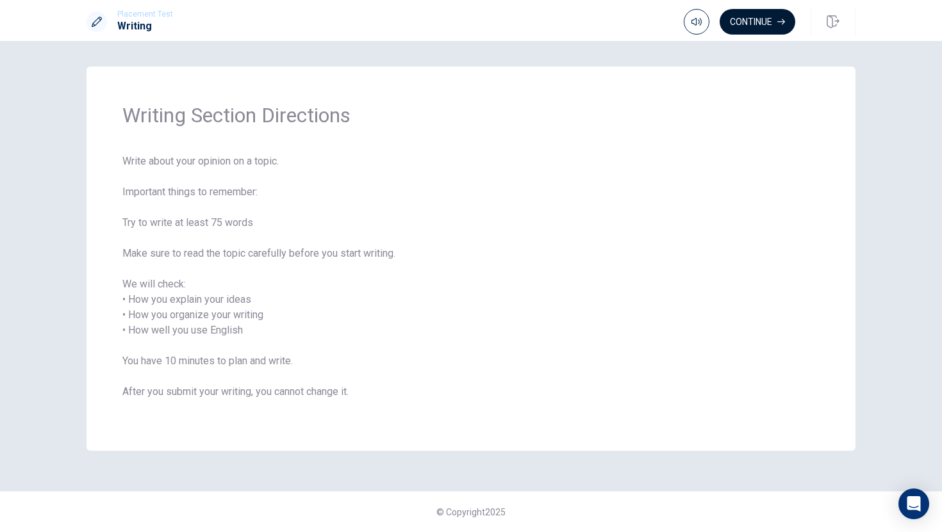
click at [766, 22] on button "Continue" at bounding box center [757, 22] width 76 height 26
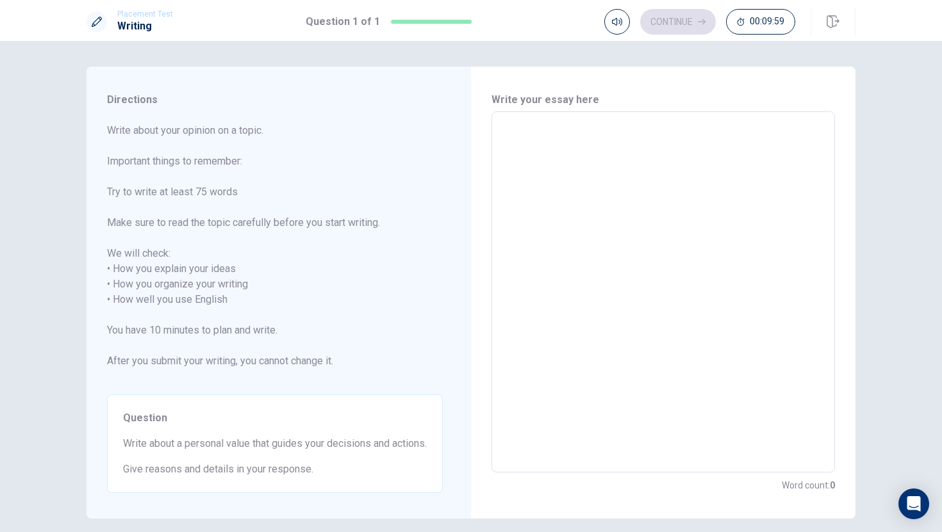
click at [534, 151] on textarea at bounding box center [662, 292] width 325 height 340
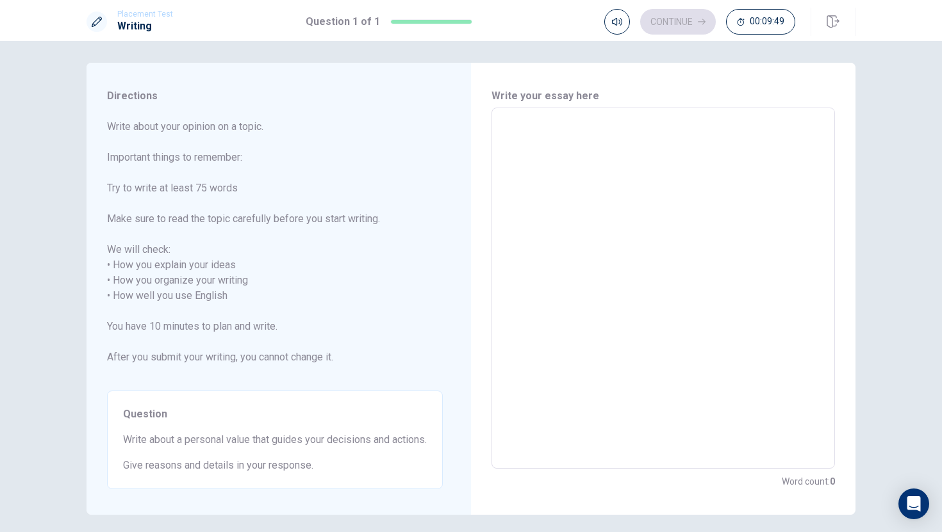
scroll to position [53, 0]
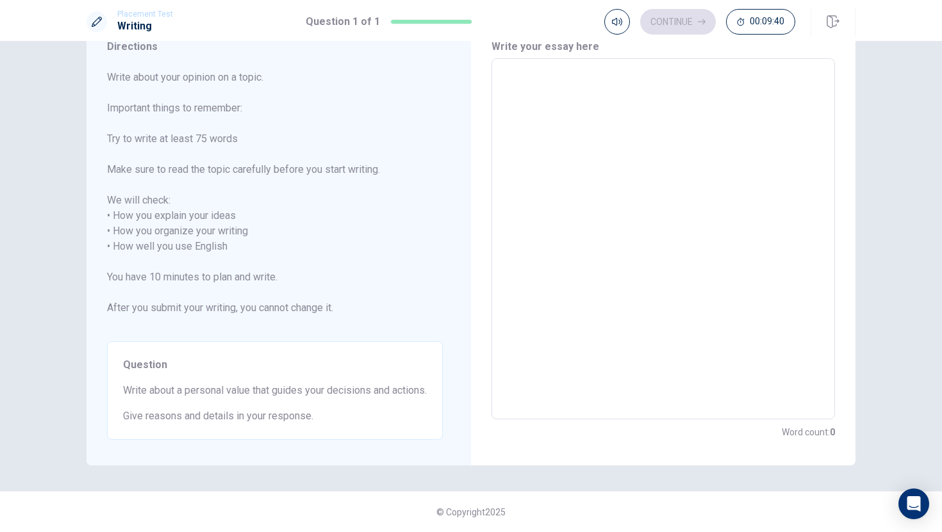
click at [559, 126] on textarea at bounding box center [662, 239] width 325 height 340
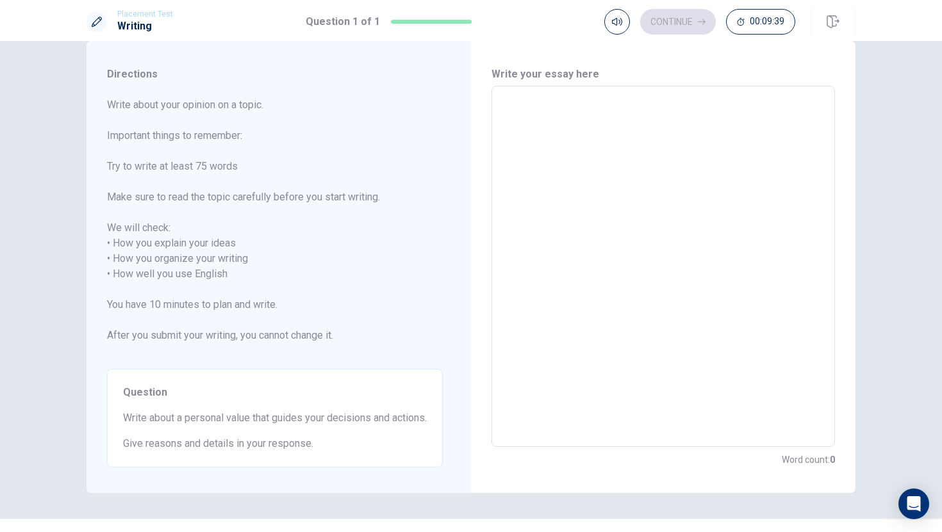
scroll to position [21, 0]
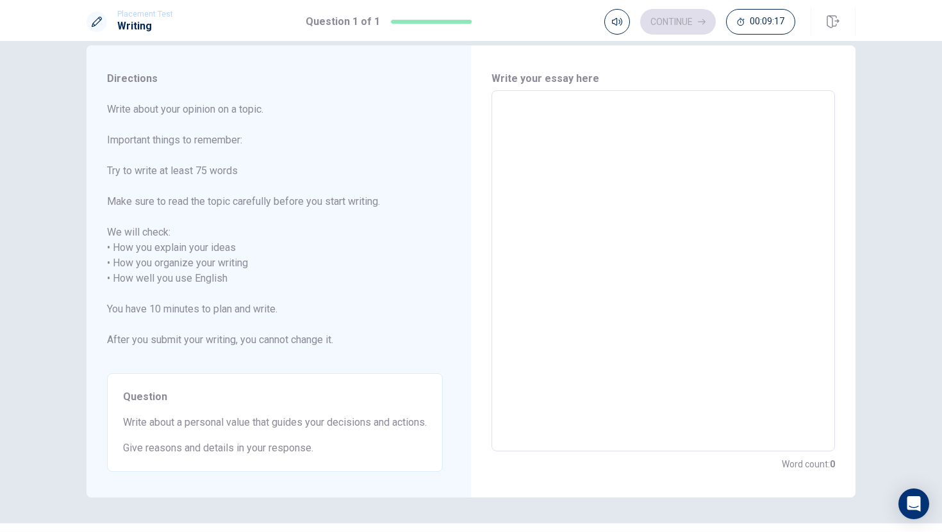
click at [560, 135] on textarea at bounding box center [662, 271] width 325 height 340
type textarea "x"
type textarea "M"
type textarea "x"
type textarea "Mu"
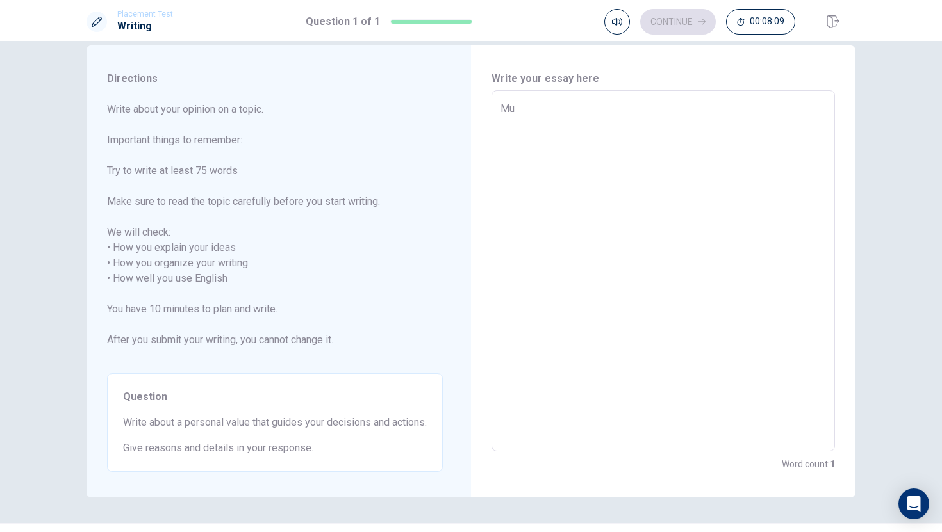
type textarea "x"
type textarea "Mu"
type textarea "x"
type textarea "Mu"
type textarea "x"
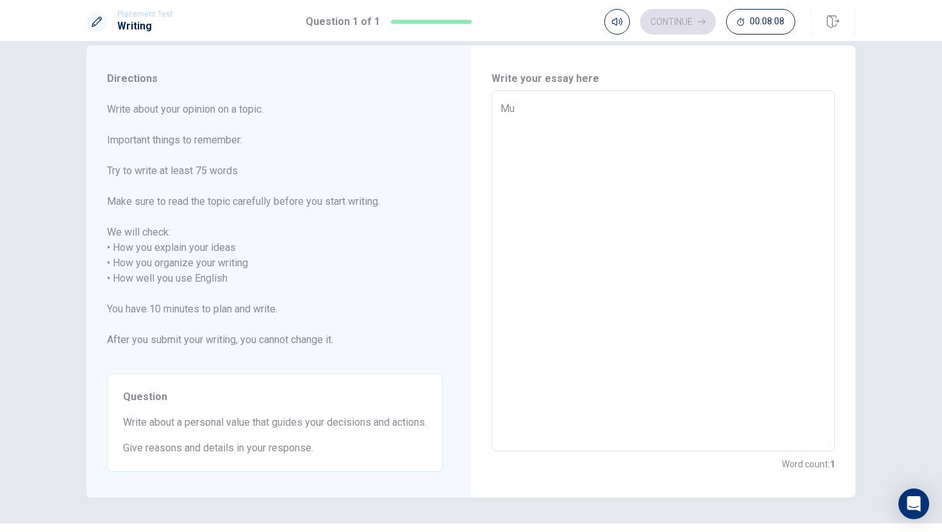
type textarea "M"
type textarea "x"
type textarea "My"
type textarea "x"
type textarea "My"
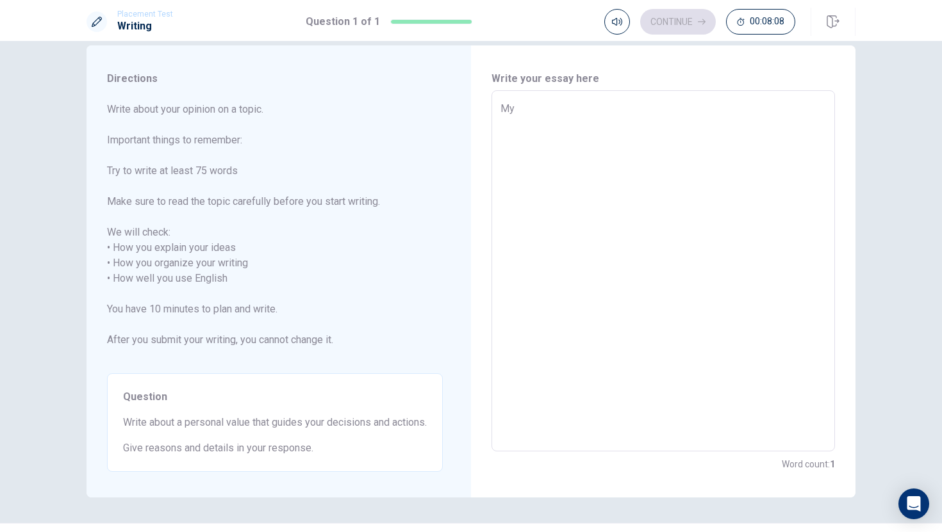
type textarea "x"
type textarea "My p"
type textarea "x"
type textarea "My pe"
type textarea "x"
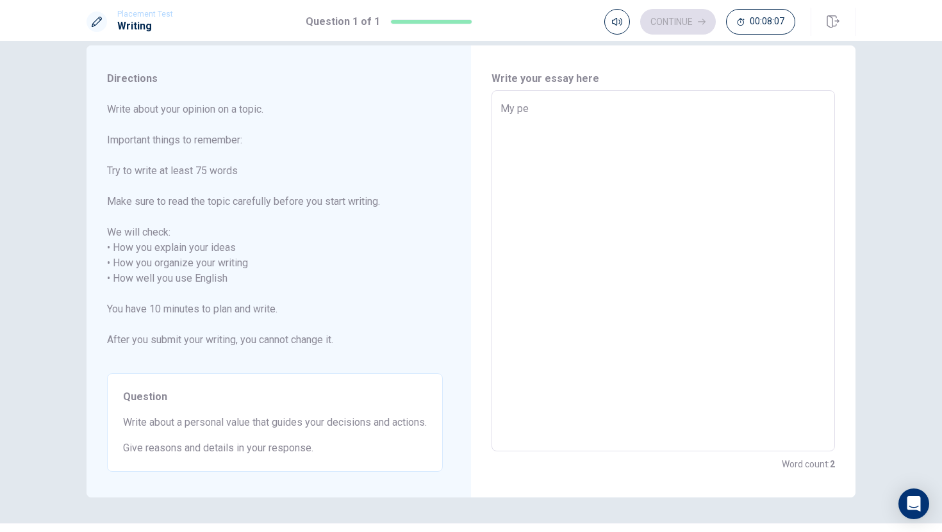
type textarea "My per"
type textarea "x"
type textarea "My pers"
type textarea "x"
type textarea "My perso"
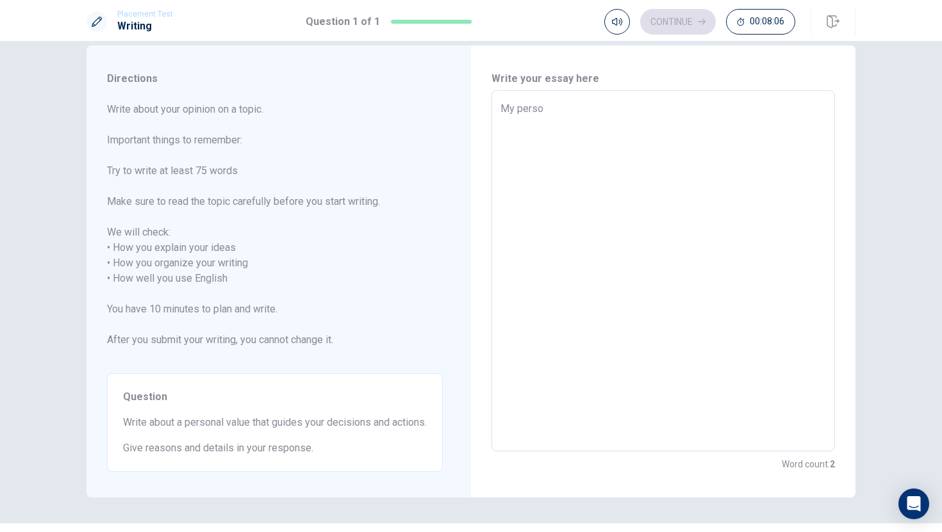
type textarea "x"
type textarea "My person"
type textarea "x"
type textarea "My persona"
type textarea "x"
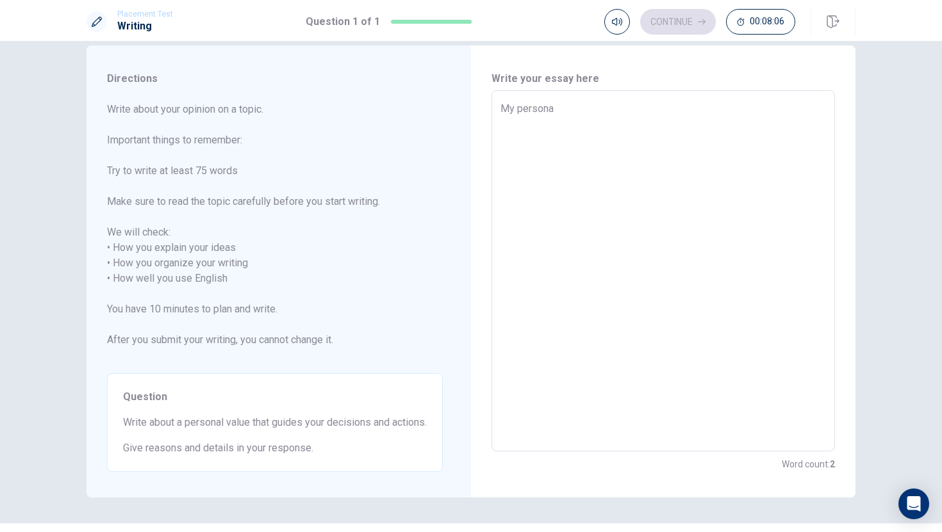
type textarea "My personam"
type textarea "x"
type textarea "My persona"
type textarea "x"
type textarea "My personal"
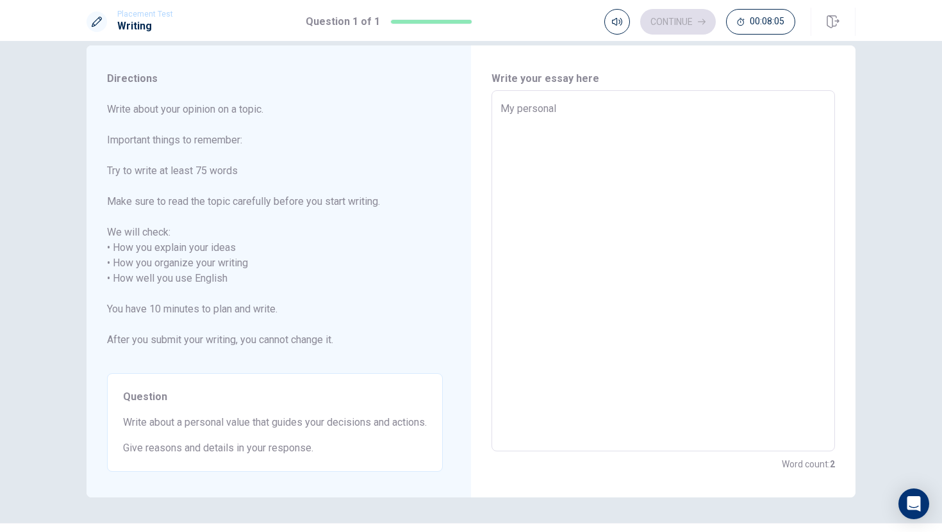
type textarea "x"
type textarea "My personal"
type textarea "x"
type textarea "My personal v"
type textarea "x"
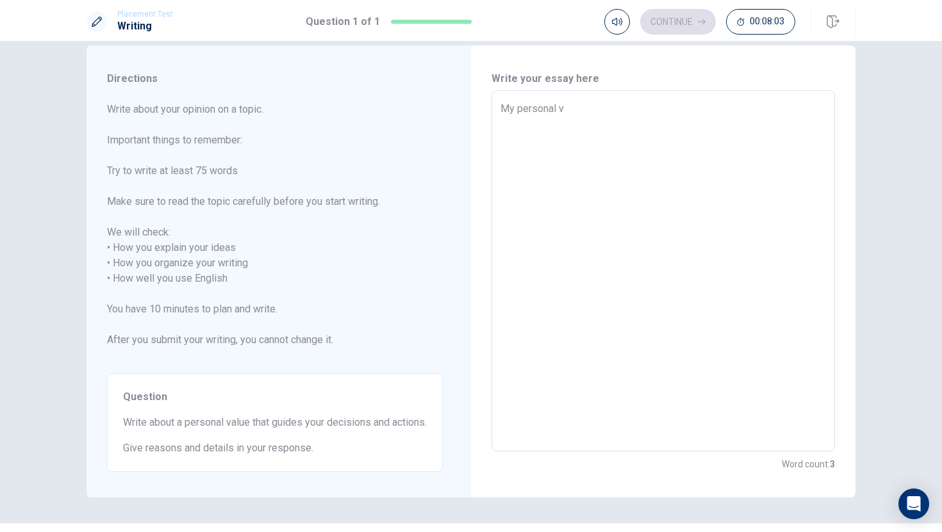
type textarea "My personal va"
type textarea "x"
type textarea "My personal val"
type textarea "x"
type textarea "My personal valu"
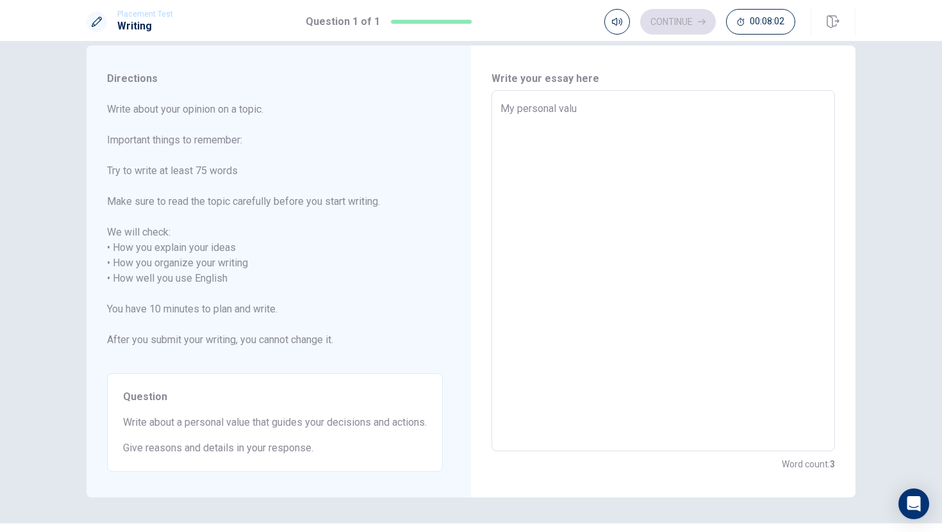
type textarea "x"
type textarea "My personal value"
type textarea "x"
type textarea "My personal value"
type textarea "x"
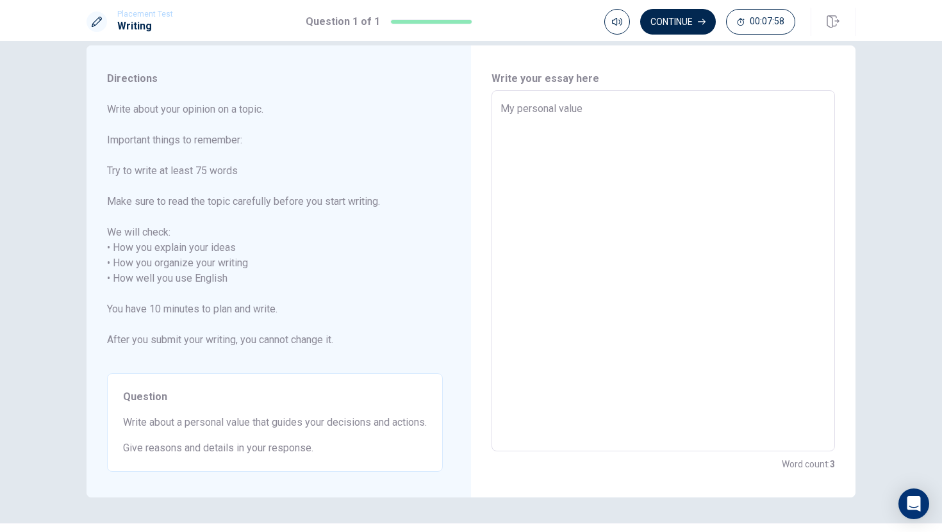
type textarea "My personal value t"
type textarea "x"
type textarea "My personal value th"
type textarea "x"
type textarea "My personal value tha"
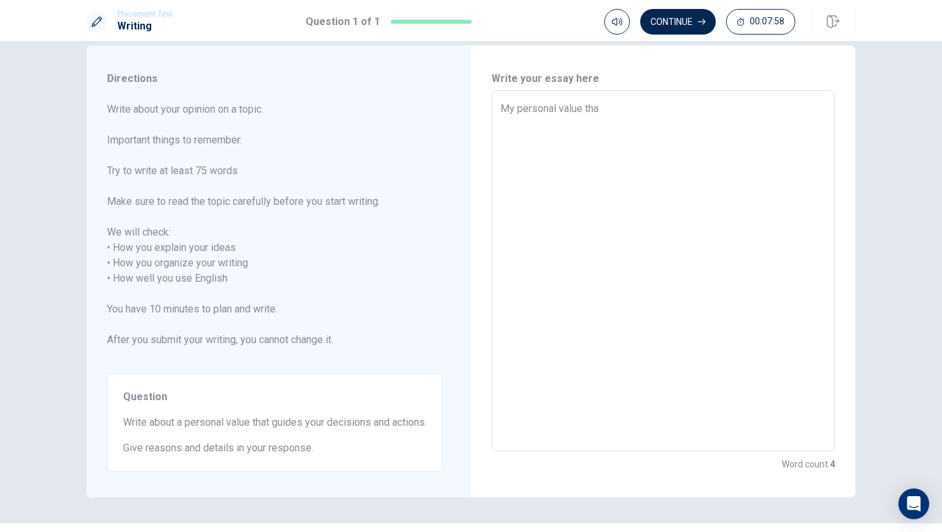
type textarea "x"
type textarea "My personal value that"
type textarea "x"
type textarea "My personal value that"
type textarea "x"
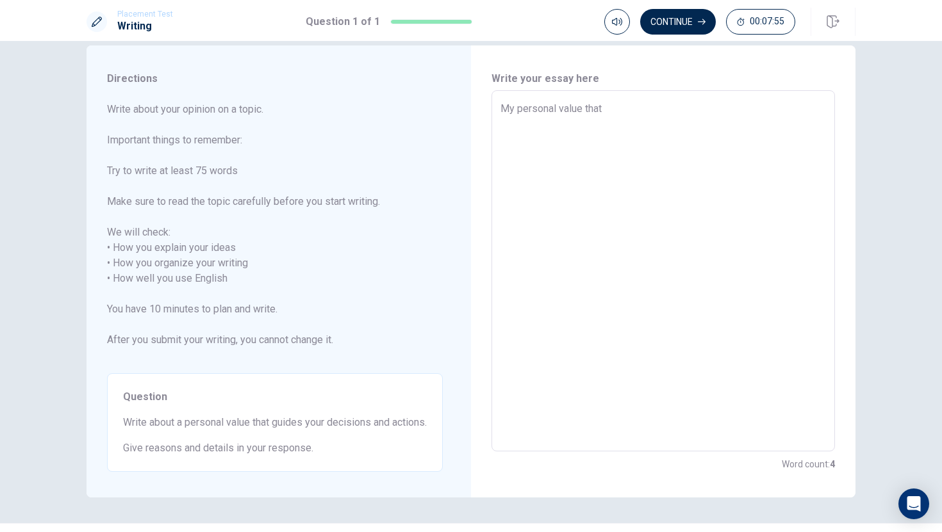
type textarea "My personal value that s"
type textarea "x"
type textarea "My personal value that st"
type textarea "x"
type textarea "My personal value that stl"
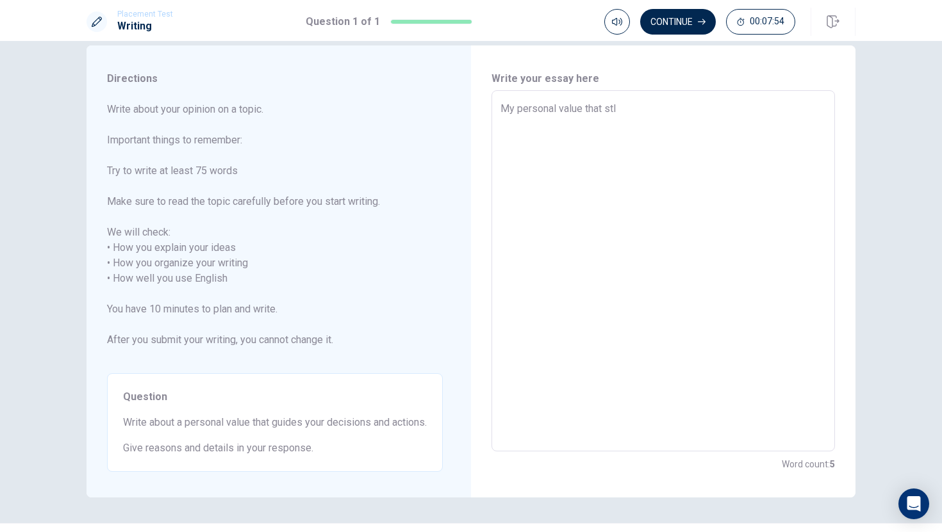
type textarea "x"
type textarea "My personal value that st"
type textarea "x"
type textarea "My personal value that str"
type textarea "x"
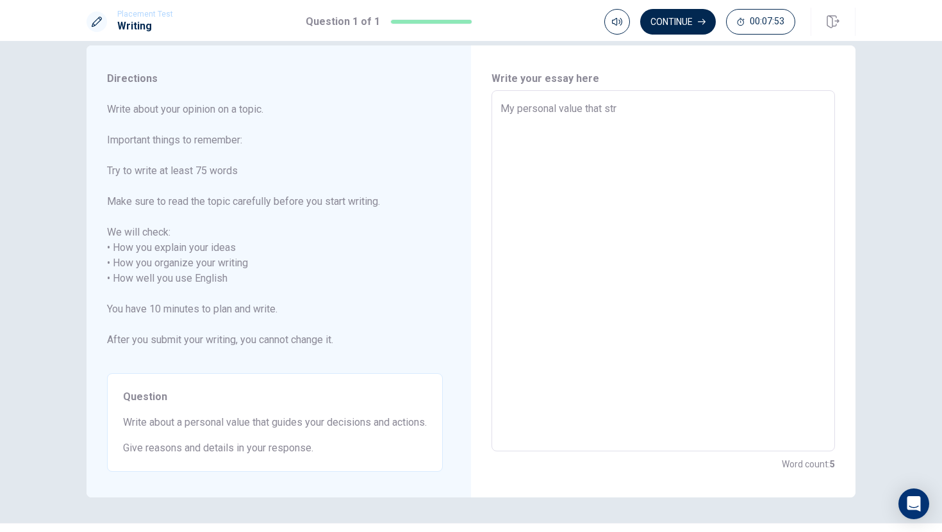
type textarea "My personal value that stro"
type textarea "x"
type textarea "My personal value that stron"
type textarea "x"
type textarea "My personal value that strong"
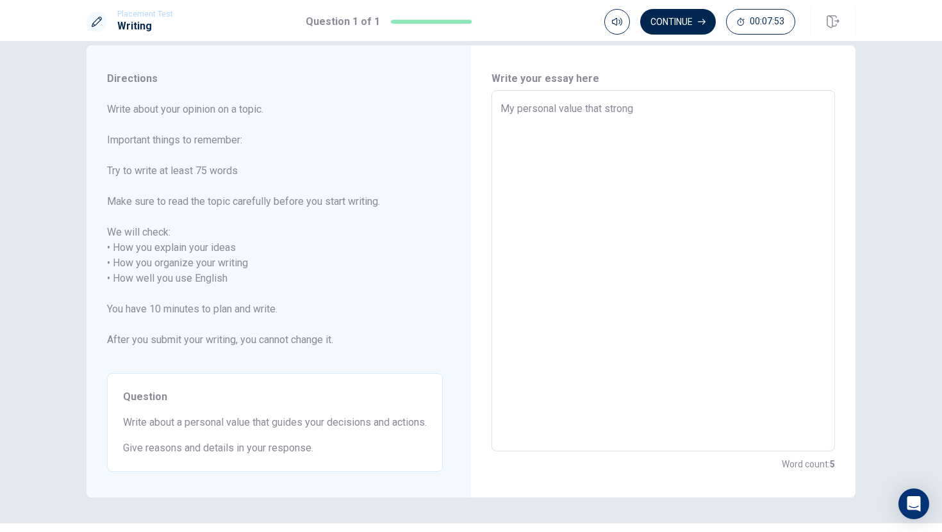
type textarea "x"
type textarea "My personal value that strongl"
type textarea "x"
type textarea "My personal value that strongly"
type textarea "x"
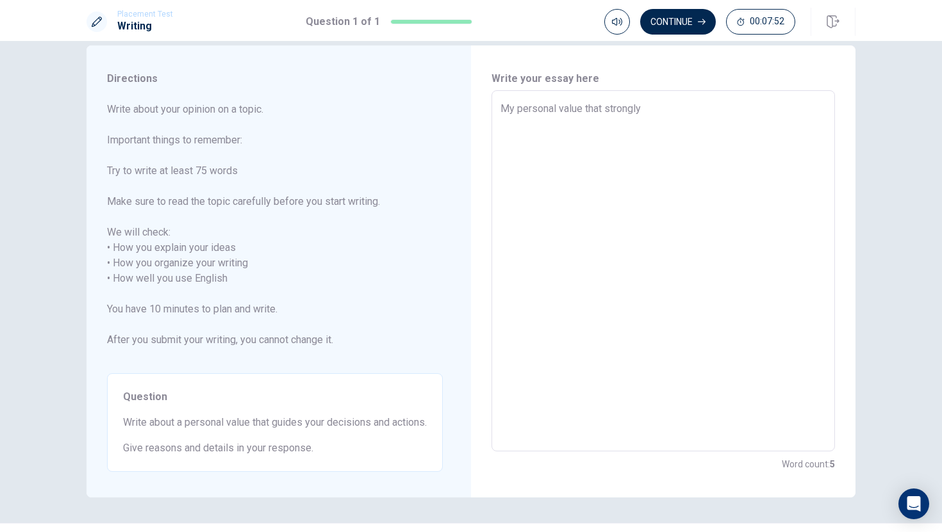
type textarea "My personal value that strongly"
type textarea "x"
type textarea "My personal value that strongly g"
type textarea "x"
type textarea "My personal value that strongly gu"
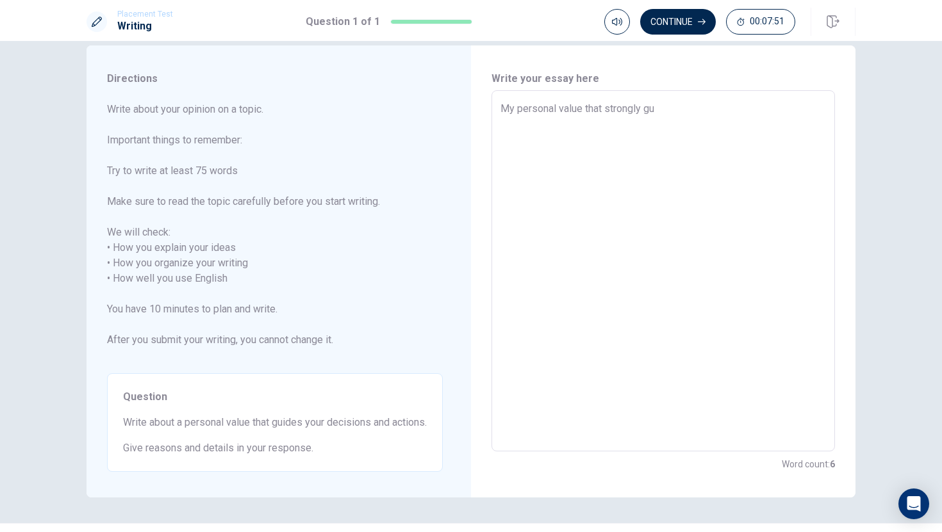
type textarea "x"
type textarea "My personal value that strongly gui"
type textarea "x"
type textarea "My personal value that strongly guid"
type textarea "x"
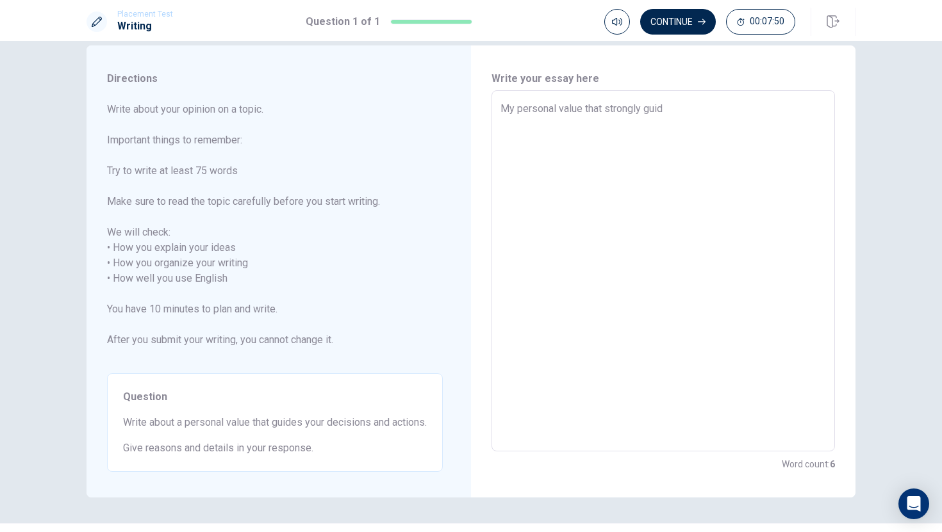
type textarea "My personal value that strongly guide"
type textarea "x"
type textarea "My personal value that strongly guid"
type textarea "x"
type textarea "My personal value that strongly gui"
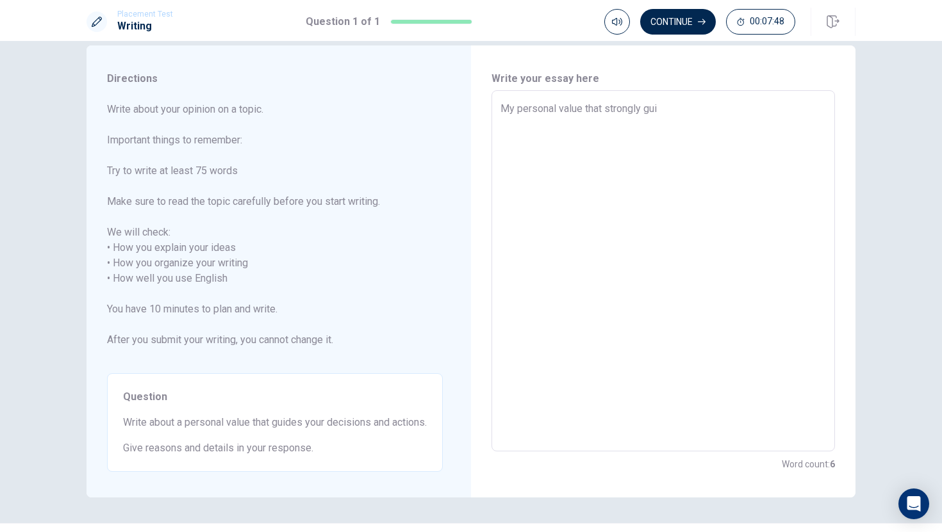
type textarea "x"
type textarea "My personal value that strongly gu"
type textarea "x"
type textarea "My personal value that strongly g"
type textarea "x"
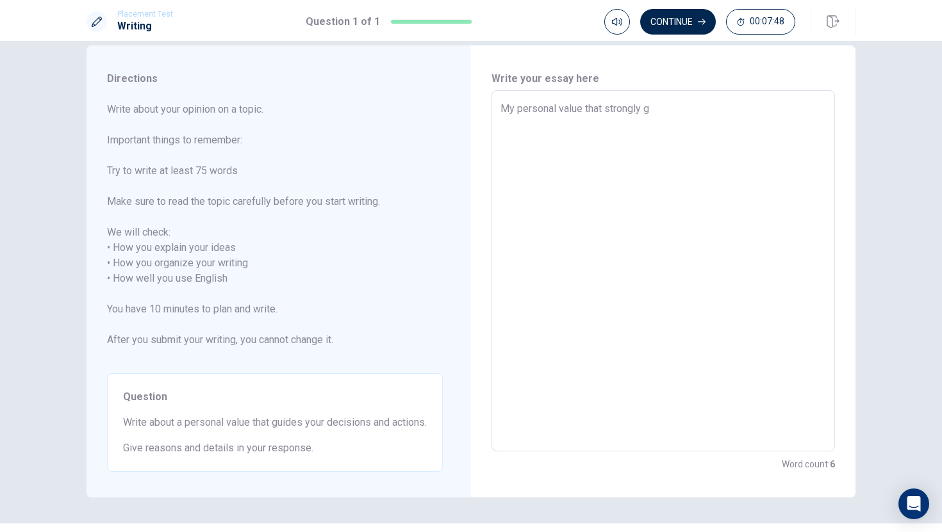
type textarea "My personal value that strongly"
type textarea "x"
type textarea "My personal value that strongly m"
type textarea "x"
type textarea "My personal value that strongly mo"
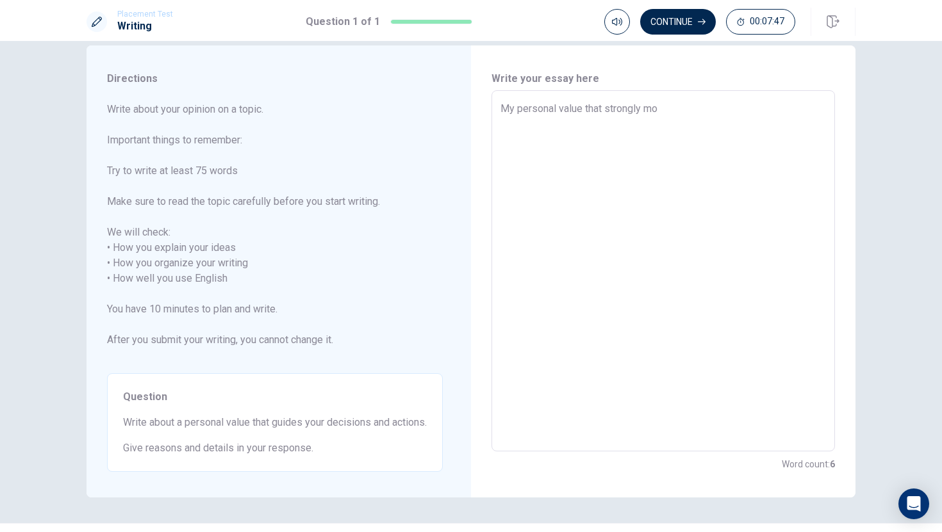
type textarea "x"
type textarea "My personal value that strongly mov"
type textarea "x"
type textarea "My personal value that strongly move"
type textarea "x"
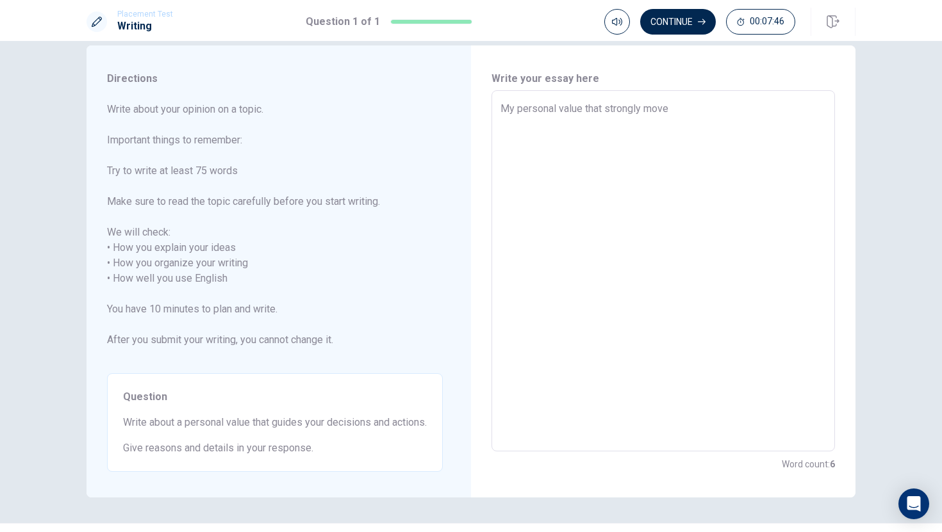
type textarea "My personal value that strongly moved"
type textarea "x"
type textarea "My personal value that strongly move"
type textarea "x"
type textarea "My personal value that strongly moves"
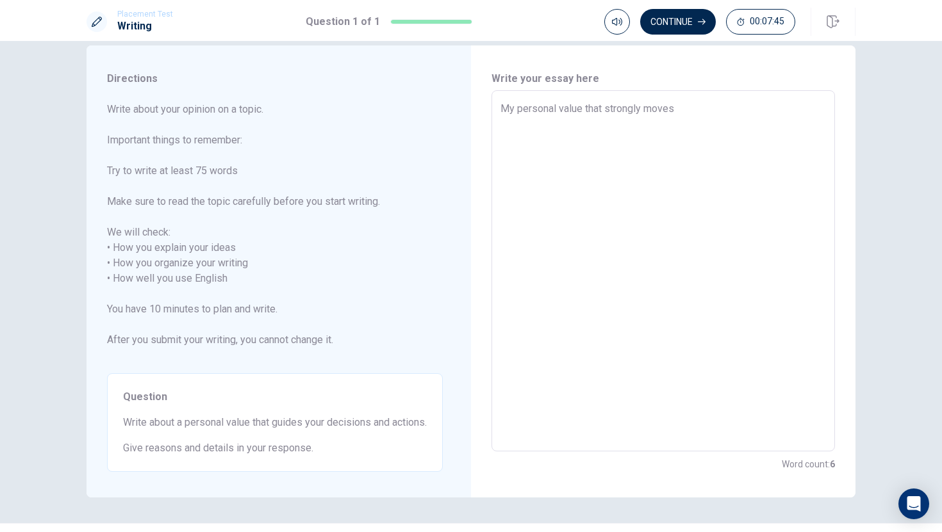
type textarea "x"
type textarea "My personal value that strongly moves"
type textarea "x"
type textarea "My personal value that strongly moves m"
type textarea "x"
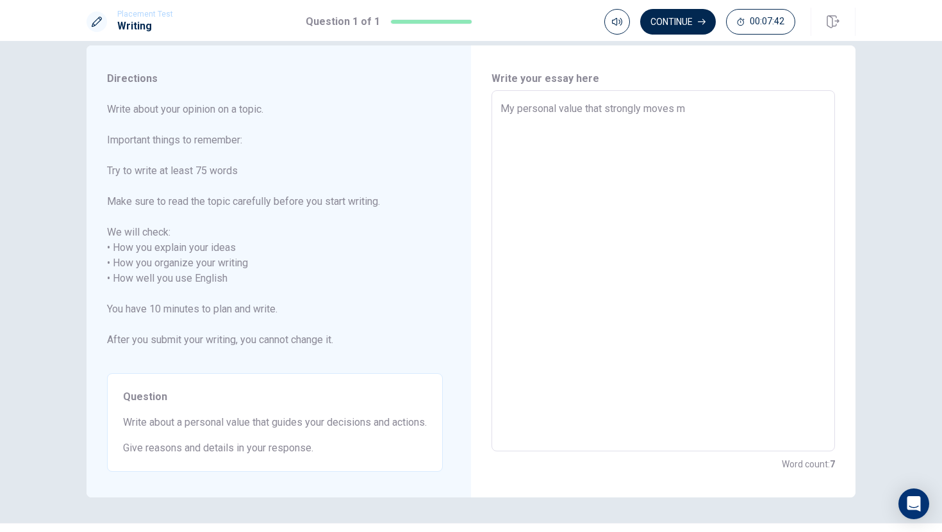
type textarea "My personal value that strongly moves my"
type textarea "x"
type textarea "My personal value that strongly moves my"
type textarea "x"
type textarea "My personal value that strongly moves my d"
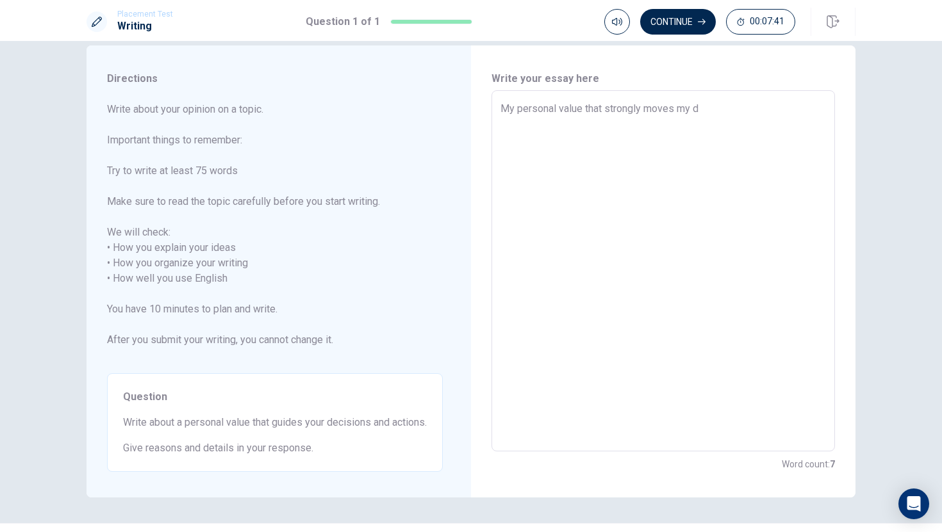
type textarea "x"
type textarea "My personal value that strongly moves my de"
type textarea "x"
type textarea "My personal value that strongly moves my dec"
type textarea "x"
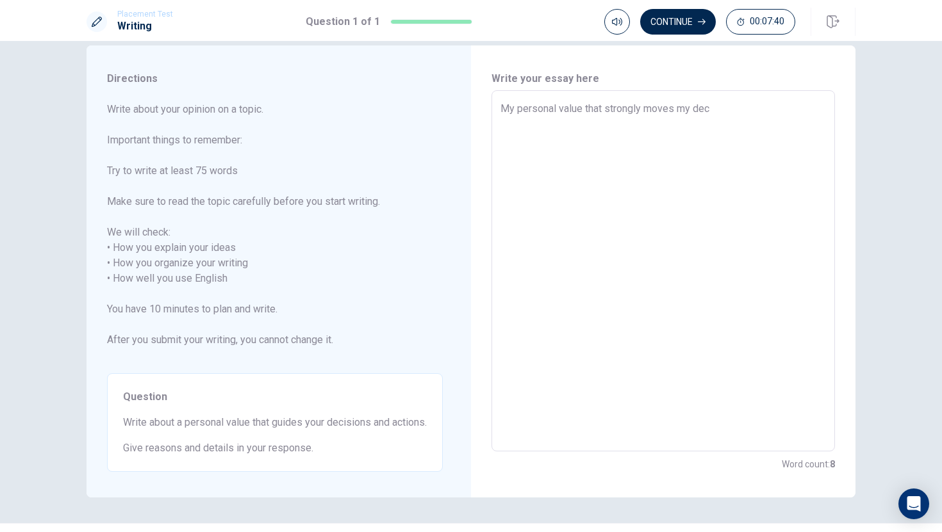
type textarea "My personal value that strongly moves my deci"
type textarea "x"
type textarea "My personal value that strongly moves my decis"
type textarea "x"
type textarea "My personal value that strongly moves my decisi"
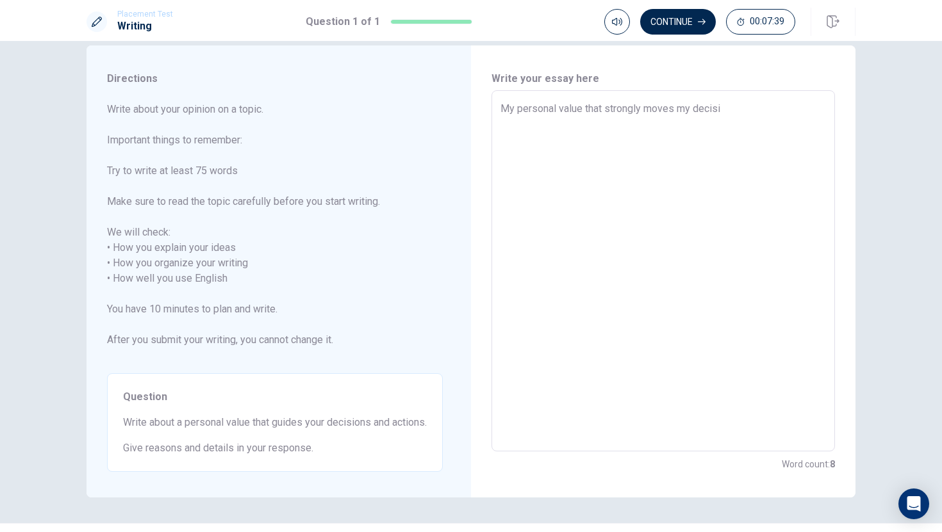
type textarea "x"
type textarea "My personal value that strongly moves my decisio"
type textarea "x"
type textarea "My personal value that strongly moves my decision"
type textarea "x"
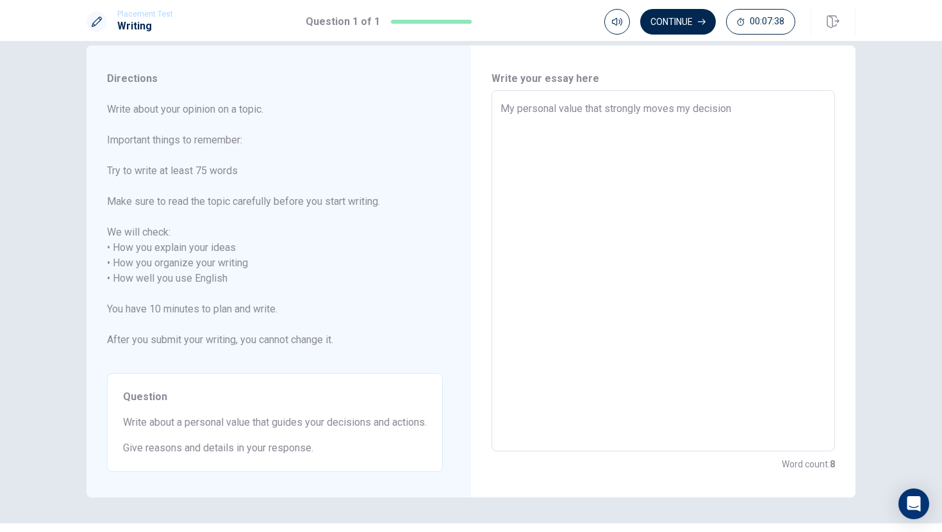
type textarea "My personal value that strongly moves my decision"
type textarea "x"
type textarea "My personal value that strongly moves my decision a"
type textarea "x"
type textarea "My personal value that strongly moves my decision an"
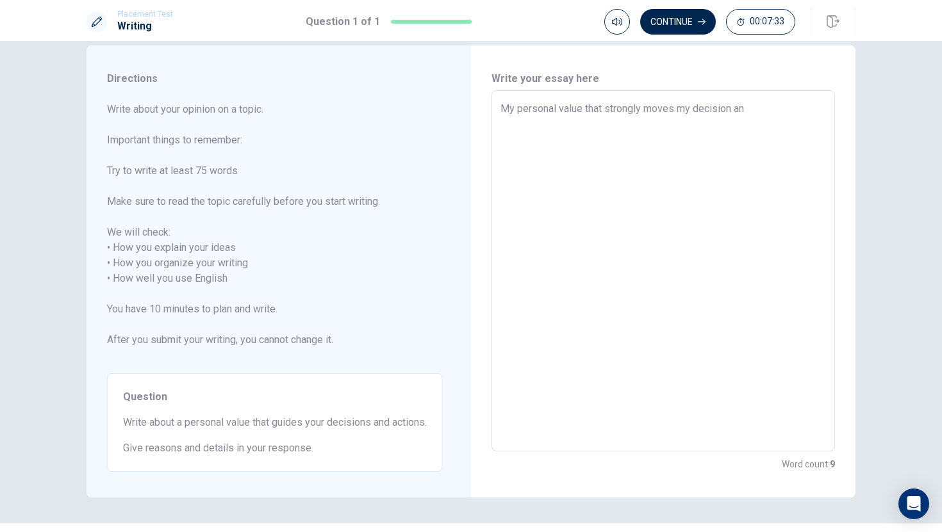
type textarea "x"
type textarea "My personal value that strongly moves my decision and"
type textarea "x"
type textarea "My personal value that strongly moves my decision and"
type textarea "x"
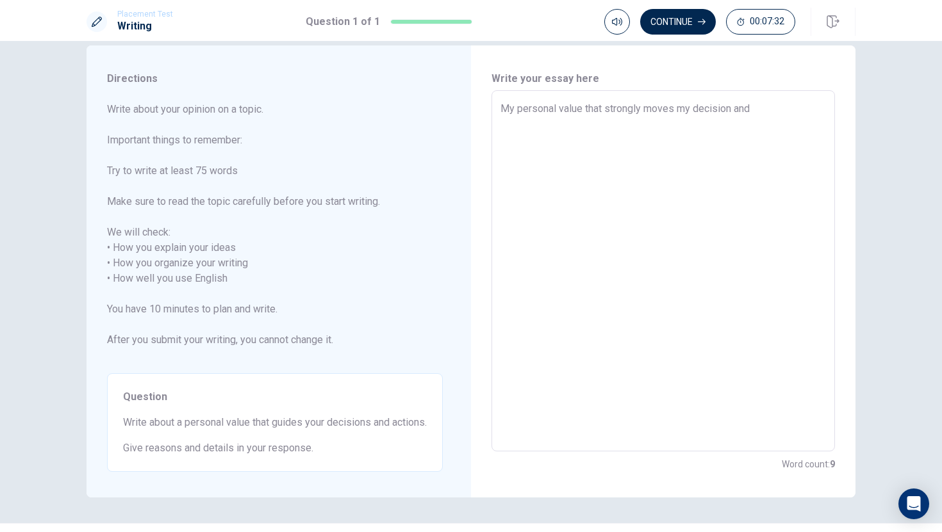
type textarea "My personal value that strongly moves my decision and a"
type textarea "x"
type textarea "My personal value that strongly moves my decision and ac"
type textarea "x"
type textarea "My personal value that strongly moves my decision and act"
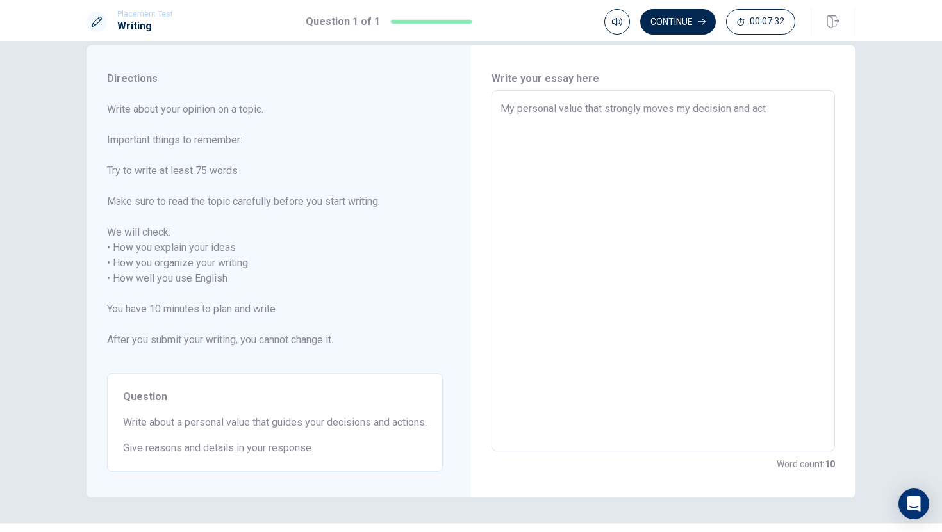
type textarea "x"
type textarea "My personal value that strongly moves my decision and acti"
type textarea "x"
type textarea "My personal value that strongly moves my decision and actio"
type textarea "x"
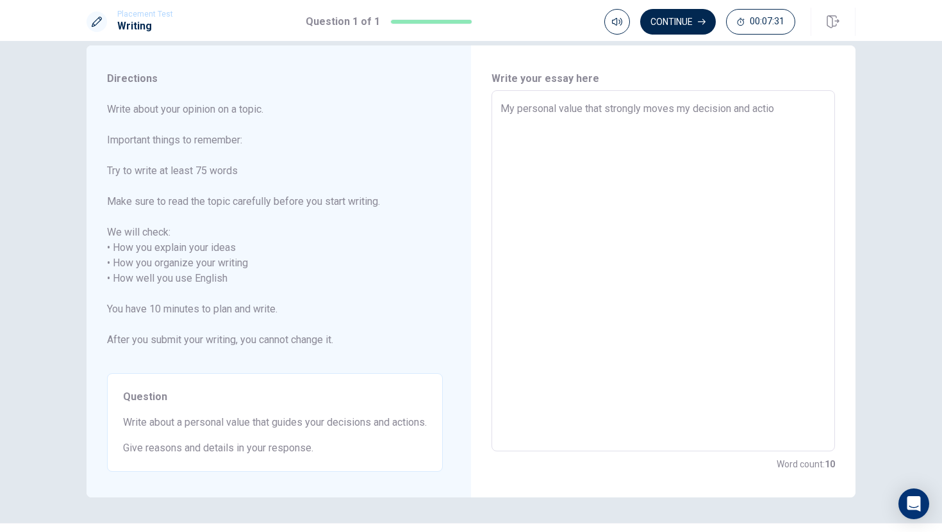
type textarea "My personal value that strongly moves my decision and action"
type textarea "x"
type textarea "My personal value that strongly moves my decision and actions"
type textarea "x"
type textarea "My personal value that strongly moves my decision and actions"
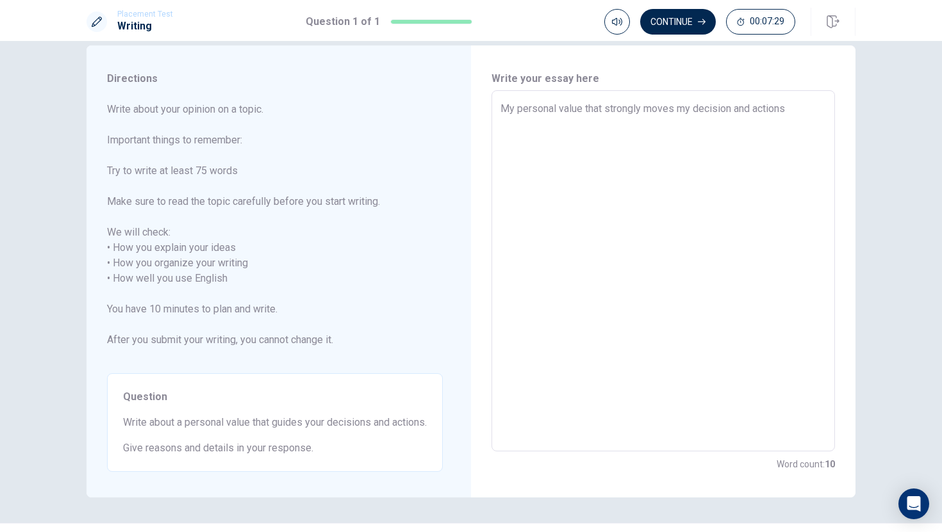
type textarea "x"
click at [733, 109] on textarea "My personal value that strongly moves my decision and actions" at bounding box center [662, 271] width 325 height 340
type textarea "My personal value that strongly moves my decisions and actions"
click at [799, 109] on textarea "My personal value that strongly moves my decisions and actions" at bounding box center [662, 271] width 325 height 340
type textarea "x"
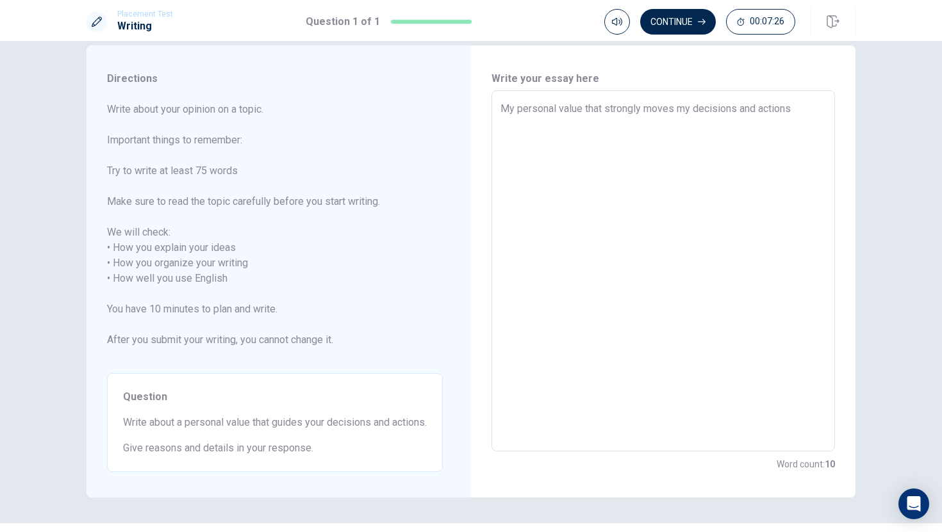
type textarea "My personal value that strongly moves my decisions and actions a"
type textarea "x"
type textarea "My personal value that strongly moves my decisions and actions ar"
type textarea "x"
type textarea "My personal value that strongly moves my decisions and actions are"
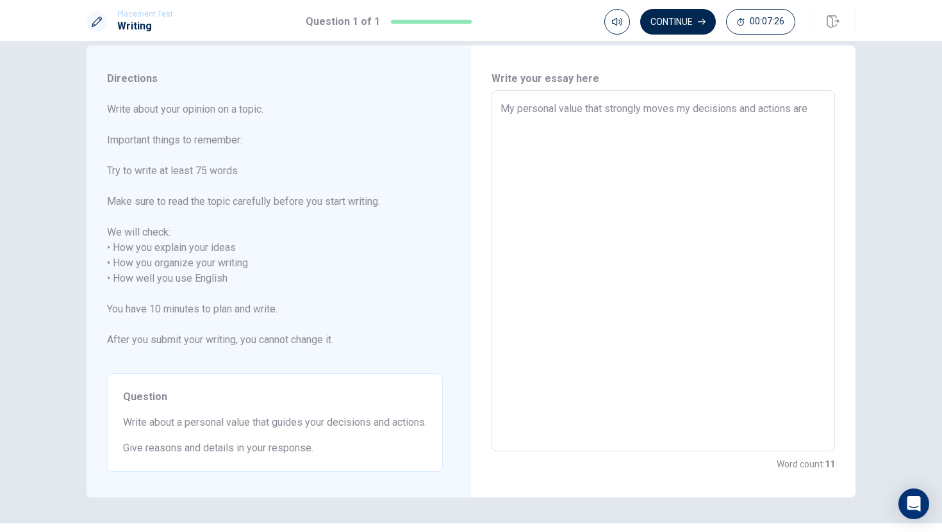
type textarea "x"
type textarea "My personal value that strongly moves my decisions and actions are"
type textarea "x"
type textarea "My personal value that strongly moves my decisions and actions are"
type textarea "x"
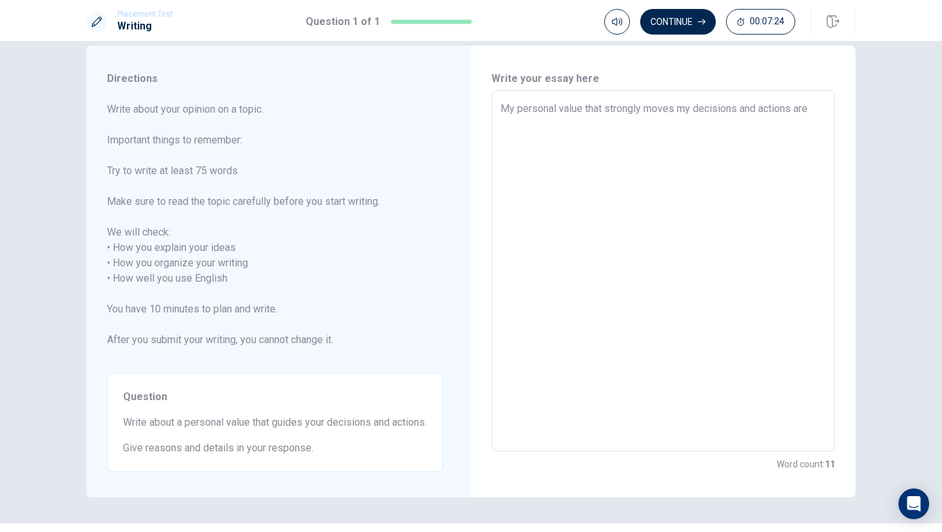
type textarea "My personal value that strongly moves my decisions and actions ar"
type textarea "x"
type textarea "My personal value that strongly moves my decisions and actions a"
type textarea "x"
type textarea "My personal value that strongly moves my decisions and actions"
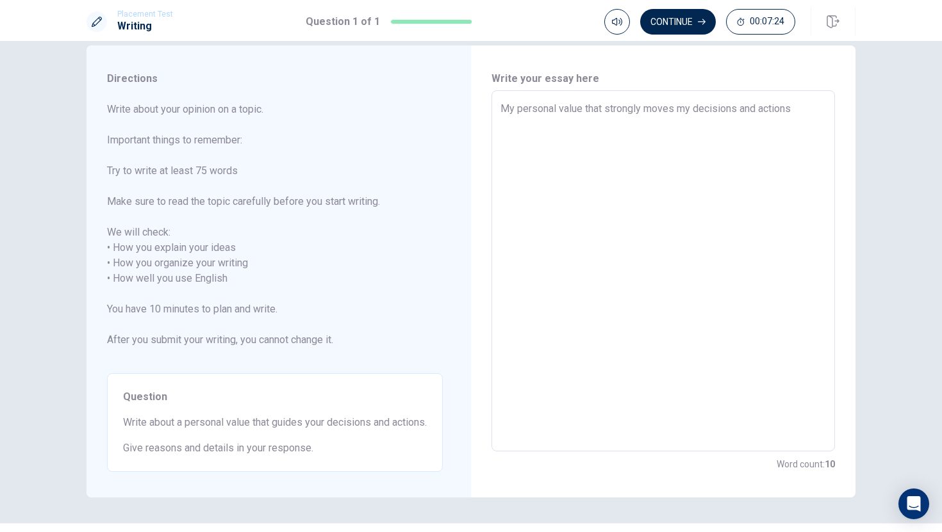
type textarea "x"
type textarea "My personal value that strongly moves my decisions and actions i"
type textarea "x"
type textarea "My personal value that strongly moves my decisions and actions is"
type textarea "x"
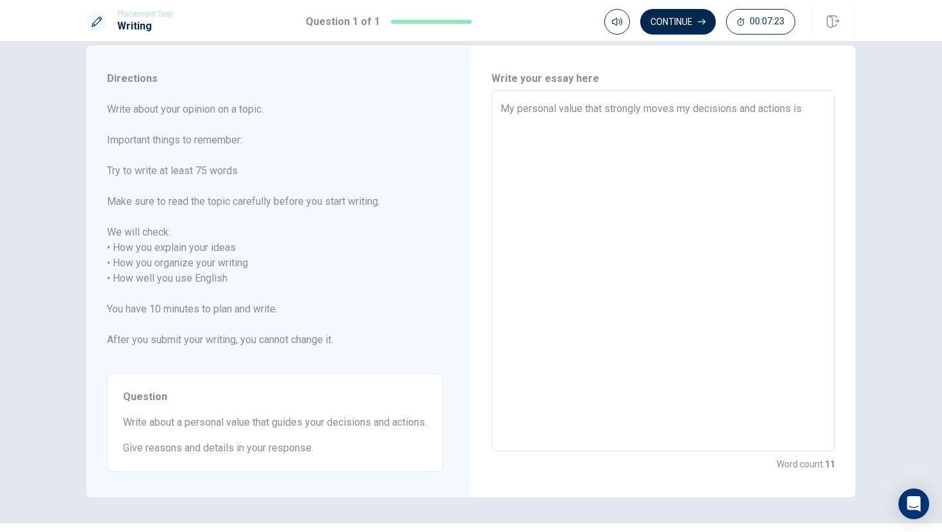
type textarea "My personal value that strongly moves my decisions and actions is"
type textarea "x"
type textarea "My personal value that strongly moves my decisions and actions is e"
type textarea "x"
type textarea "My personal value that strongly moves my decisions and actions is ef"
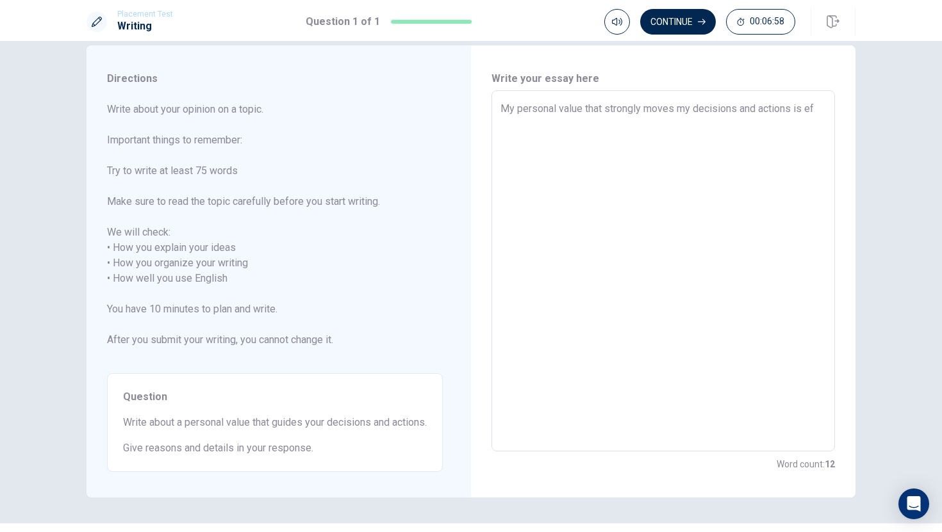
type textarea "x"
type textarea "My personal value that strongly moves my decisions and actions is eff"
type textarea "x"
type textarea "My personal value that strongly moves my decisions and actions is effi"
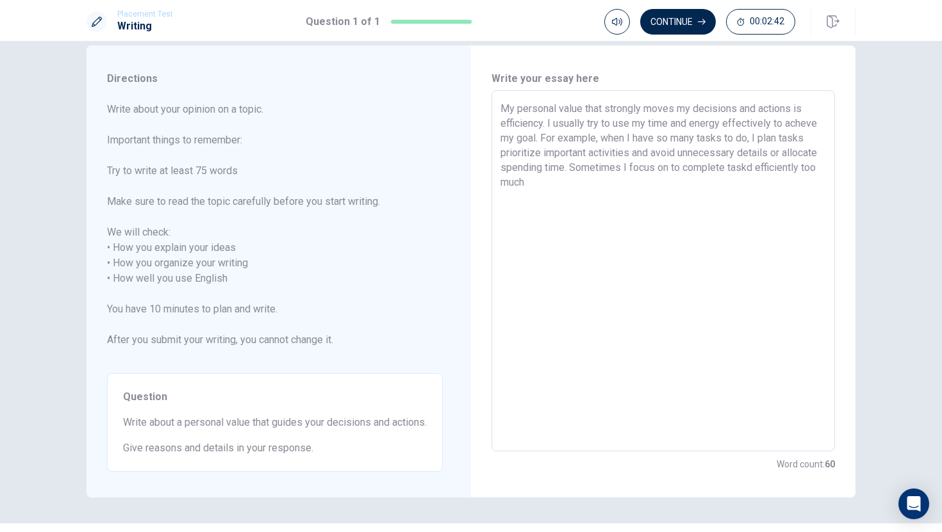
click at [614, 168] on textarea "My personal value that strongly moves my decisions and actions is efficiency. I…" at bounding box center [662, 271] width 325 height 340
click at [618, 181] on textarea "My personal value that strongly moves my decisions and actions is efficiency. I…" at bounding box center [662, 271] width 325 height 340
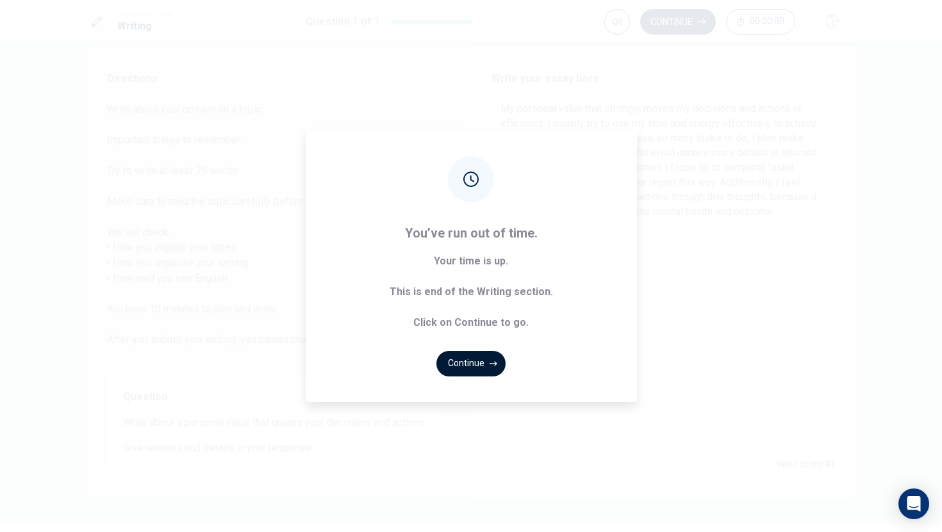
click at [458, 363] on button "Continue" at bounding box center [470, 364] width 69 height 26
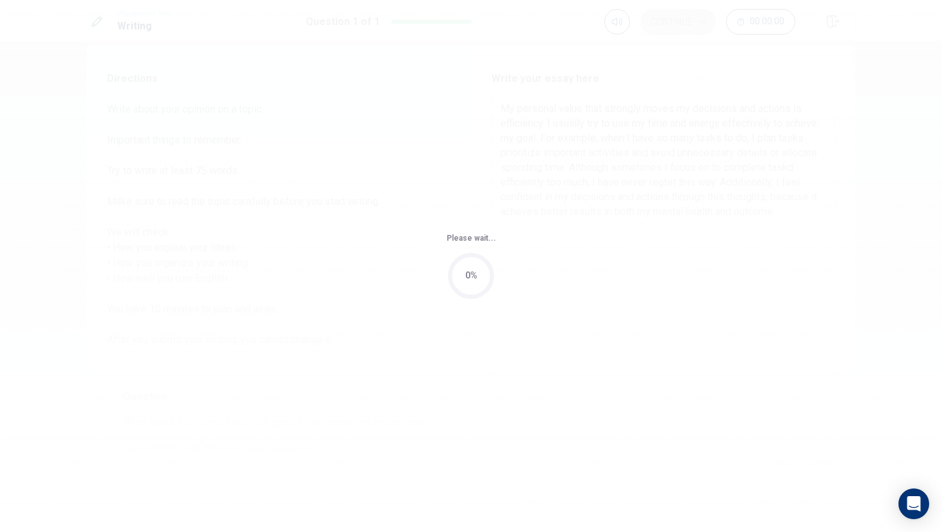
scroll to position [0, 0]
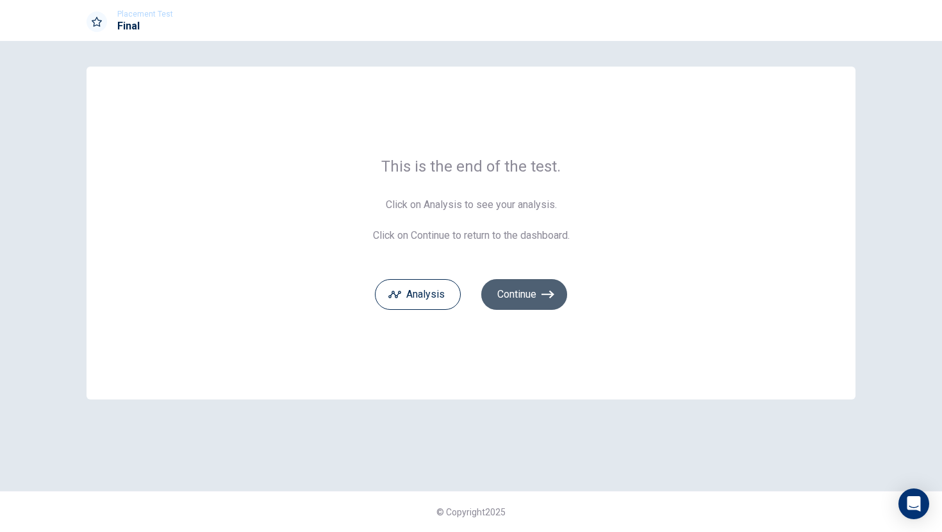
click at [508, 298] on button "Continue" at bounding box center [524, 294] width 86 height 31
